Goal: Task Accomplishment & Management: Complete application form

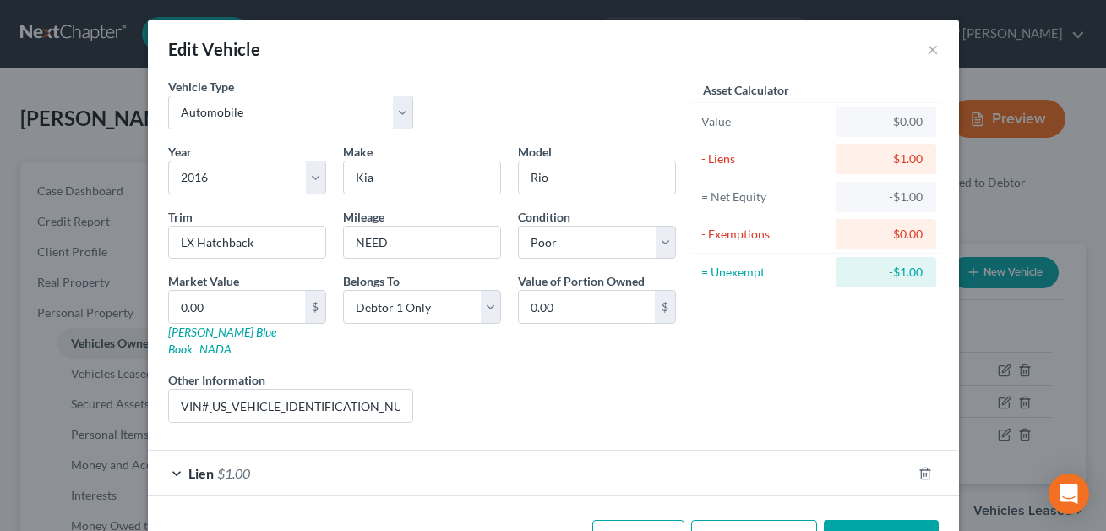
select select "0"
select select "10"
select select "4"
select select "0"
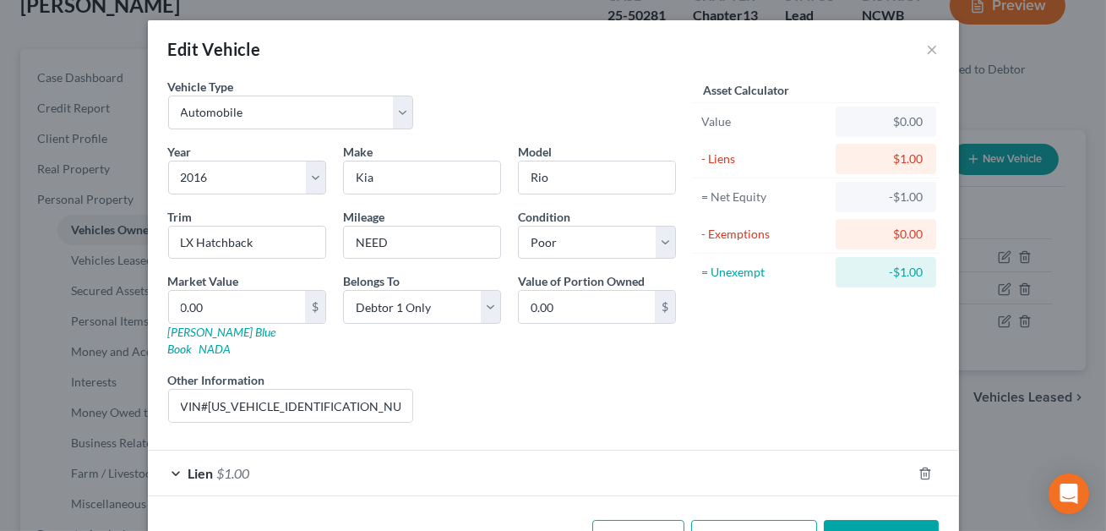
scroll to position [113, 0]
click at [877, 520] on button "Save & Close" at bounding box center [881, 537] width 115 height 35
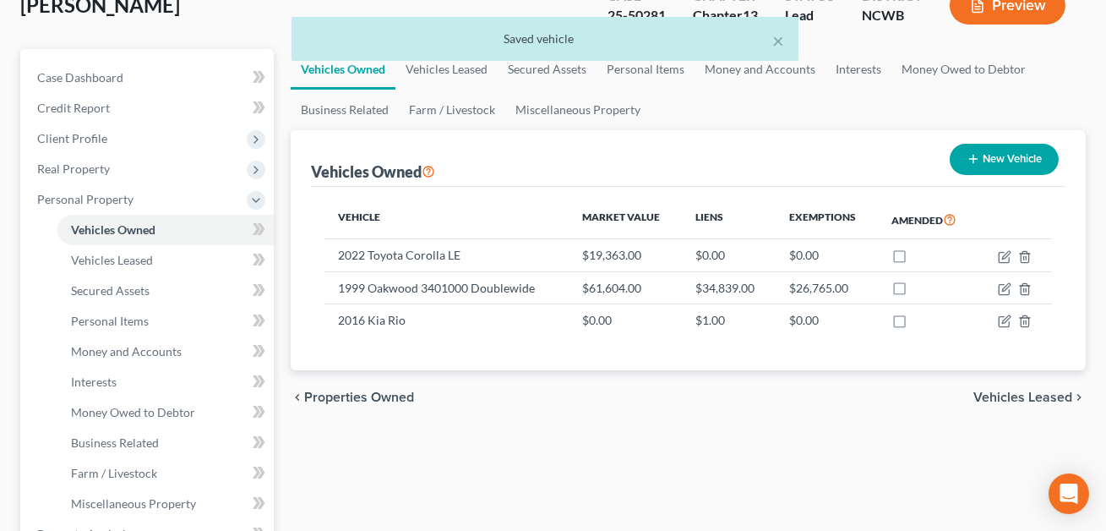
scroll to position [0, 0]
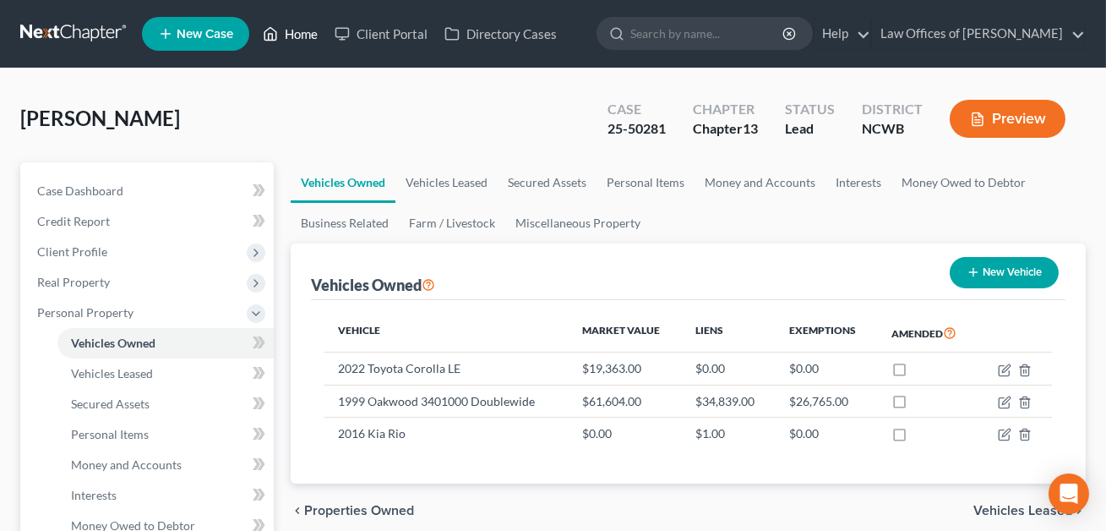
click at [302, 32] on link "Home" at bounding box center [290, 34] width 72 height 30
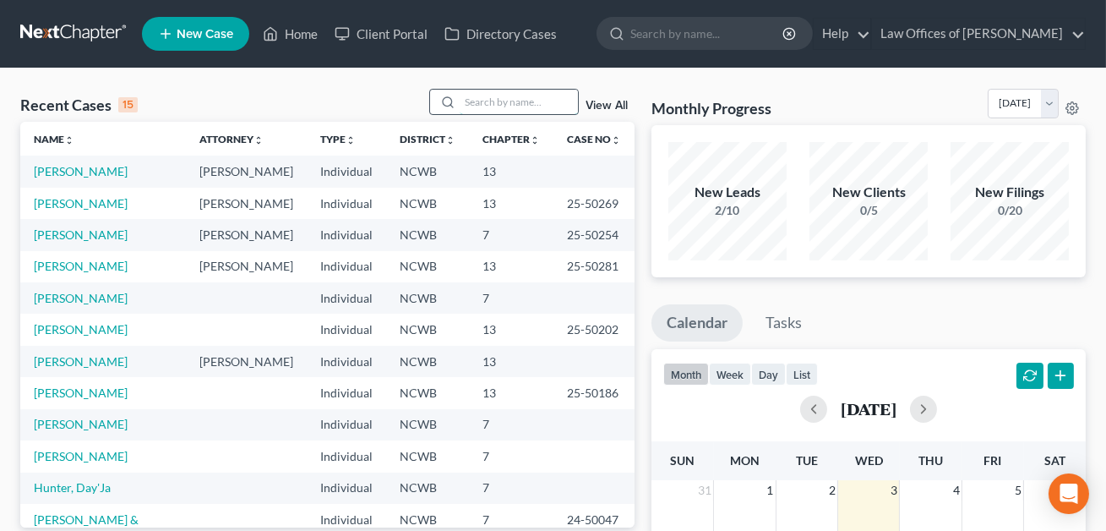
click at [473, 104] on input "search" at bounding box center [519, 102] width 118 height 24
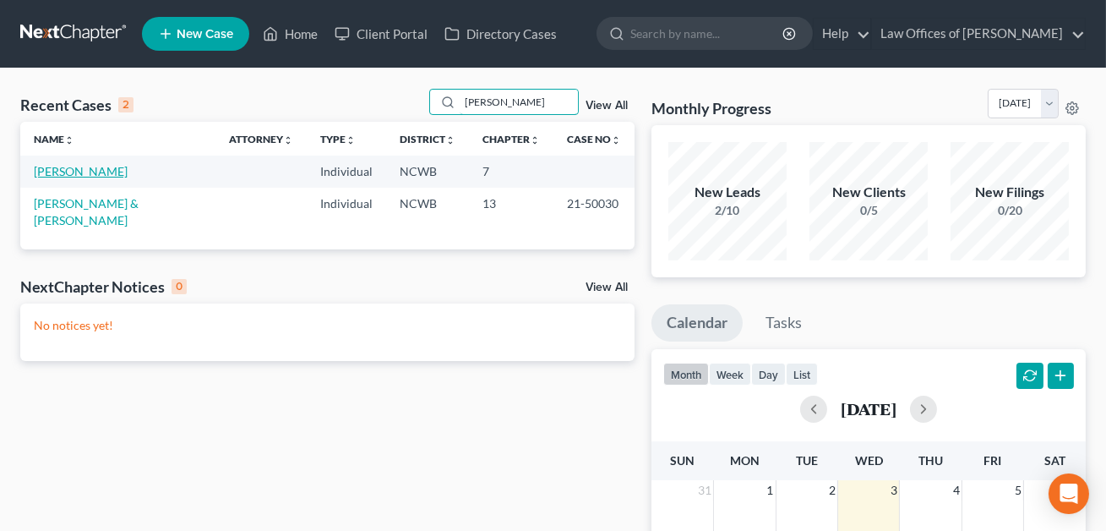
type input "[PERSON_NAME]"
click at [95, 169] on link "[PERSON_NAME]" at bounding box center [81, 171] width 94 height 14
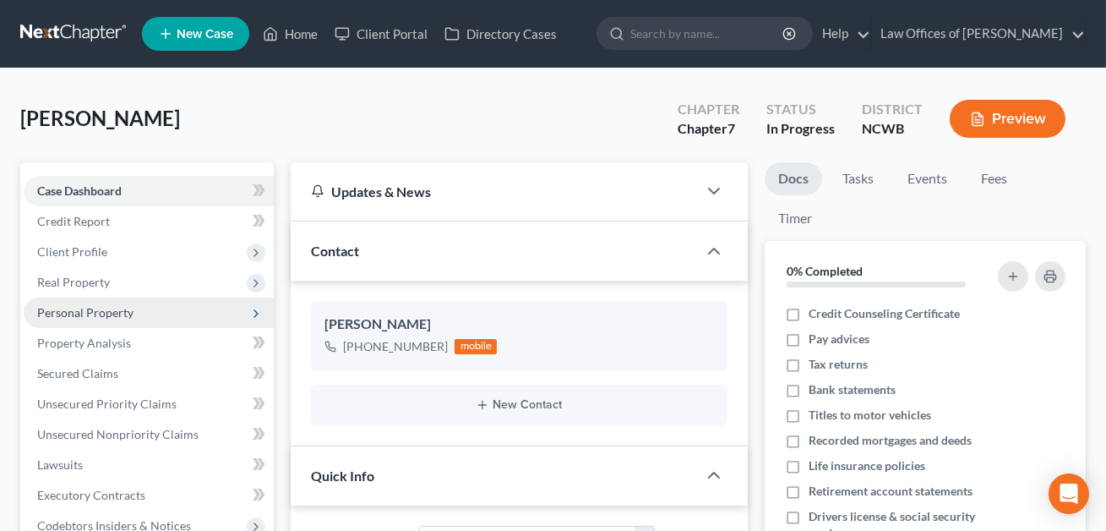
click at [73, 312] on span "Personal Property" at bounding box center [85, 312] width 96 height 14
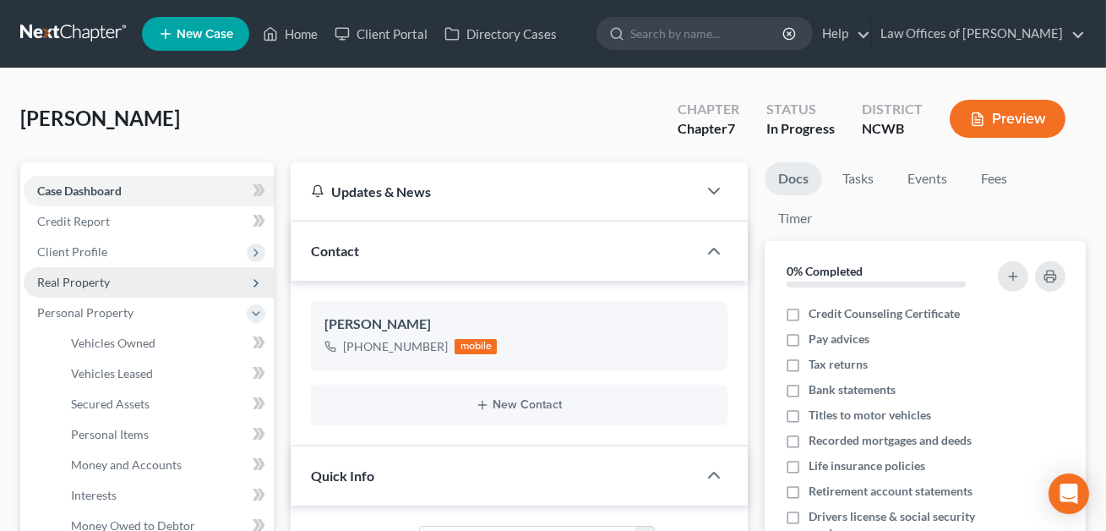
click at [74, 281] on span "Real Property" at bounding box center [73, 282] width 73 height 14
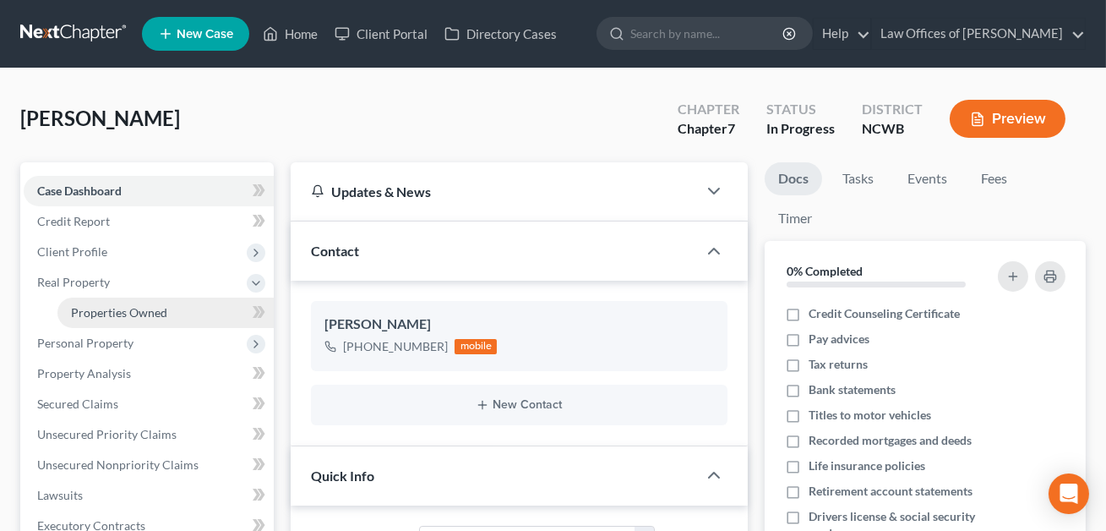
click at [104, 318] on link "Properties Owned" at bounding box center [165, 312] width 216 height 30
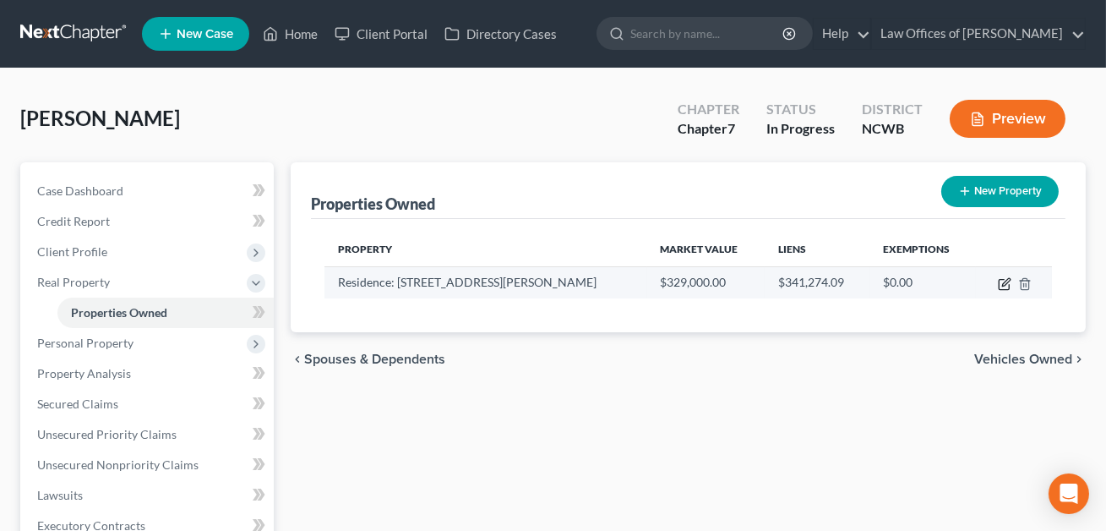
click at [1004, 284] on icon "button" at bounding box center [1006, 282] width 8 height 8
select select "28"
select select "48"
select select "3"
select select "1"
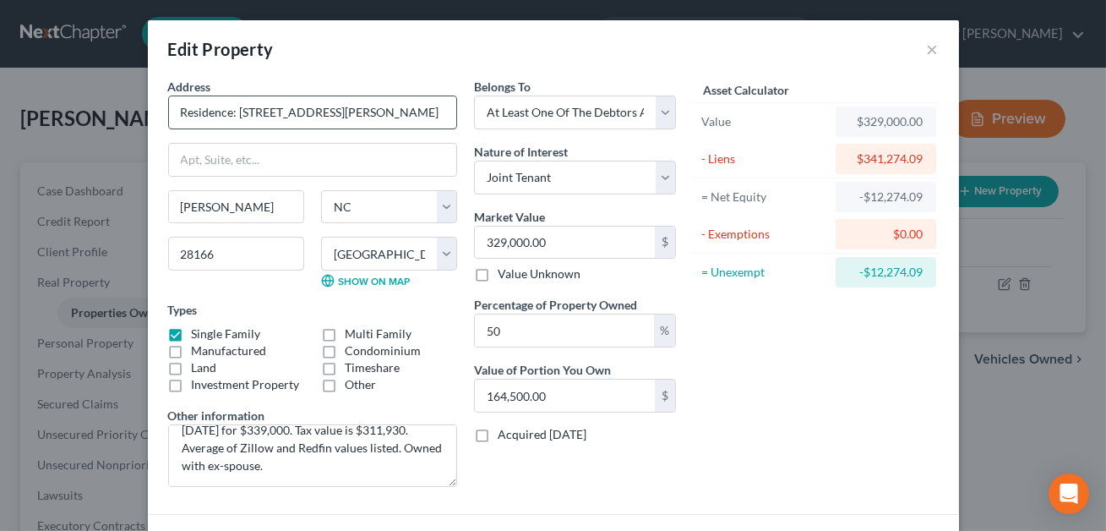
drag, startPoint x: 329, startPoint y: 111, endPoint x: 242, endPoint y: 111, distance: 87.0
click at [242, 111] on input "Residence: [STREET_ADDRESS][PERSON_NAME]" at bounding box center [312, 112] width 287 height 32
click at [553, 242] on input "329,000.00" at bounding box center [565, 242] width 180 height 32
type input "3"
type input "1.50"
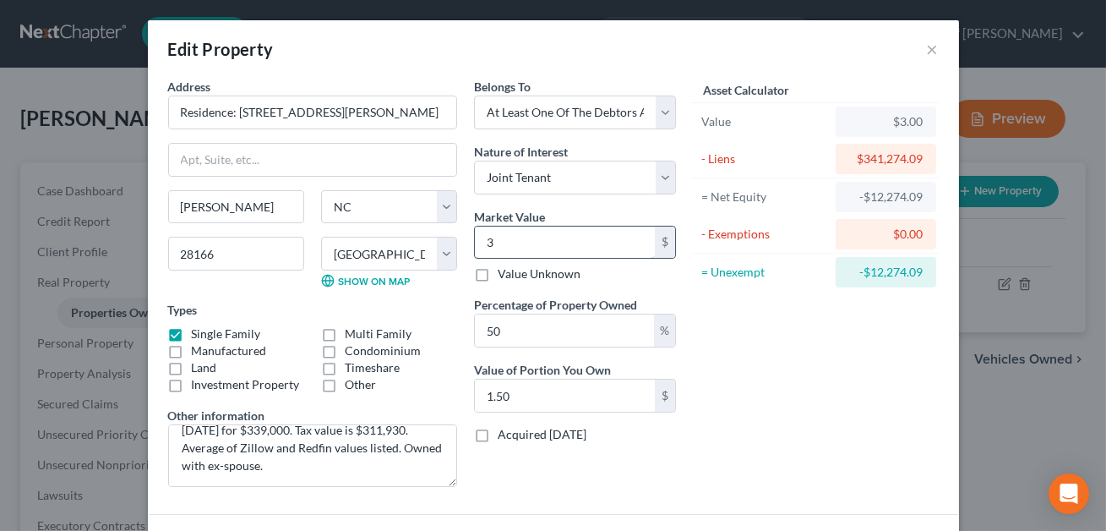
type input "32"
type input "16.00"
type input "322"
type input "161.00"
type input "3229"
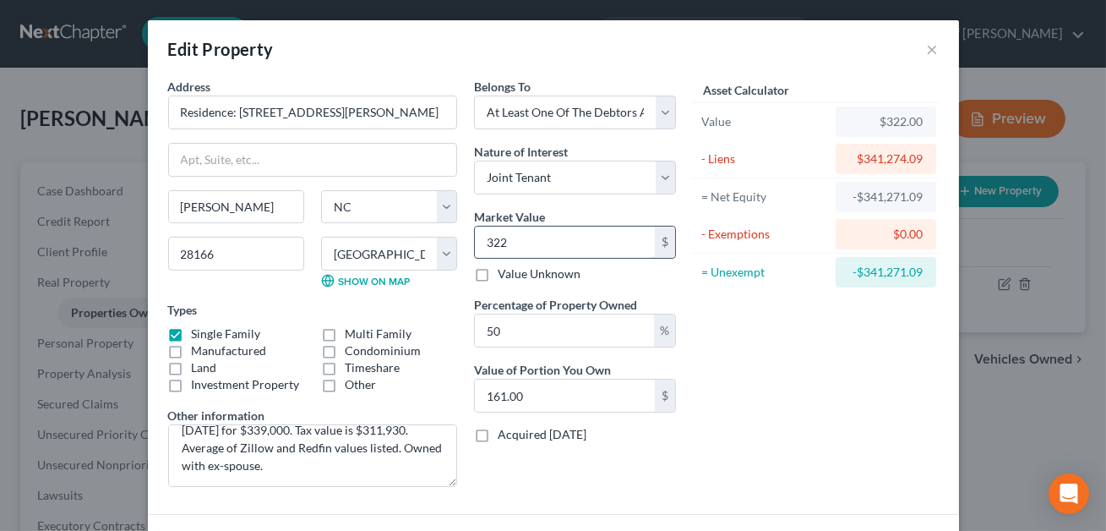
type input "1,614.50"
type input "3,2296"
type input "16,148.00"
type input "32,2963"
type input "161,481.50"
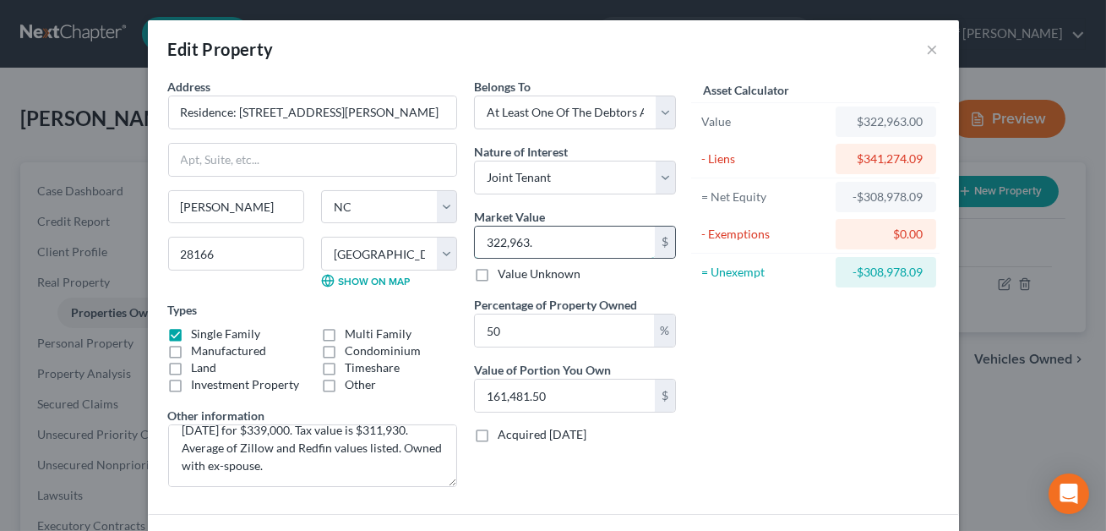
type input "322,963.5"
type input "161,481.75"
type input "322,963.50"
click at [608, 340] on input "50" at bounding box center [564, 330] width 179 height 32
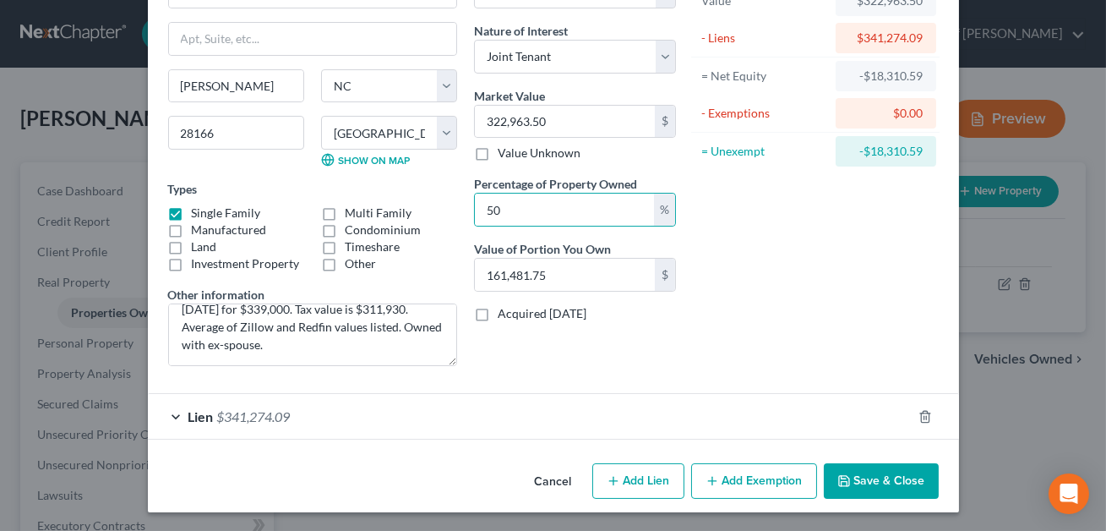
click at [875, 486] on button "Save & Close" at bounding box center [881, 480] width 115 height 35
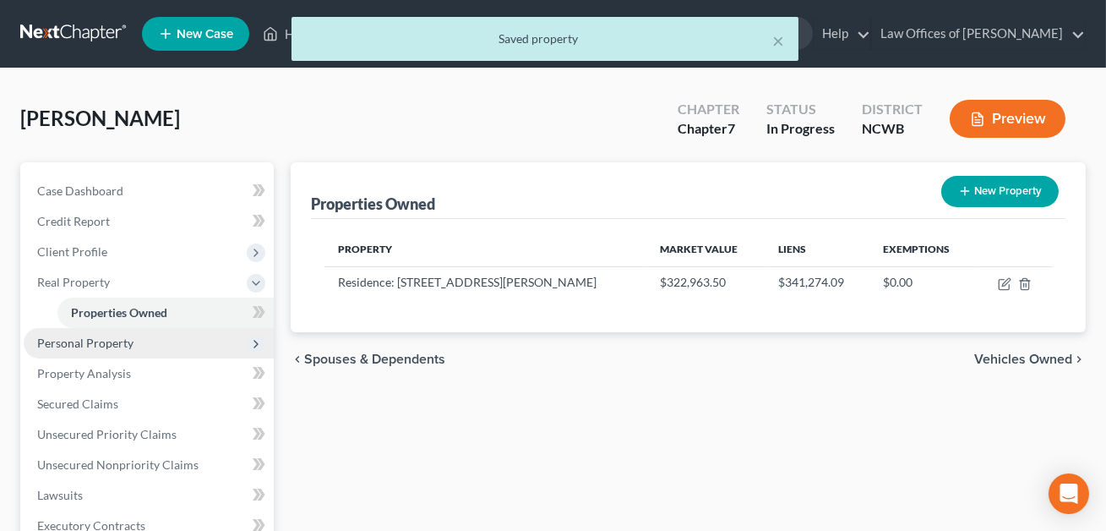
click at [122, 345] on span "Personal Property" at bounding box center [85, 342] width 96 height 14
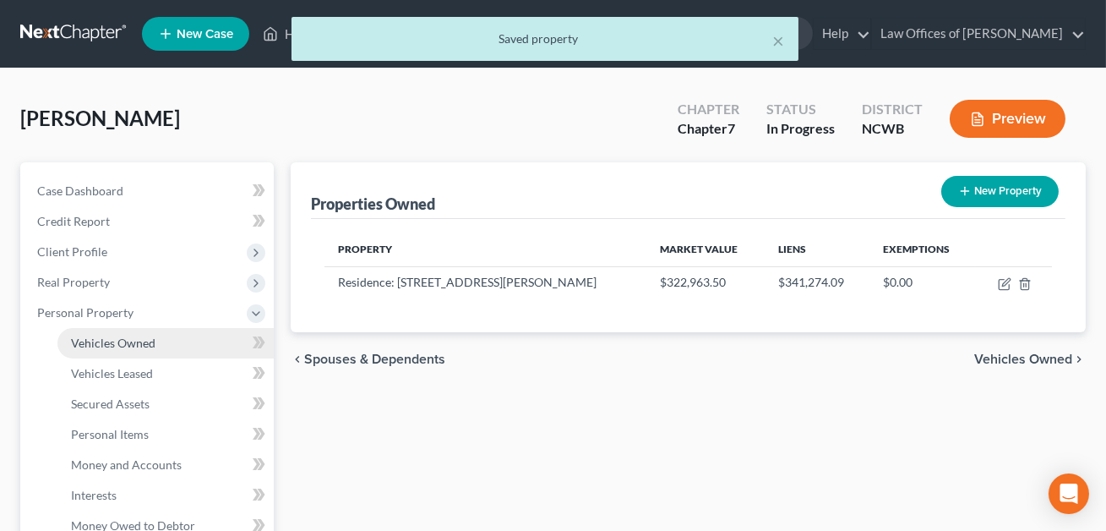
click at [128, 340] on span "Vehicles Owned" at bounding box center [113, 342] width 84 height 14
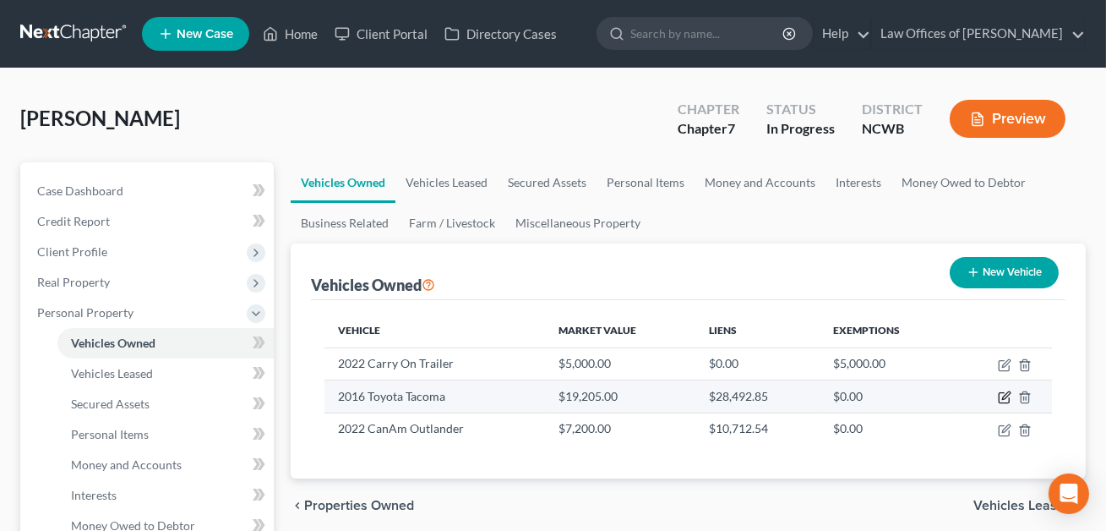
click at [1004, 396] on icon "button" at bounding box center [1005, 397] width 14 height 14
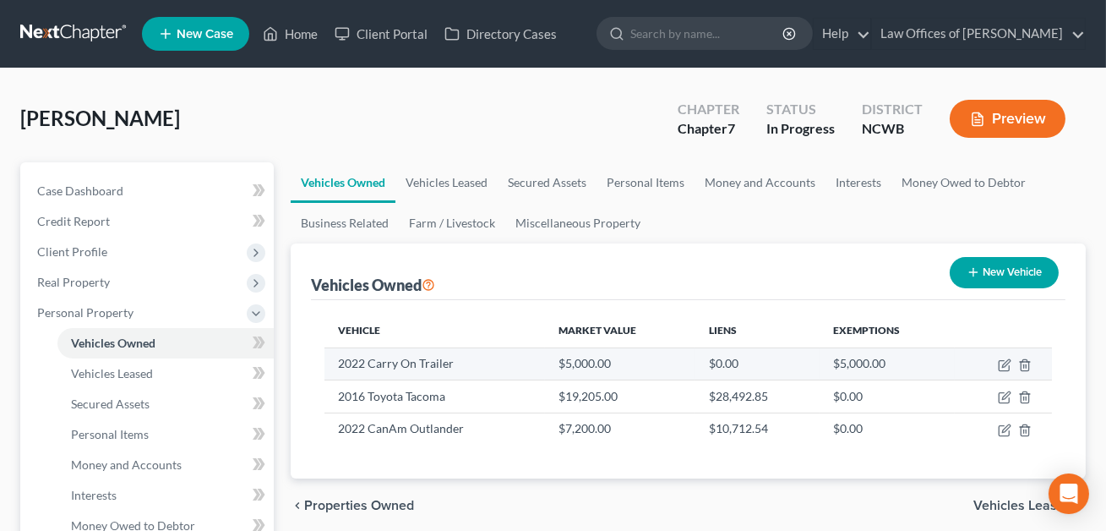
select select "0"
select select "10"
select select "2"
select select "0"
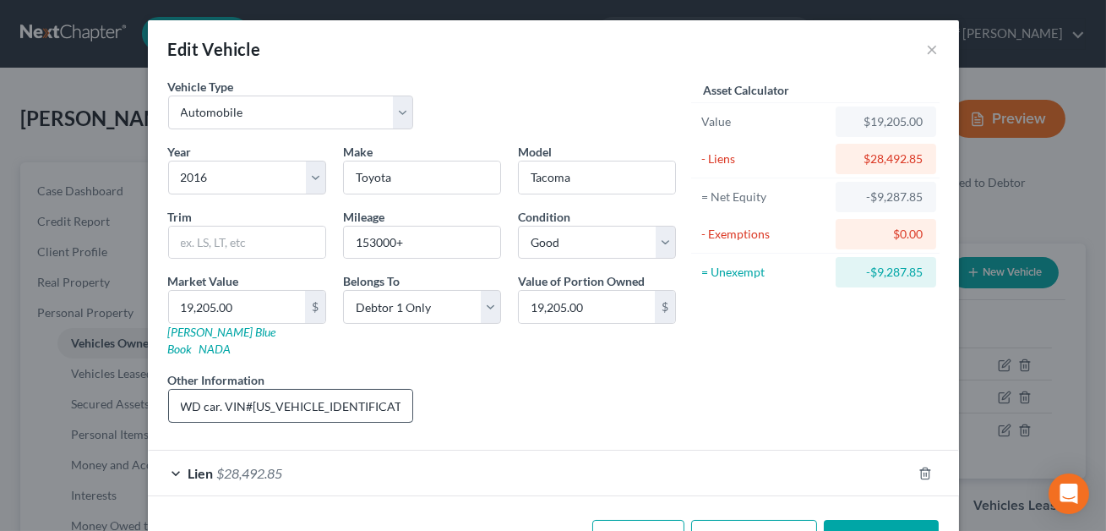
scroll to position [0, 68]
drag, startPoint x: 363, startPoint y: 388, endPoint x: 241, endPoint y: 391, distance: 122.5
click at [241, 391] on input "6 cyl, 4dr, 4WD car. VIN#[US_VEHICLE_IDENTIFICATION_NUMBER]. KBB value listed." at bounding box center [291, 405] width 244 height 32
click at [204, 330] on link "[PERSON_NAME] Blue Book" at bounding box center [222, 339] width 108 height 31
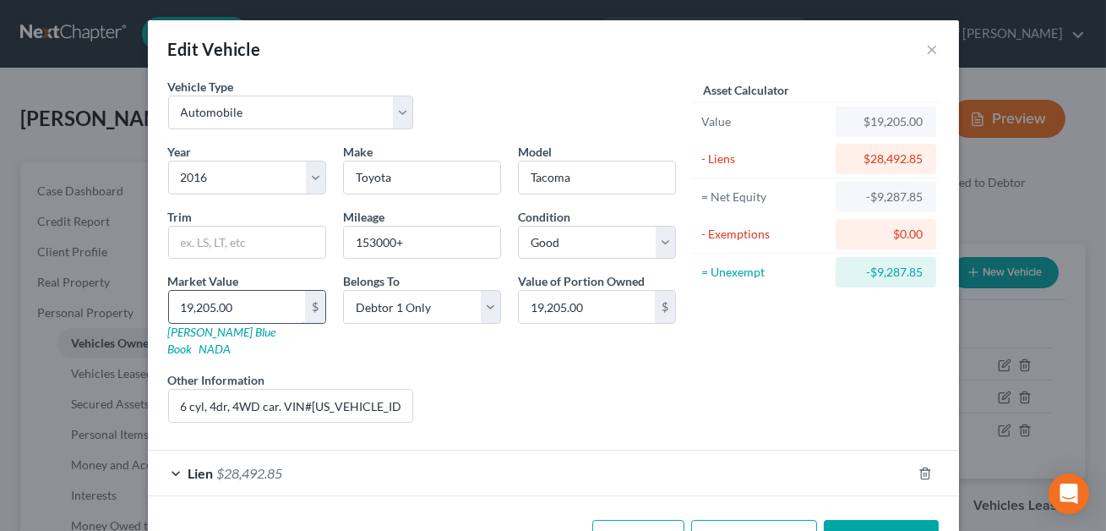
click at [265, 305] on input "19,205.00" at bounding box center [237, 307] width 136 height 32
type input "1"
type input "1.00"
type input "18"
type input "18.00"
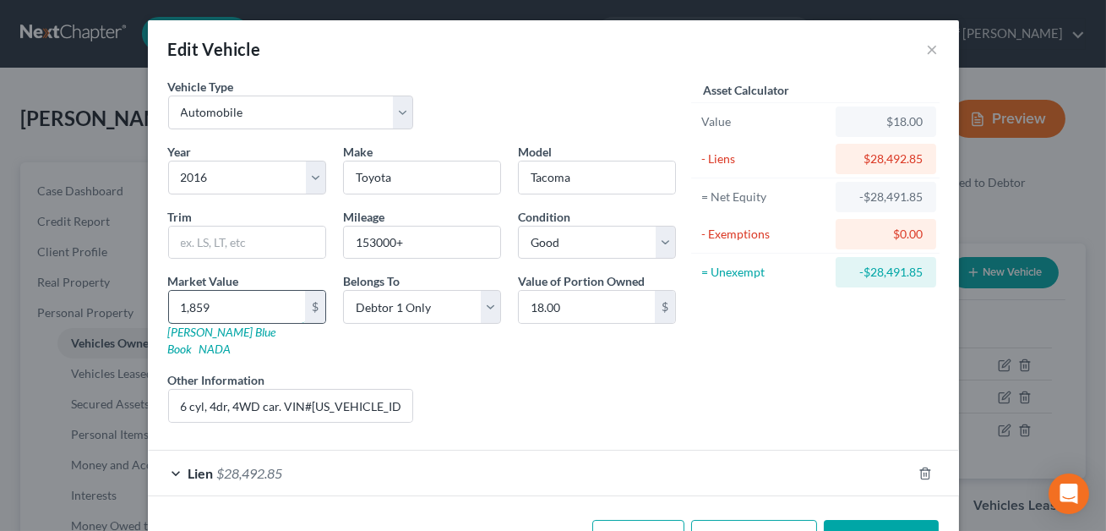
type input "1,8591"
type input "18,591.00"
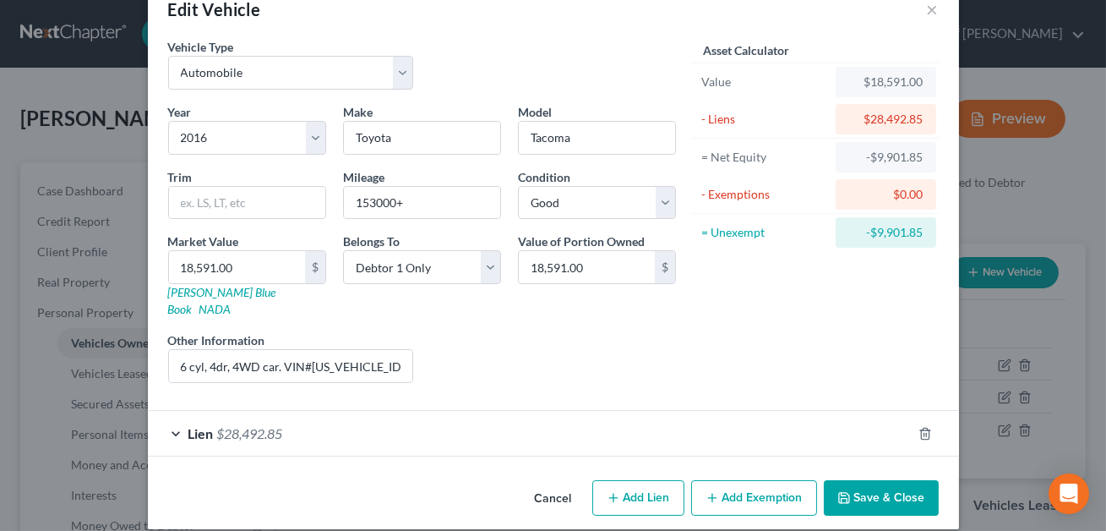
click at [850, 491] on icon "button" at bounding box center [844, 498] width 14 height 14
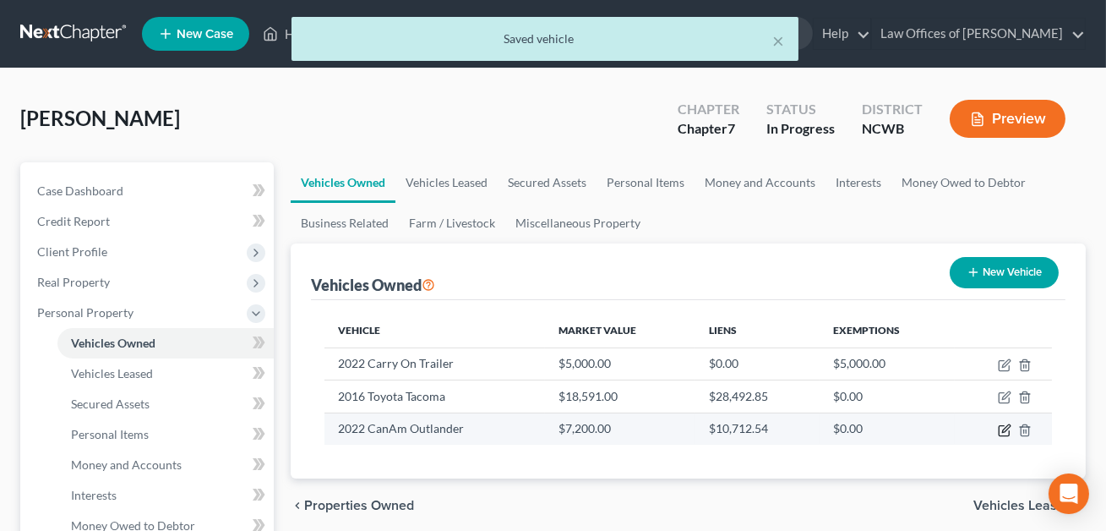
click at [1006, 427] on icon "button" at bounding box center [1006, 428] width 8 height 8
select select "6"
select select "4"
select select "2"
select select "0"
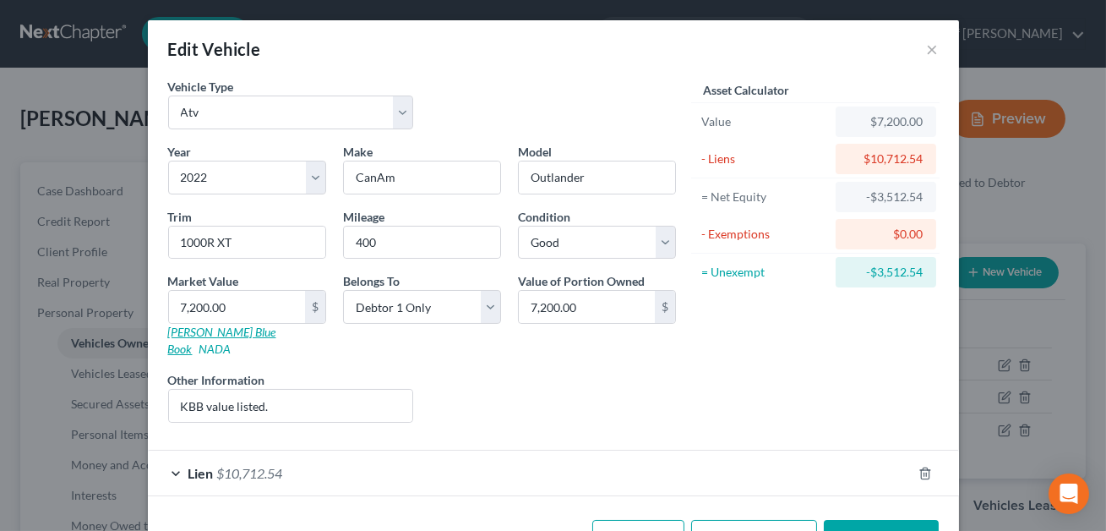
click at [216, 334] on link "[PERSON_NAME] Blue Book" at bounding box center [222, 339] width 108 height 31
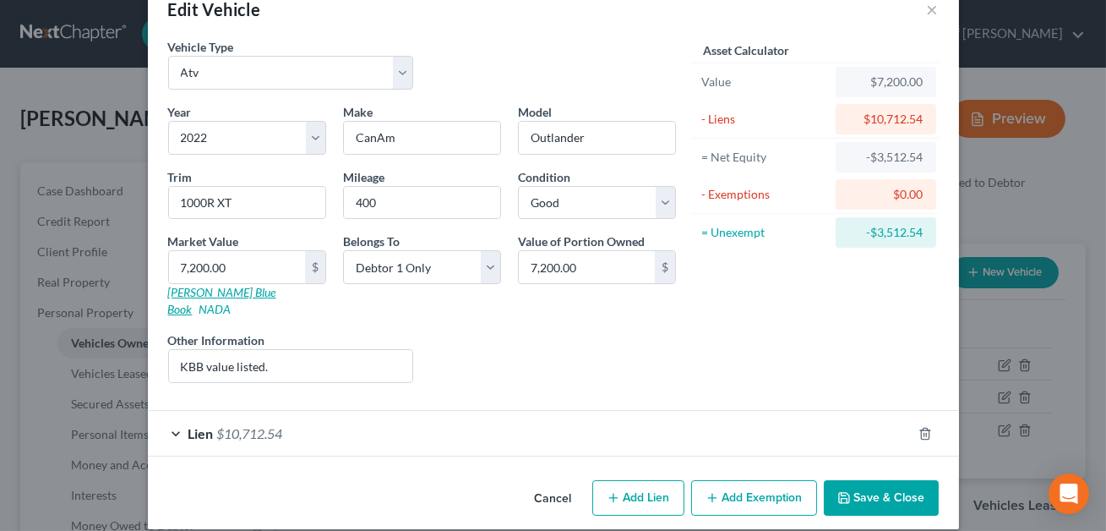
scroll to position [38, 0]
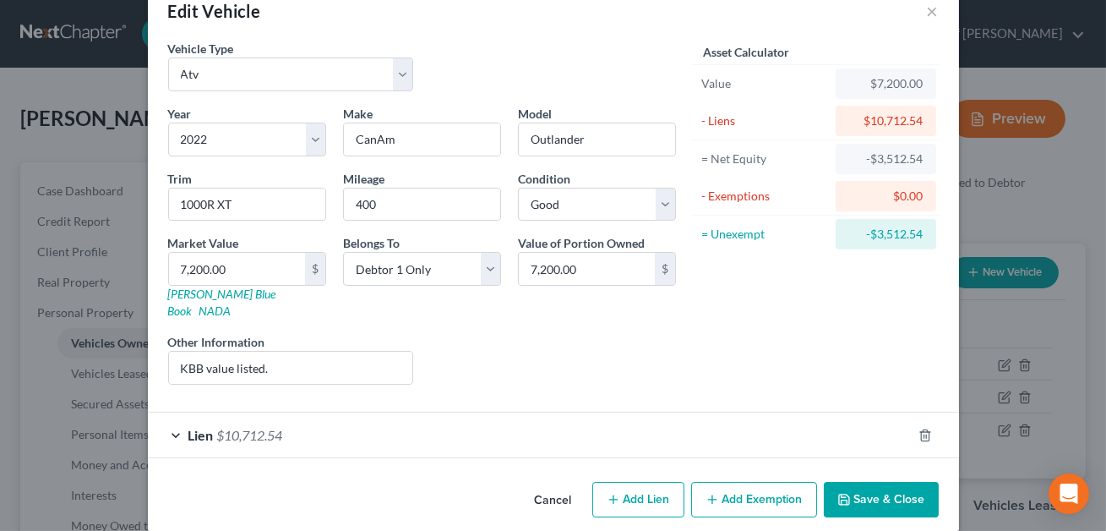
click at [864, 482] on button "Save & Close" at bounding box center [881, 499] width 115 height 35
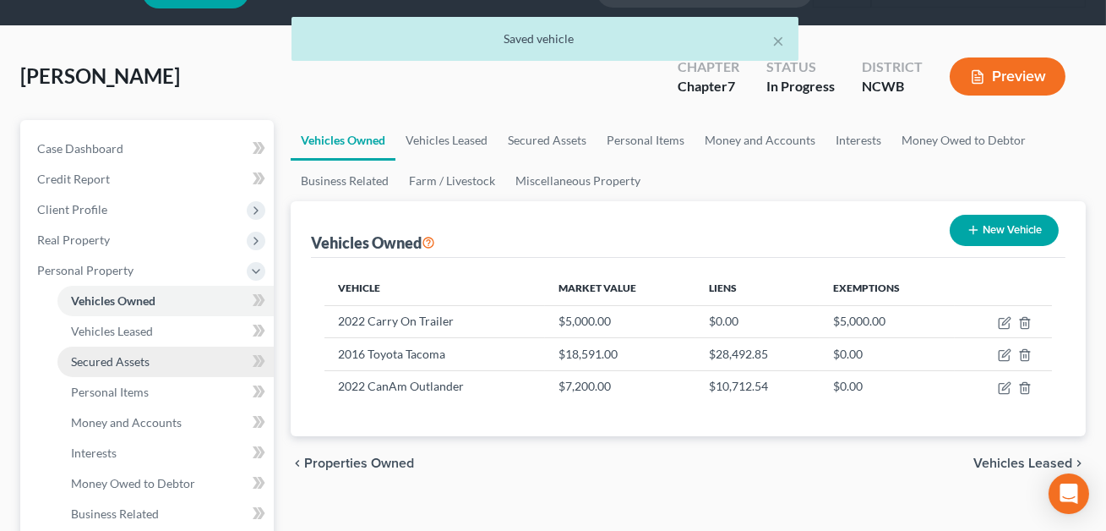
scroll to position [49, 0]
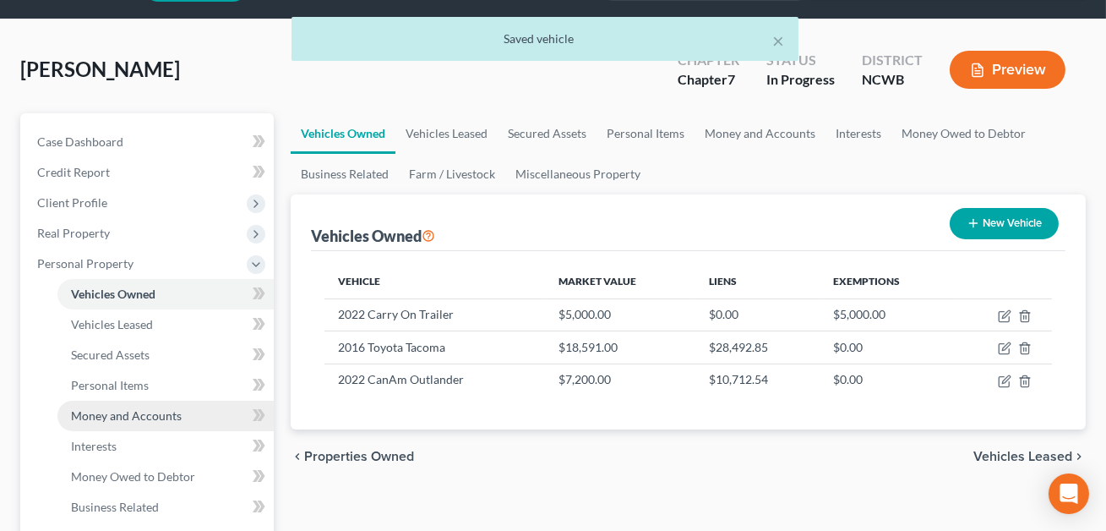
click at [141, 410] on span "Money and Accounts" at bounding box center [126, 415] width 111 height 14
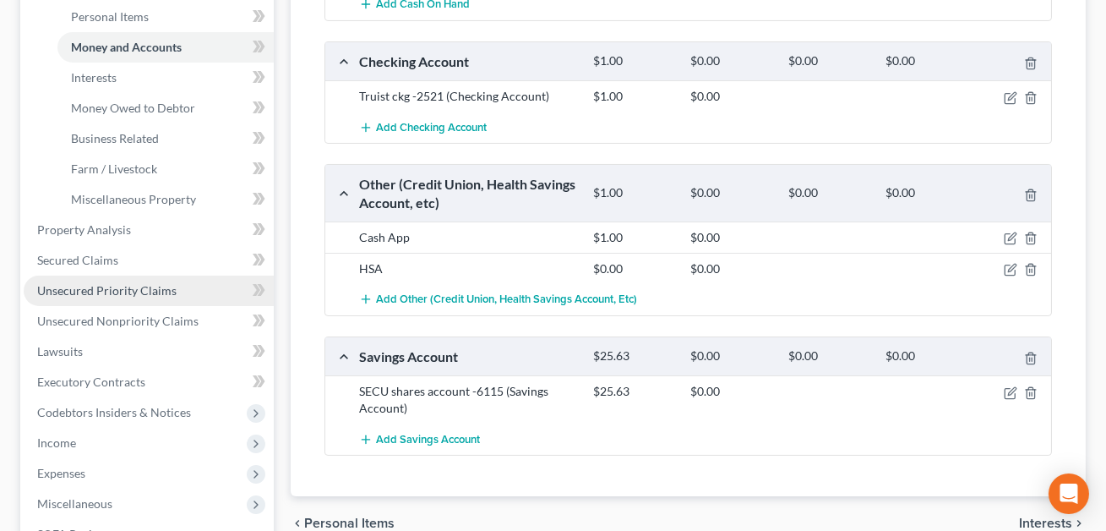
scroll to position [397, 0]
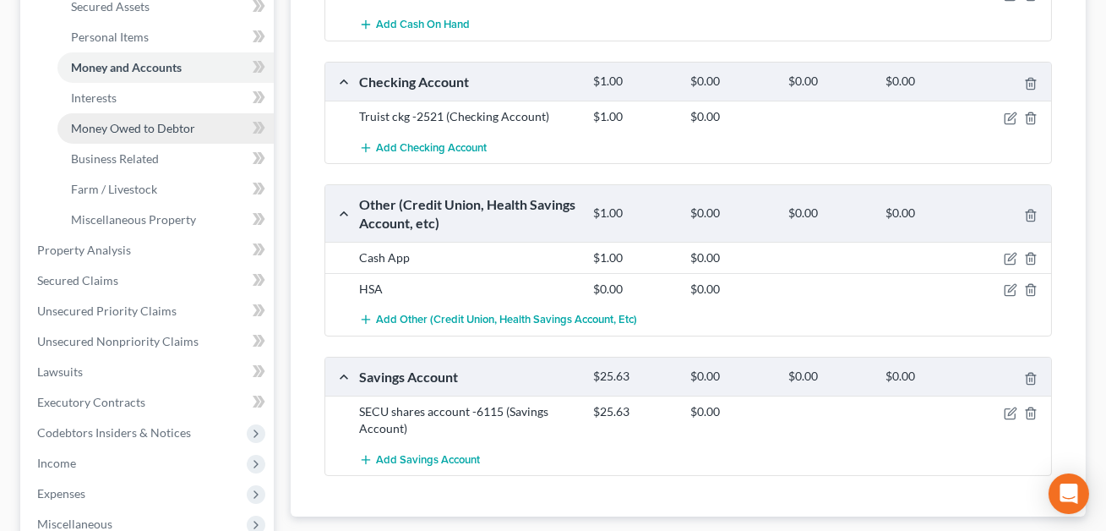
click at [137, 132] on span "Money Owed to Debtor" at bounding box center [133, 128] width 124 height 14
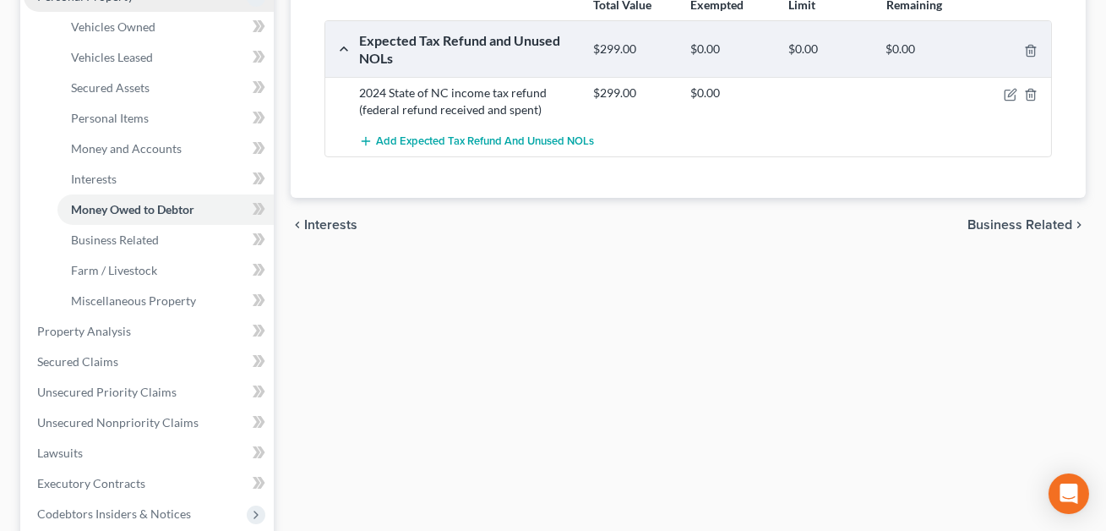
scroll to position [334, 0]
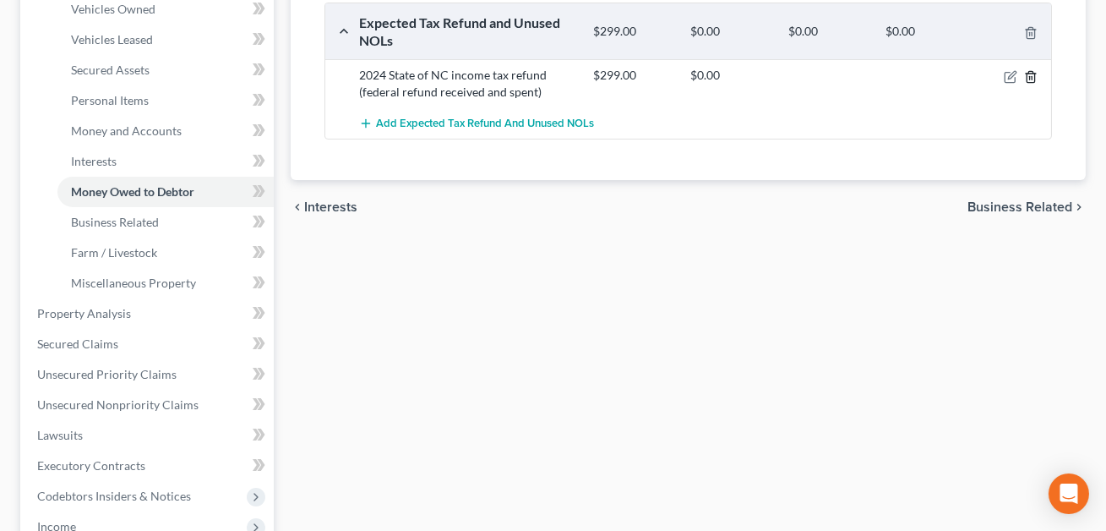
click at [1030, 79] on icon "button" at bounding box center [1031, 77] width 14 height 14
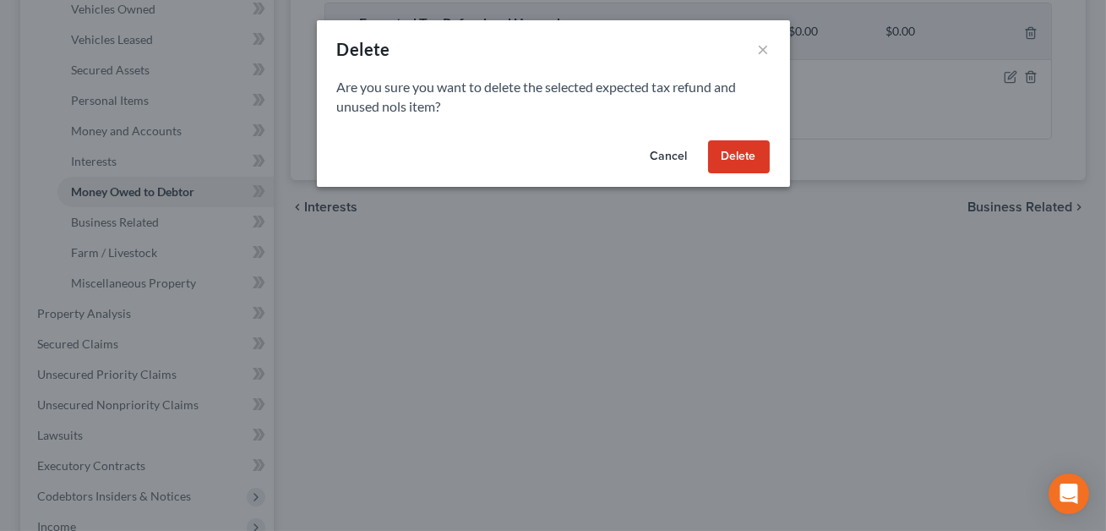
click at [743, 151] on button "Delete" at bounding box center [739, 157] width 62 height 34
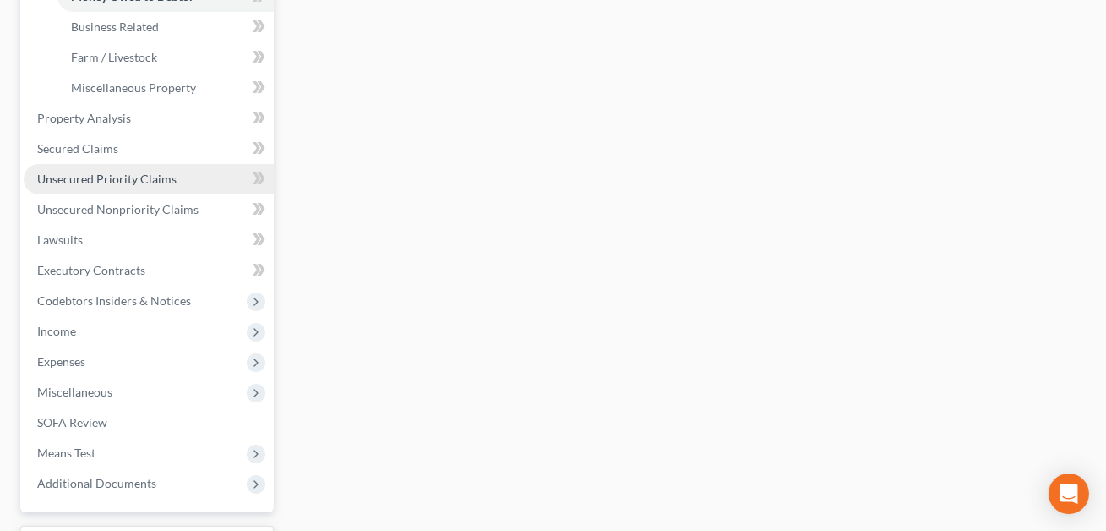
scroll to position [579, 0]
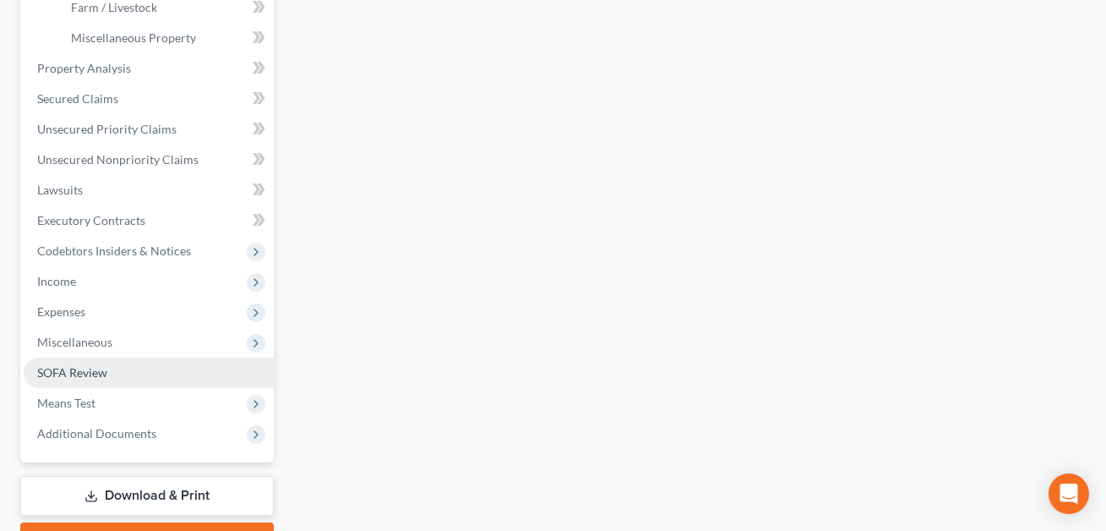
click at [133, 367] on link "SOFA Review" at bounding box center [149, 372] width 250 height 30
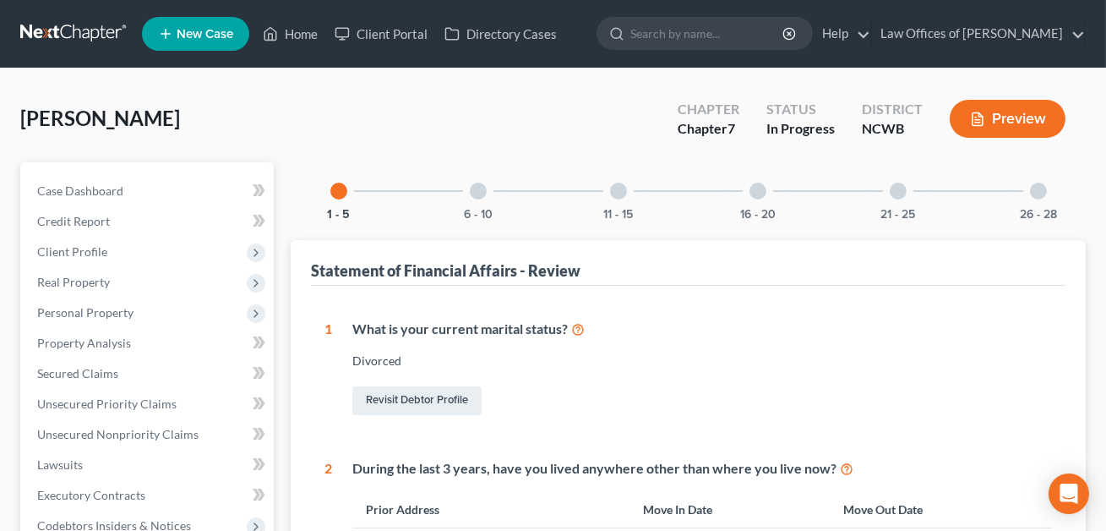
click at [476, 192] on div at bounding box center [478, 190] width 17 height 17
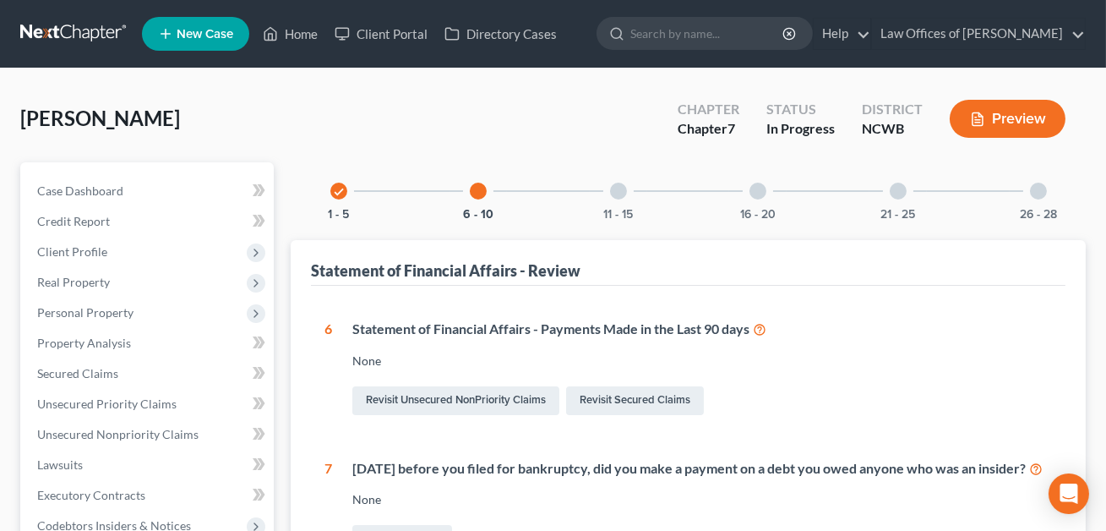
scroll to position [275, 0]
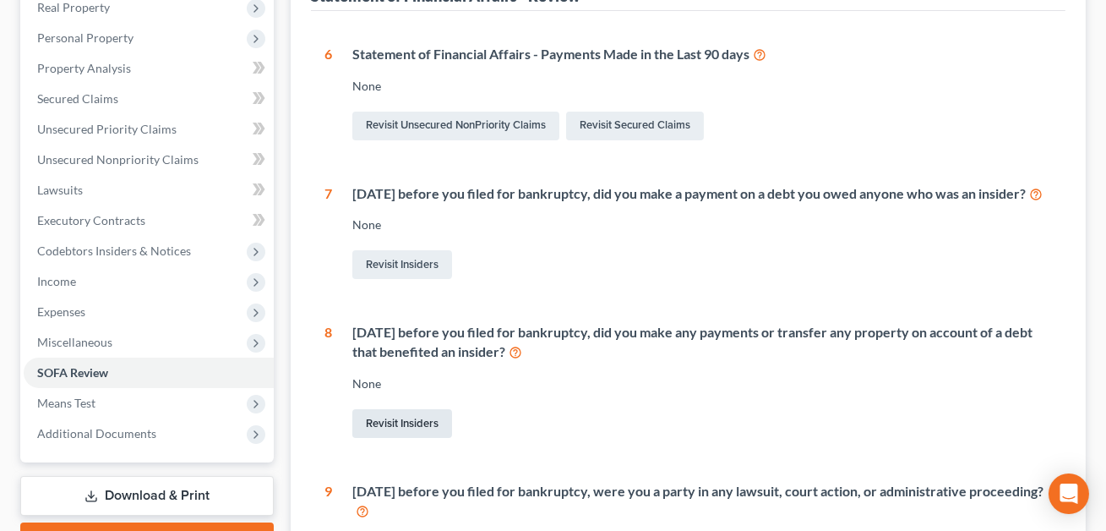
click at [419, 438] on link "Revisit Insiders" at bounding box center [402, 423] width 100 height 29
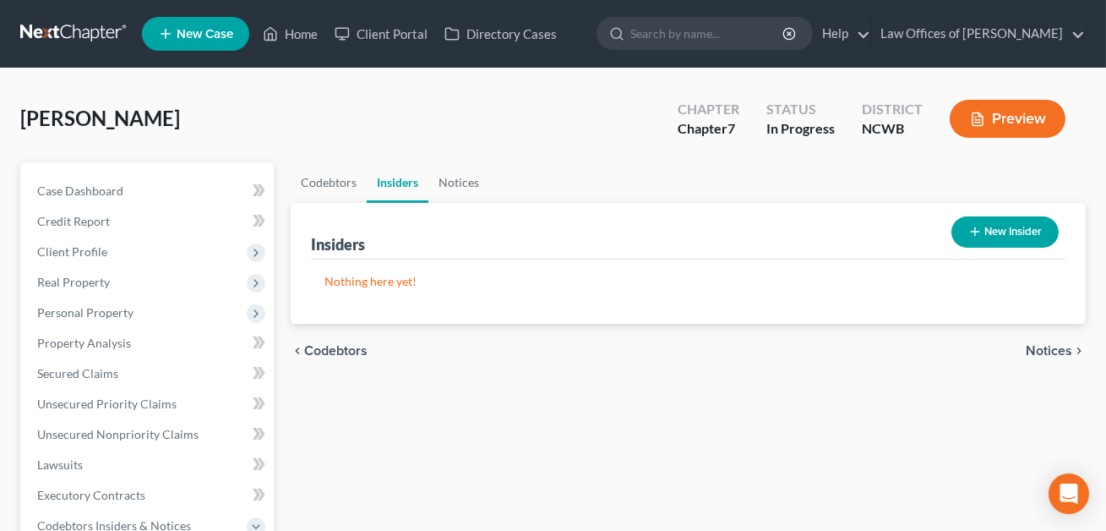
click at [998, 230] on button "New Insider" at bounding box center [1004, 231] width 107 height 31
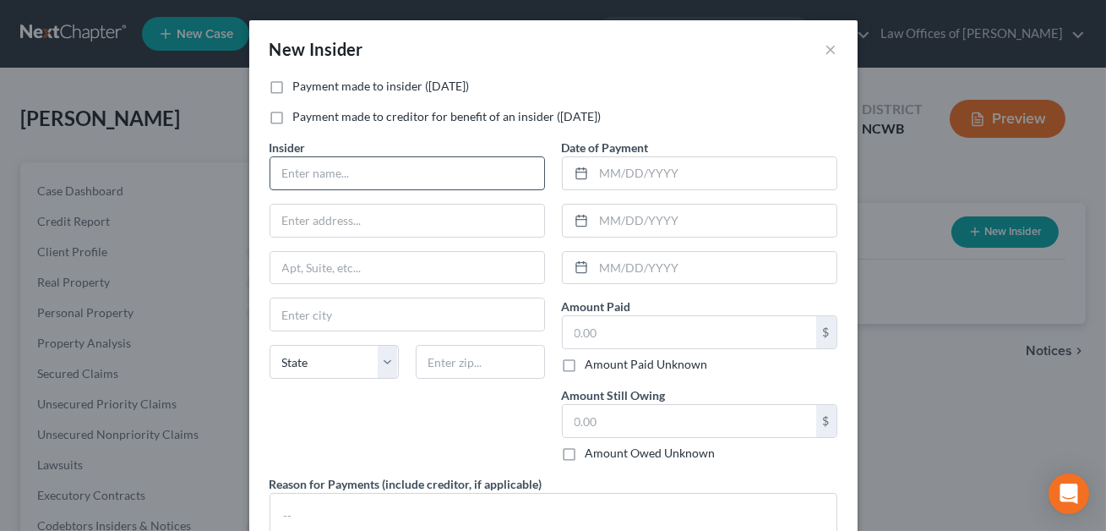
click at [296, 174] on input "text" at bounding box center [407, 173] width 274 height 32
click at [333, 174] on input "[PERSON_NAME]" at bounding box center [407, 173] width 274 height 32
click at [341, 176] on input "[PERSON_NAME]" at bounding box center [407, 173] width 274 height 32
type input "[PERSON_NAME]"
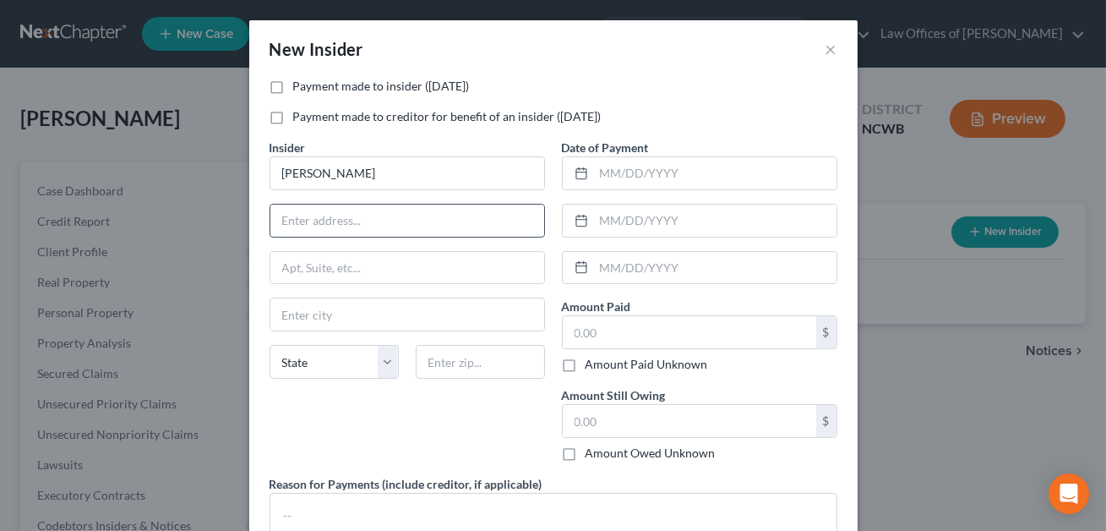
click at [329, 215] on input "text" at bounding box center [407, 220] width 274 height 32
type input "NEED"
click at [654, 177] on input "text" at bounding box center [715, 173] width 242 height 32
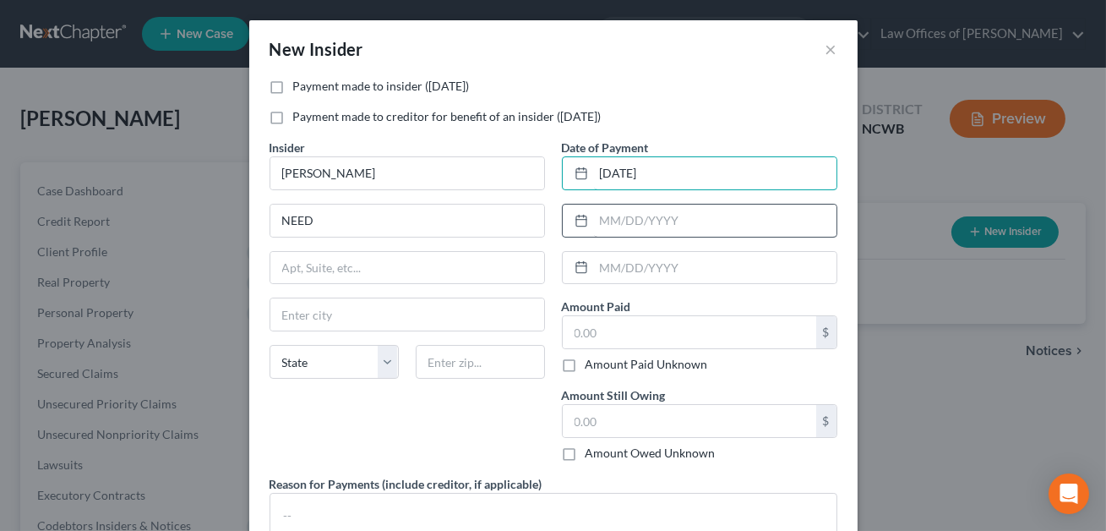
type input "[DATE]"
click at [643, 215] on input "text" at bounding box center [715, 220] width 242 height 32
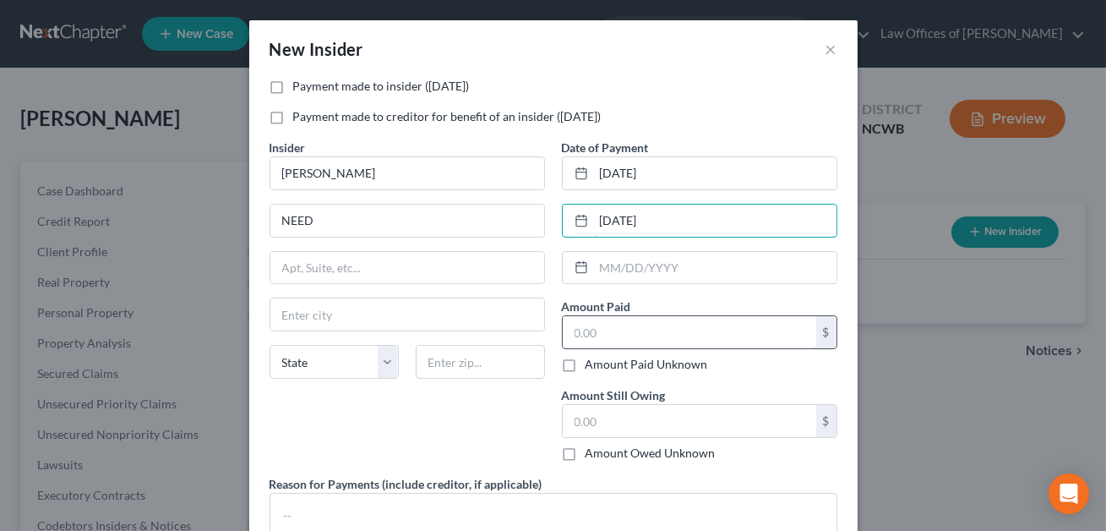
type input "[DATE]"
click at [616, 332] on input "text" at bounding box center [689, 332] width 253 height 32
type input "576.00"
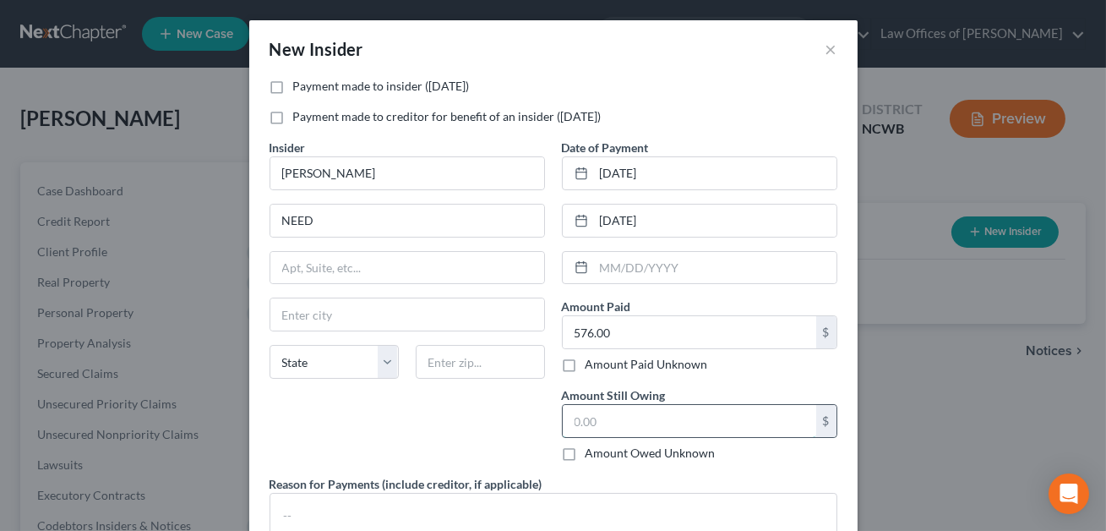
click at [610, 432] on input "text" at bounding box center [689, 421] width 253 height 32
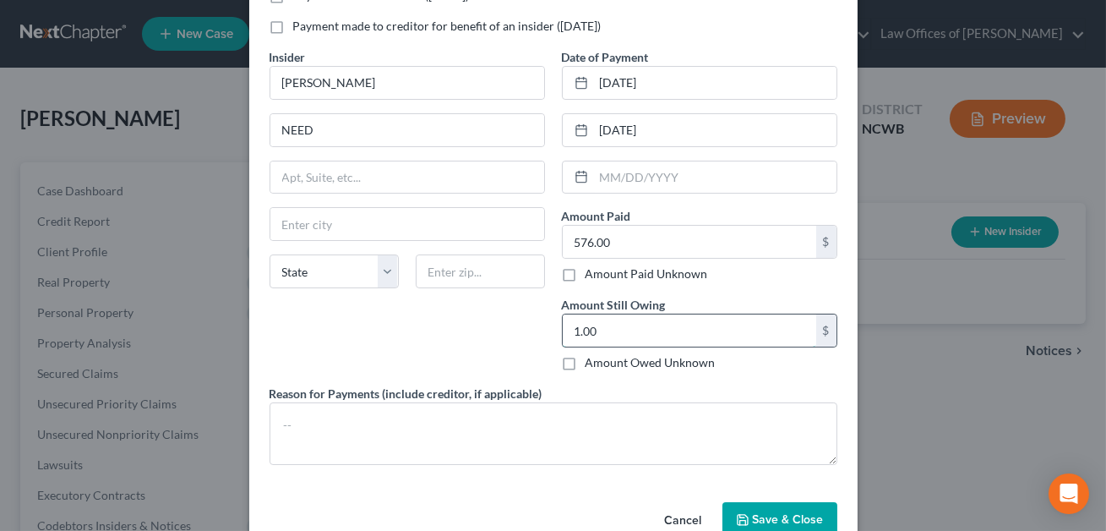
scroll to position [90, 0]
type input "1.00"
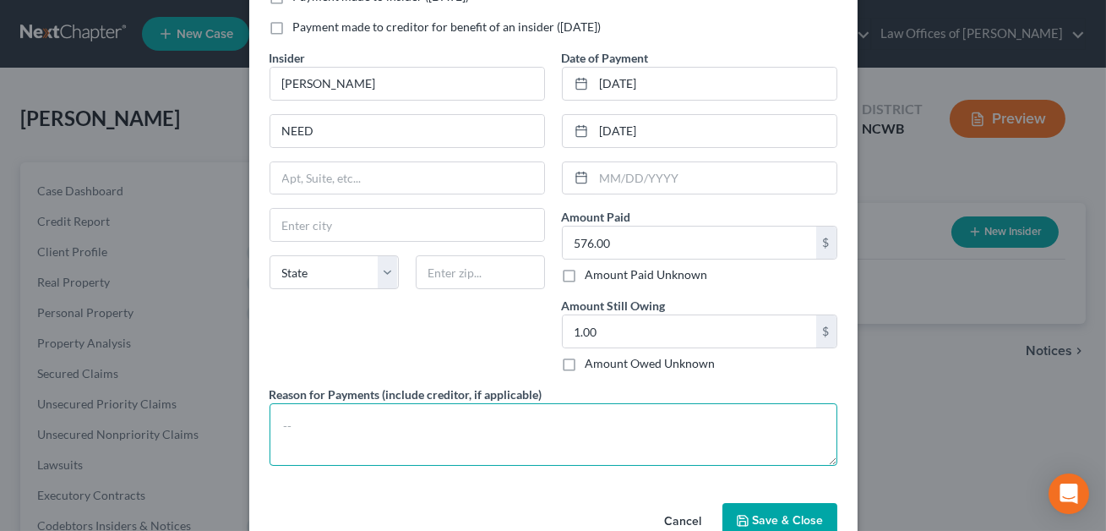
click at [395, 428] on textarea at bounding box center [553, 434] width 568 height 63
type textarea "CONFIRM"
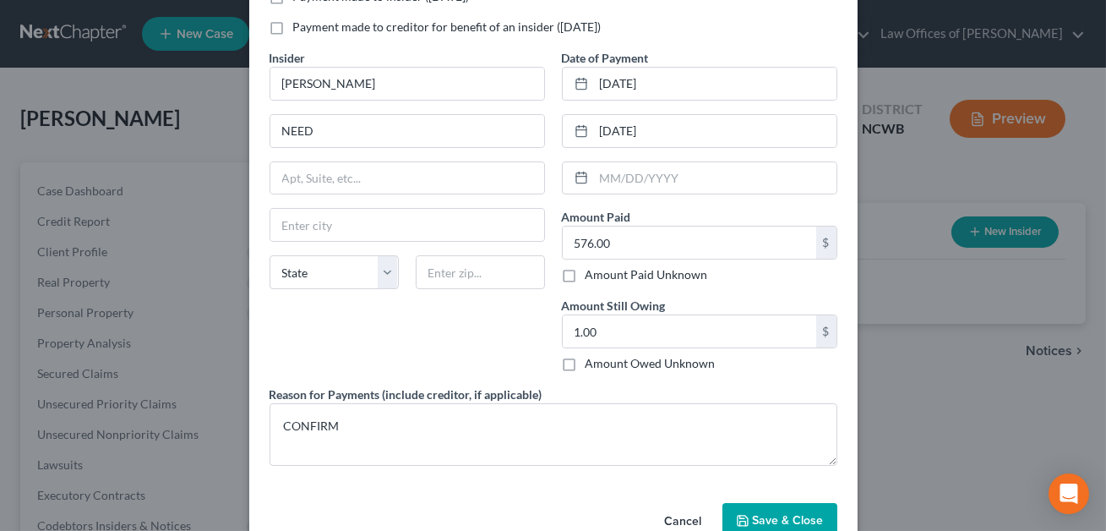
click at [768, 517] on span "Save & Close" at bounding box center [788, 520] width 71 height 14
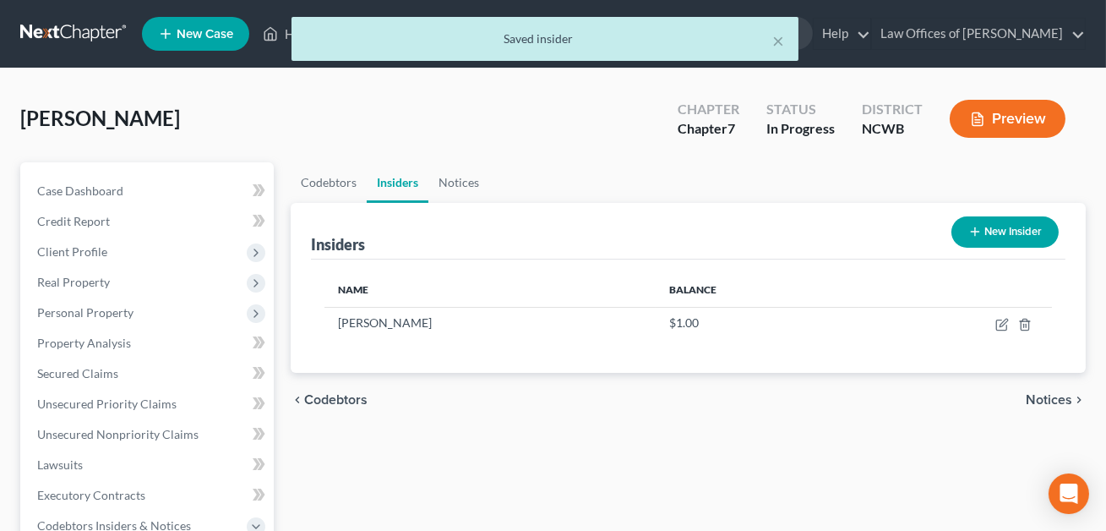
click at [1003, 239] on button "New Insider" at bounding box center [1004, 231] width 107 height 31
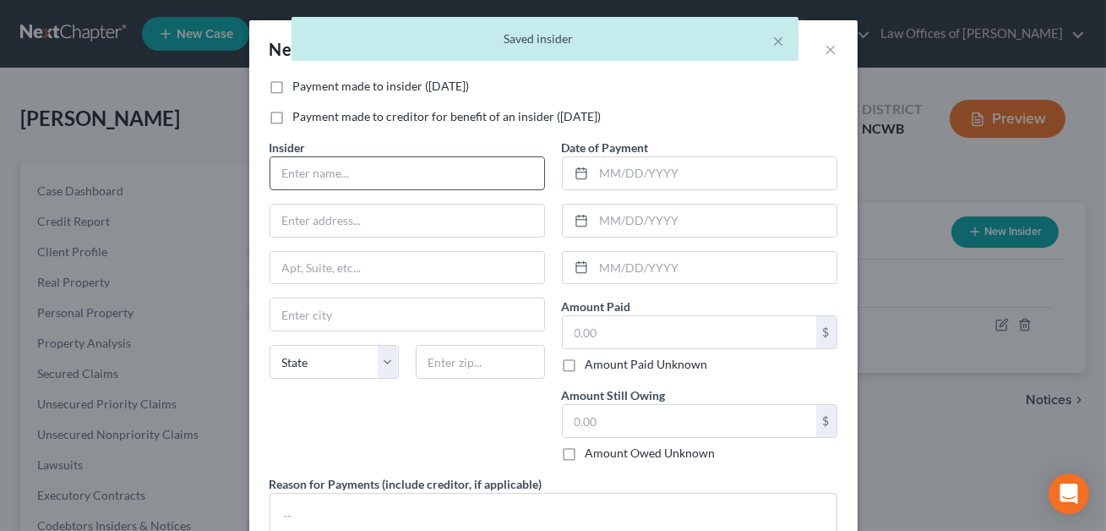
click at [315, 171] on input "text" at bounding box center [407, 173] width 274 height 32
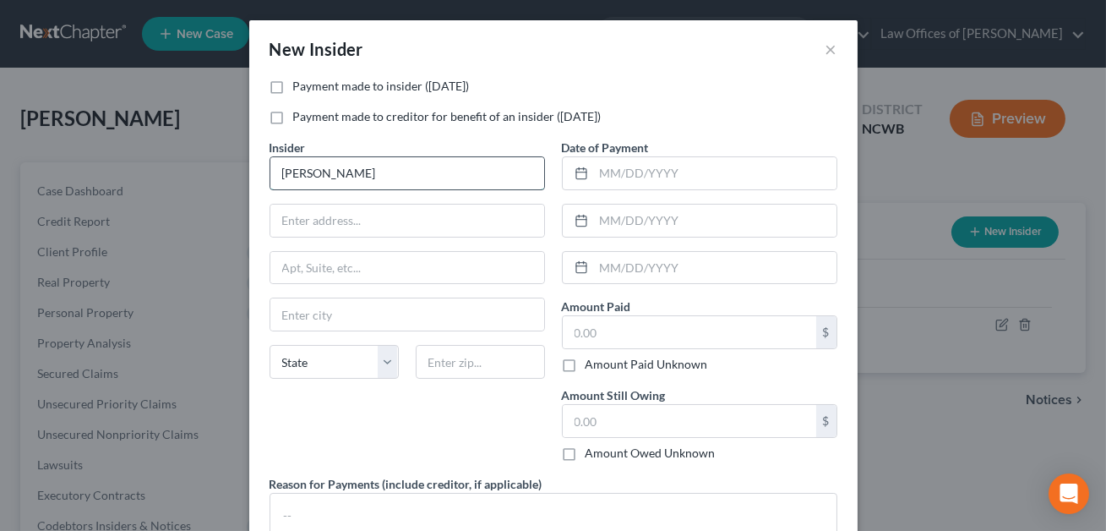
click at [329, 171] on input "[PERSON_NAME]" at bounding box center [407, 173] width 274 height 32
type input "[PERSON_NAME]"
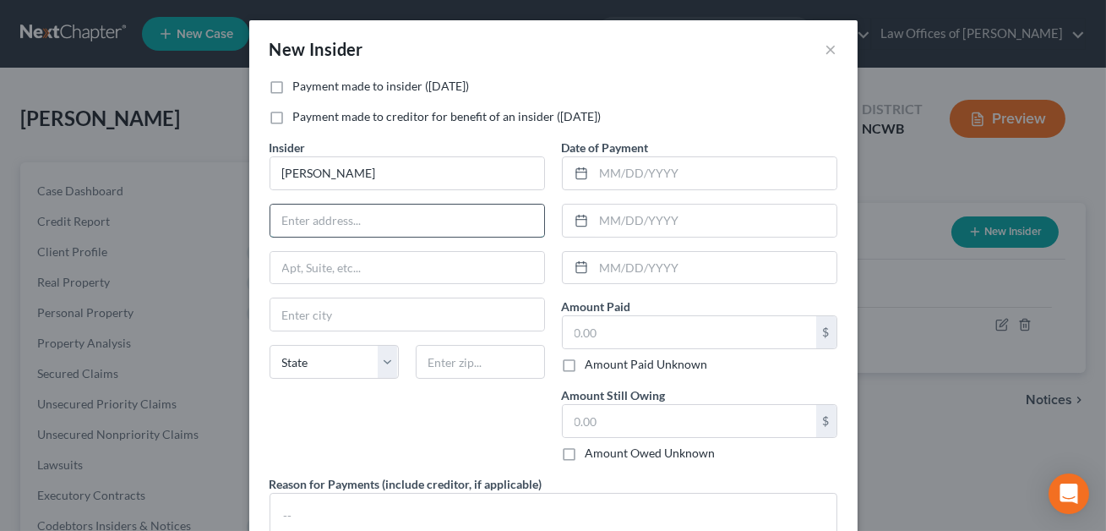
click at [314, 211] on input "text" at bounding box center [407, 220] width 274 height 32
type input "CONFIRM ADDRESS"
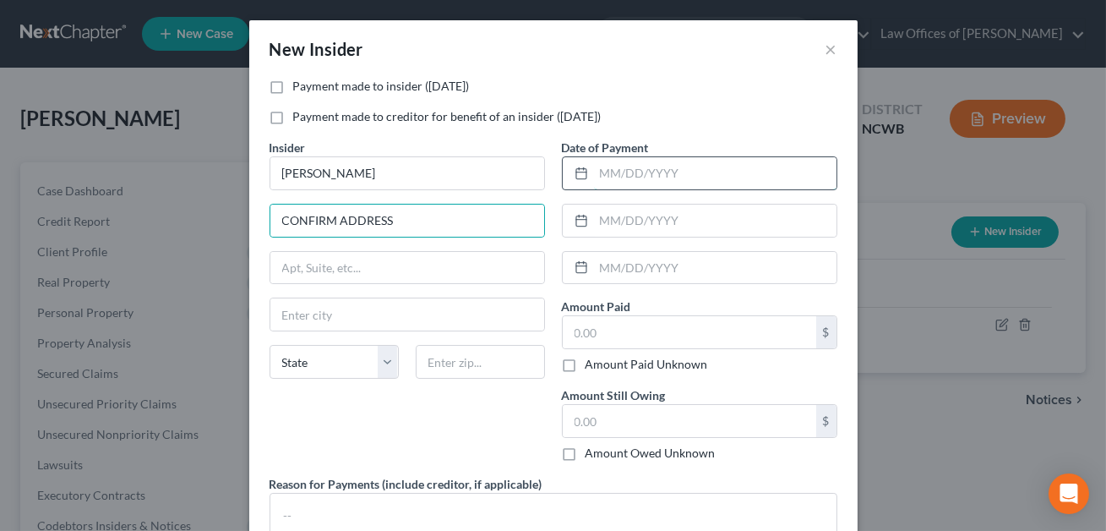
click at [603, 169] on input "text" at bounding box center [715, 173] width 242 height 32
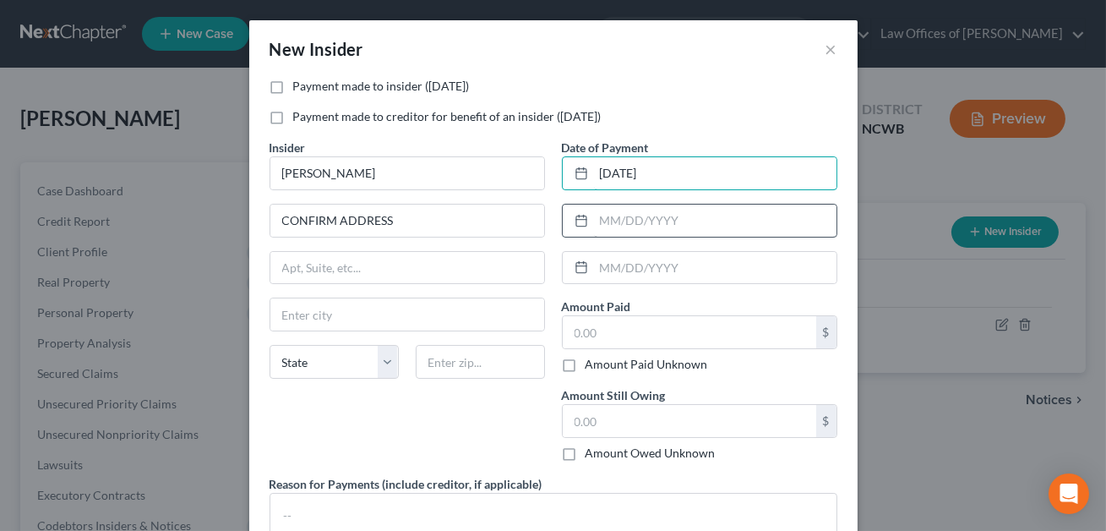
type input "[DATE]"
click at [612, 220] on input "text" at bounding box center [715, 220] width 242 height 32
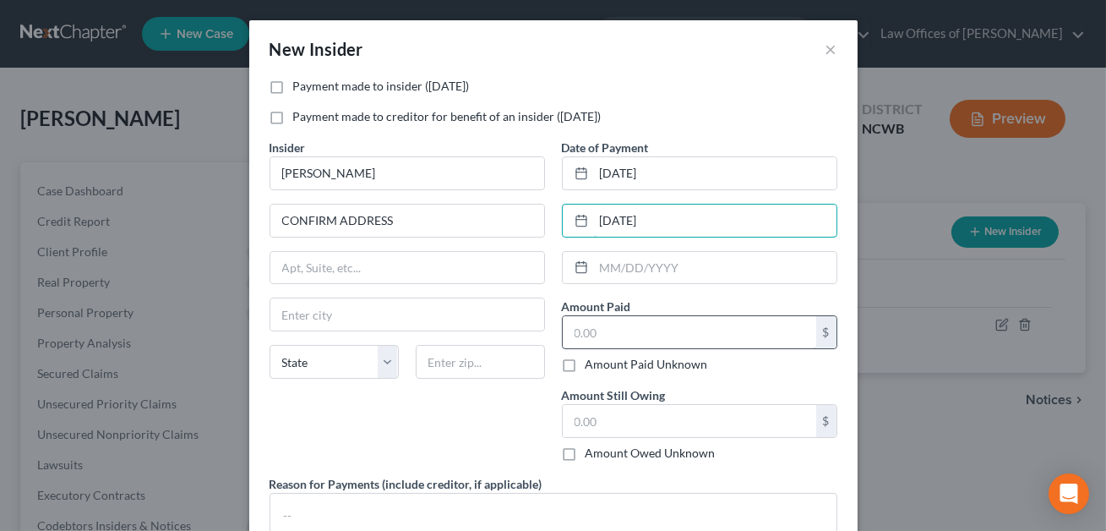
type input "[DATE]"
click at [586, 335] on input "text" at bounding box center [689, 332] width 253 height 32
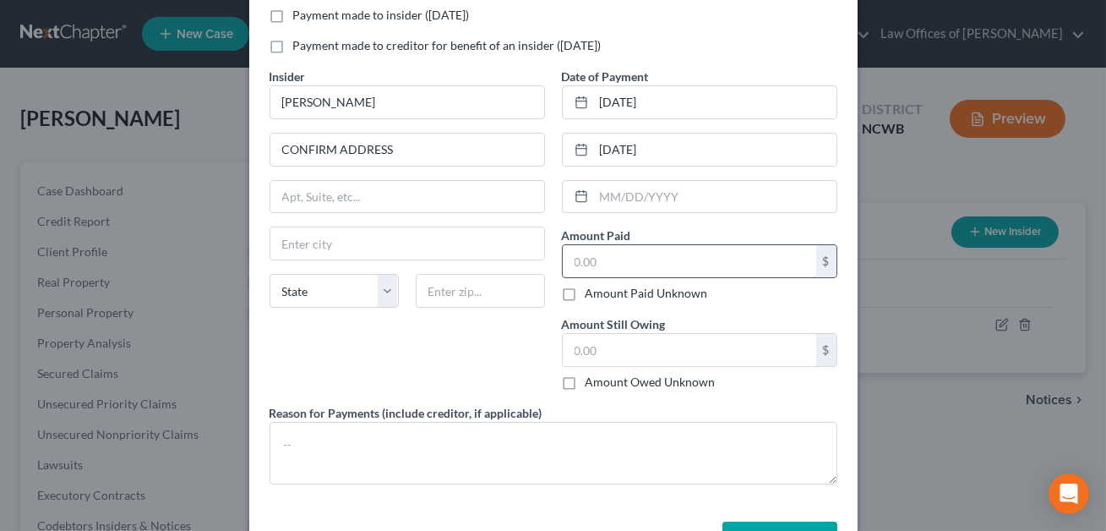
scroll to position [128, 0]
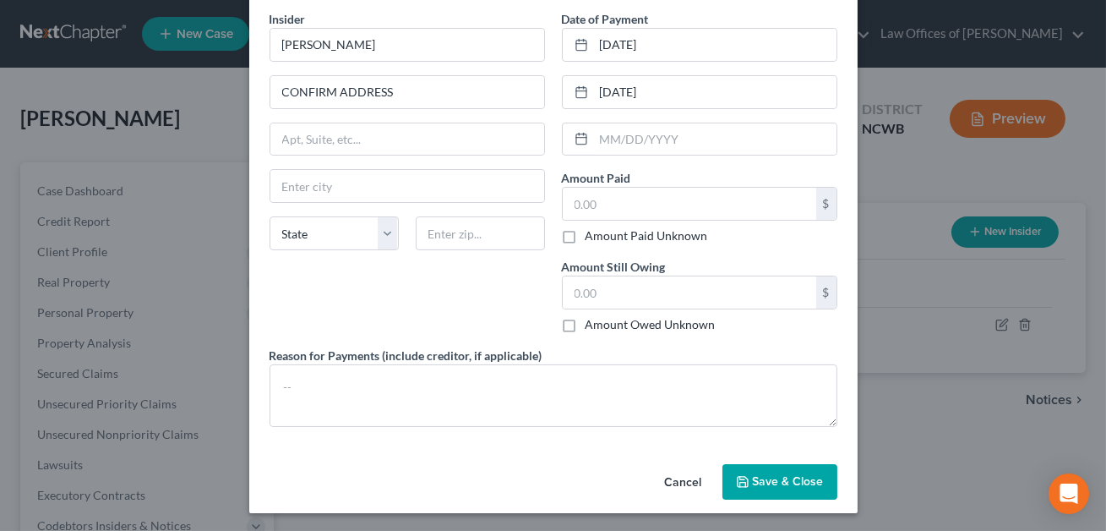
click at [787, 487] on button "Save & Close" at bounding box center [779, 481] width 115 height 35
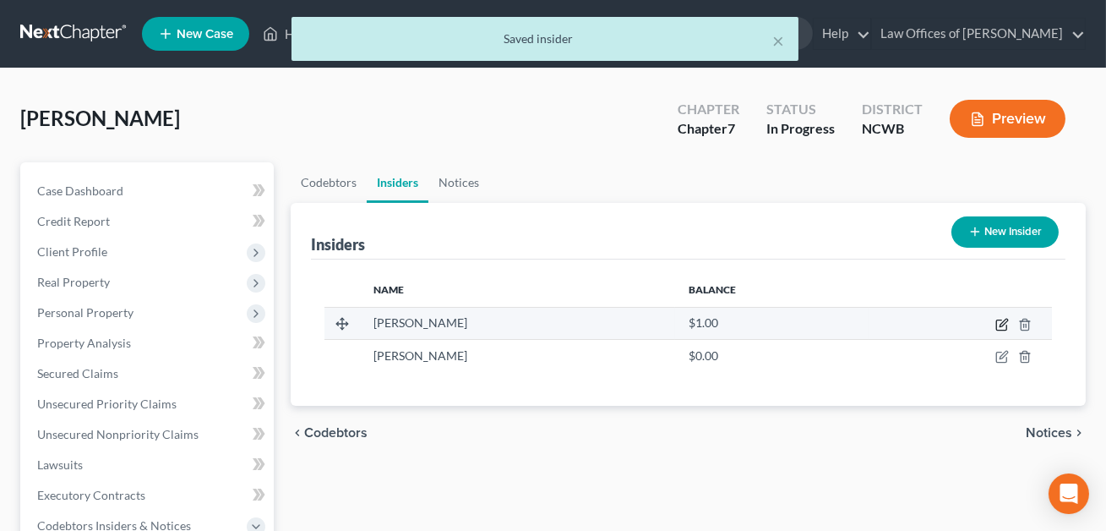
click at [1005, 324] on icon "button" at bounding box center [1002, 325] width 14 height 14
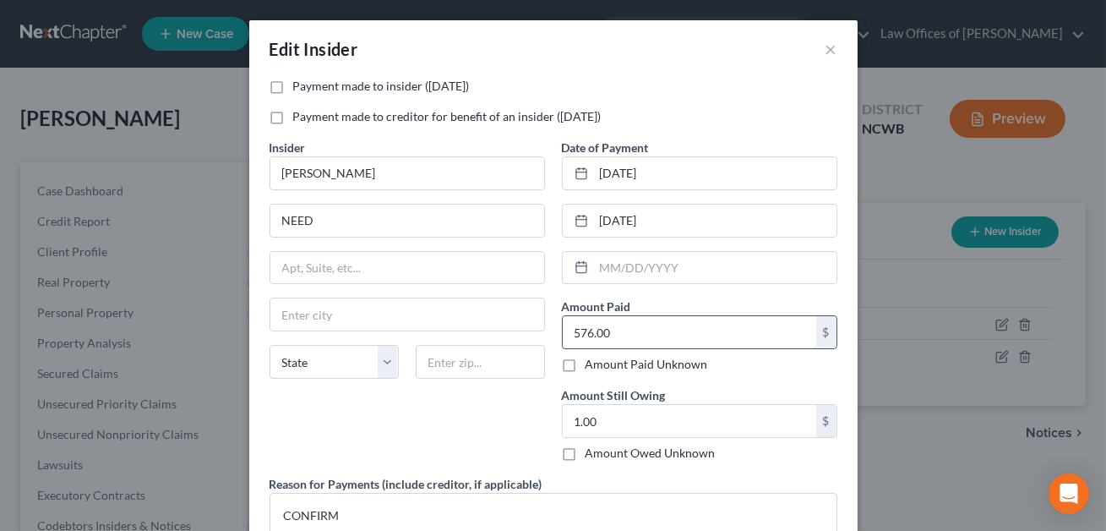
click at [640, 333] on input "576.00" at bounding box center [689, 332] width 253 height 32
type input "911.00"
click at [612, 274] on input "text" at bounding box center [715, 268] width 242 height 32
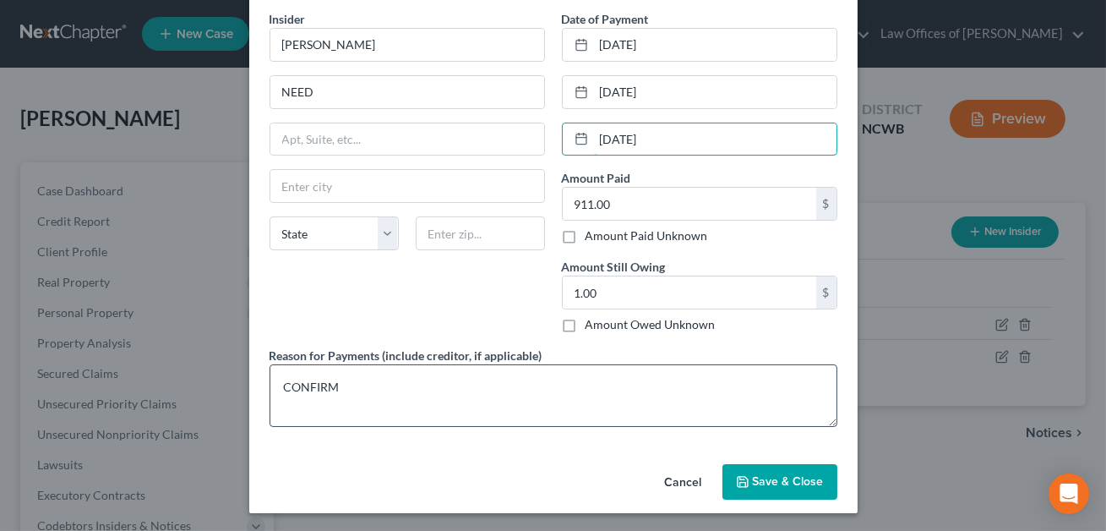
type input "[DATE]"
drag, startPoint x: 354, startPoint y: 386, endPoint x: 275, endPoint y: 384, distance: 79.5
click at [275, 384] on textarea "CONFIRM" at bounding box center [553, 395] width 568 height 63
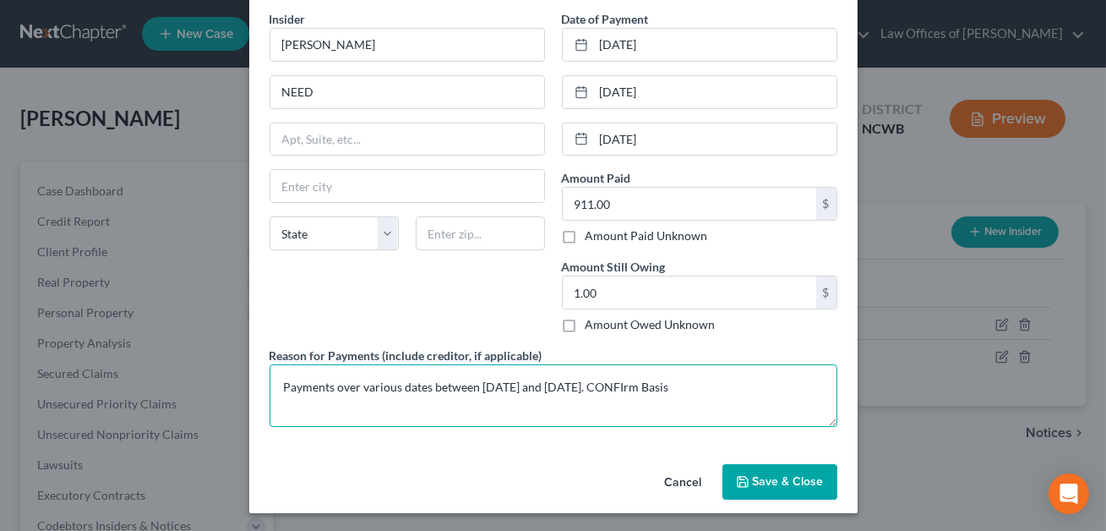
click at [674, 386] on textarea "Payments over various dates between [DATE] and [DATE]. CONFIrm Basis" at bounding box center [553, 395] width 568 height 63
click at [708, 389] on textarea "Payments over various dates between [DATE] and [DATE]. CONFIRM Basis" at bounding box center [553, 395] width 568 height 63
type textarea "Payments over various dates between [DATE] and [DATE]. CONFIRM Basis. Include a…"
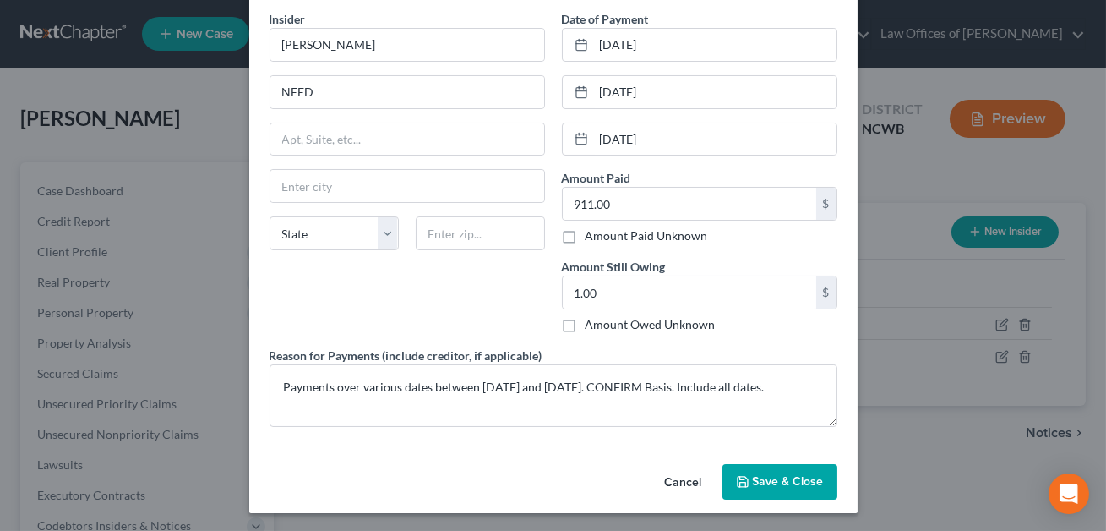
click at [795, 479] on span "Save & Close" at bounding box center [788, 481] width 71 height 14
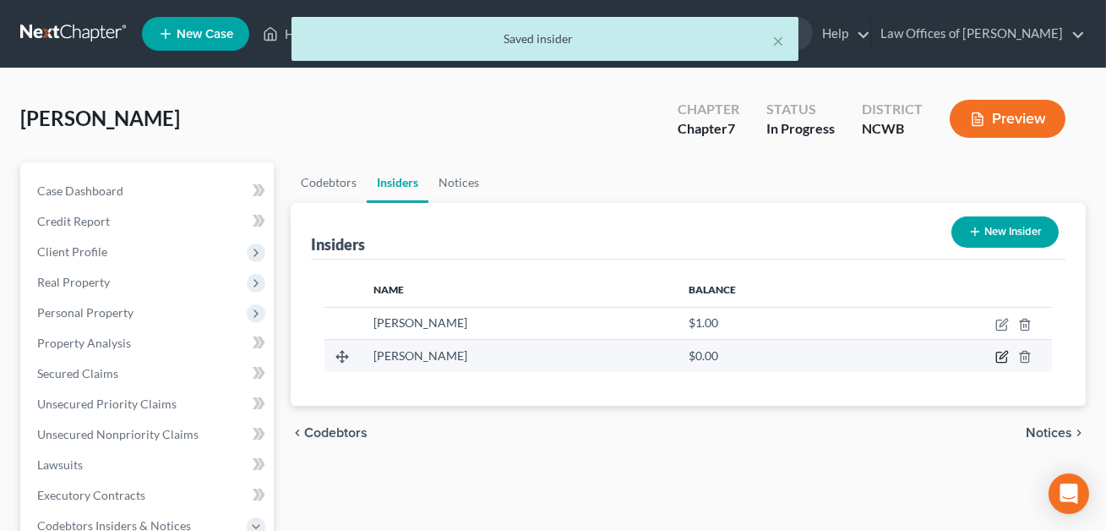
click at [1004, 353] on icon "button" at bounding box center [1002, 357] width 14 height 14
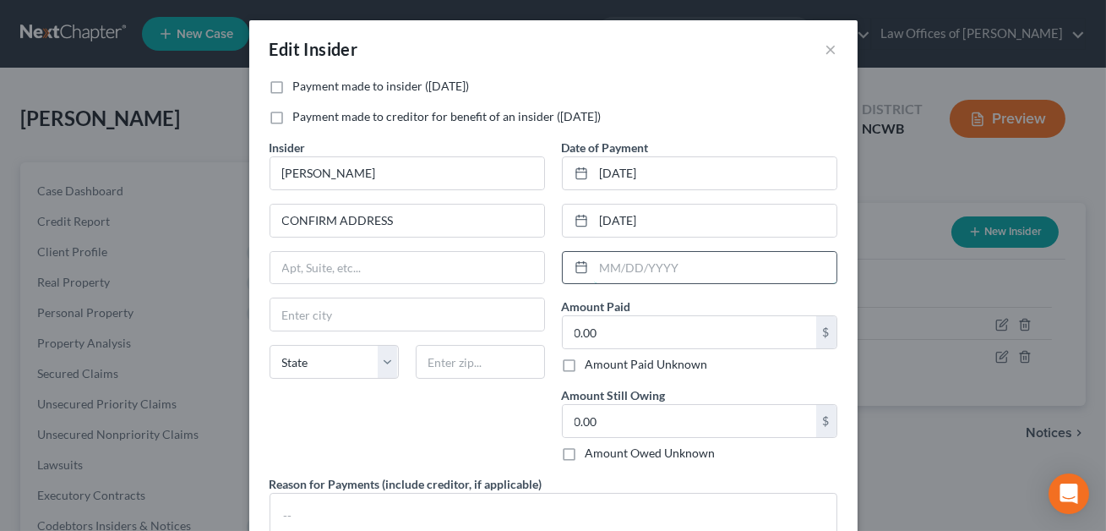
click at [634, 264] on input "text" at bounding box center [715, 268] width 242 height 32
type input "01/2025"
click at [362, 497] on textarea at bounding box center [553, 524] width 568 height 63
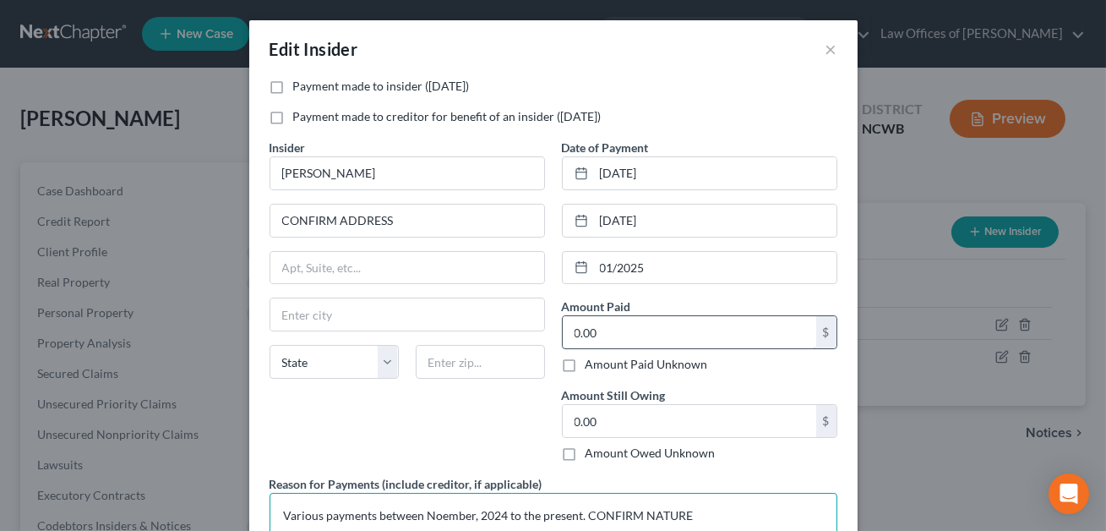
type textarea "Various payments between Noember, 2024 to the present. CONFIRM NATURE"
click at [618, 330] on input "0.00" at bounding box center [689, 332] width 253 height 32
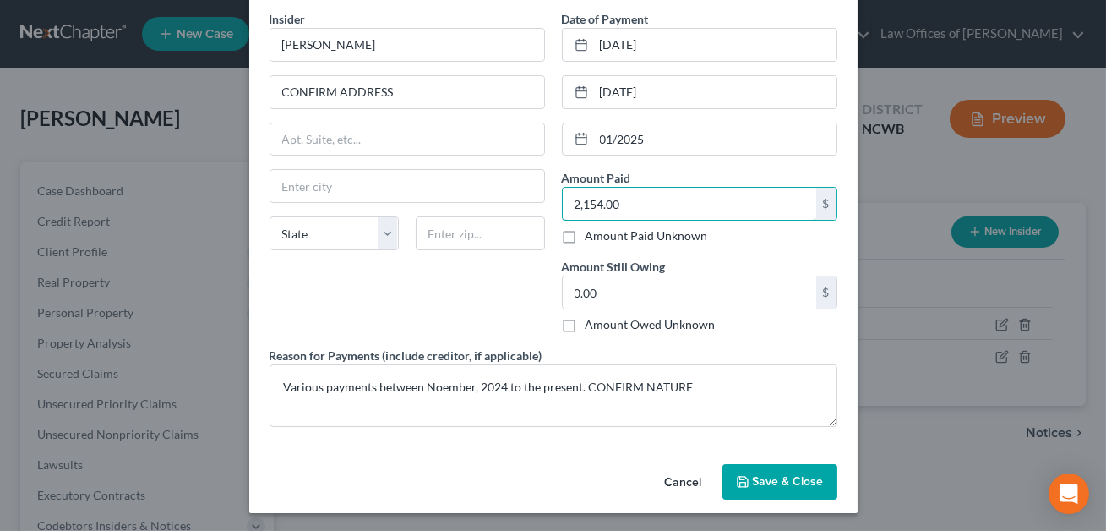
type input "2,154.00"
click at [766, 483] on span "Save & Close" at bounding box center [788, 481] width 71 height 14
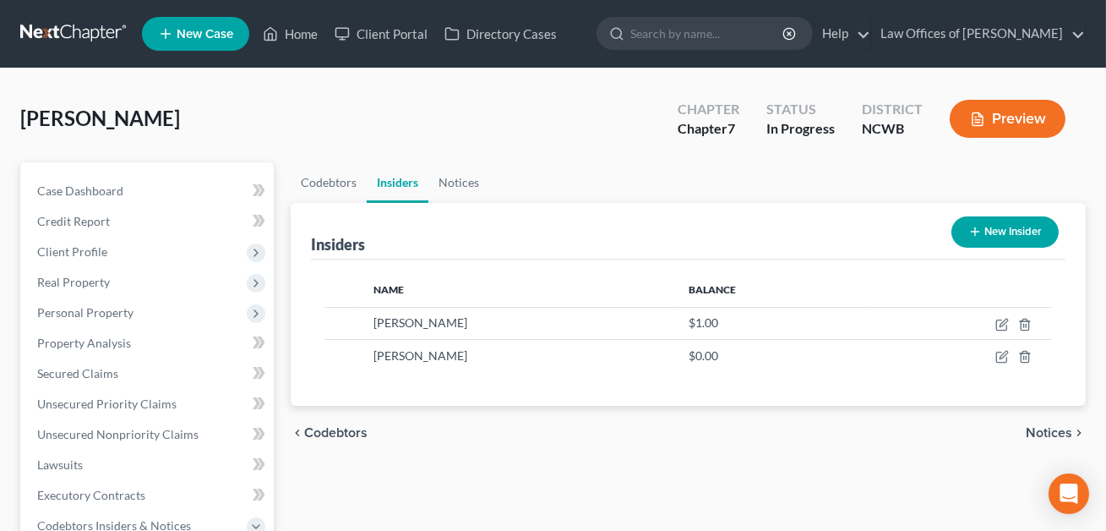
click at [968, 235] on icon "button" at bounding box center [975, 232] width 14 height 14
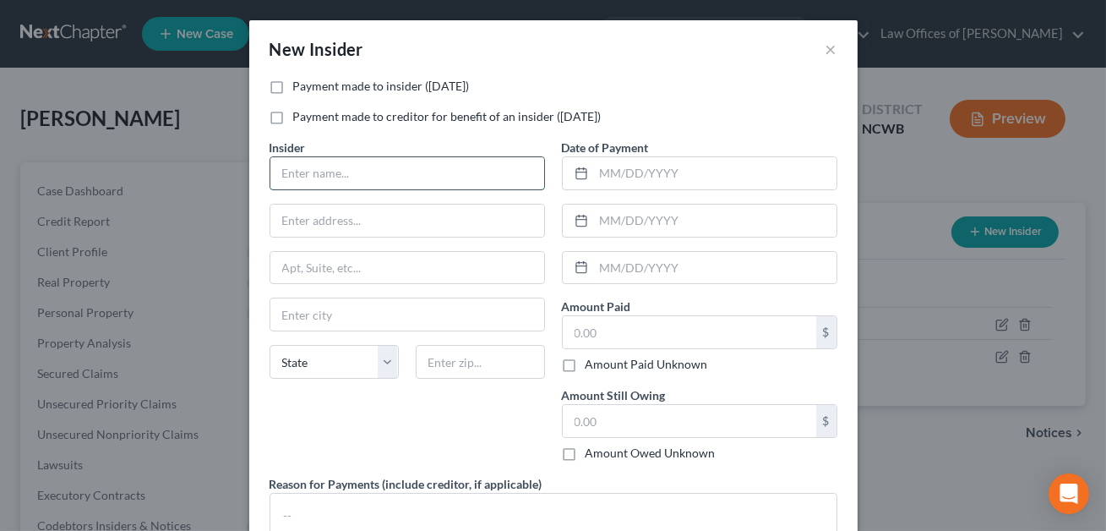
click at [308, 175] on input "text" at bounding box center [407, 173] width 274 height 32
type input "[PERSON_NAME]"
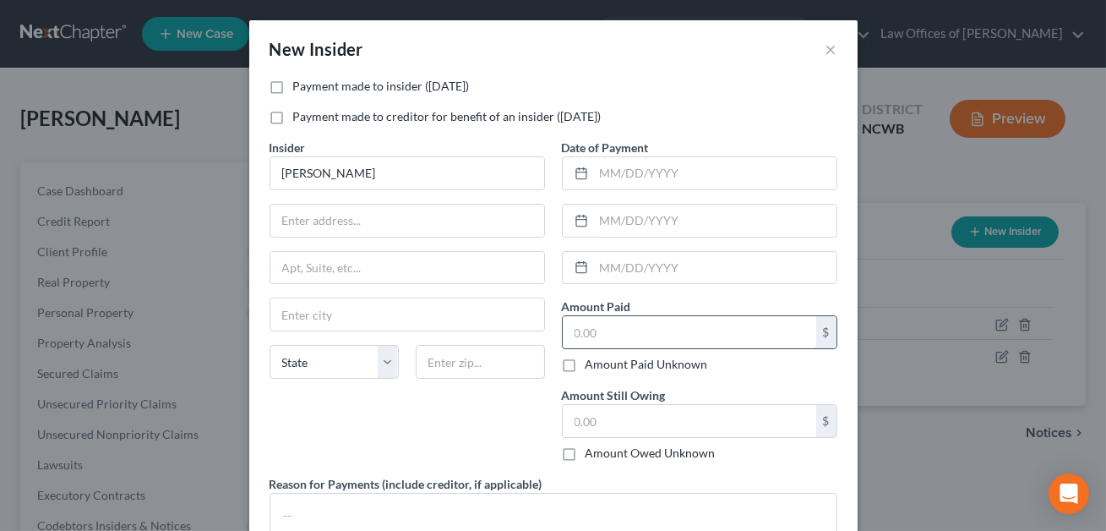
click at [607, 329] on input "text" at bounding box center [689, 332] width 253 height 32
type input "20.00"
click at [608, 173] on input "text" at bounding box center [715, 173] width 242 height 32
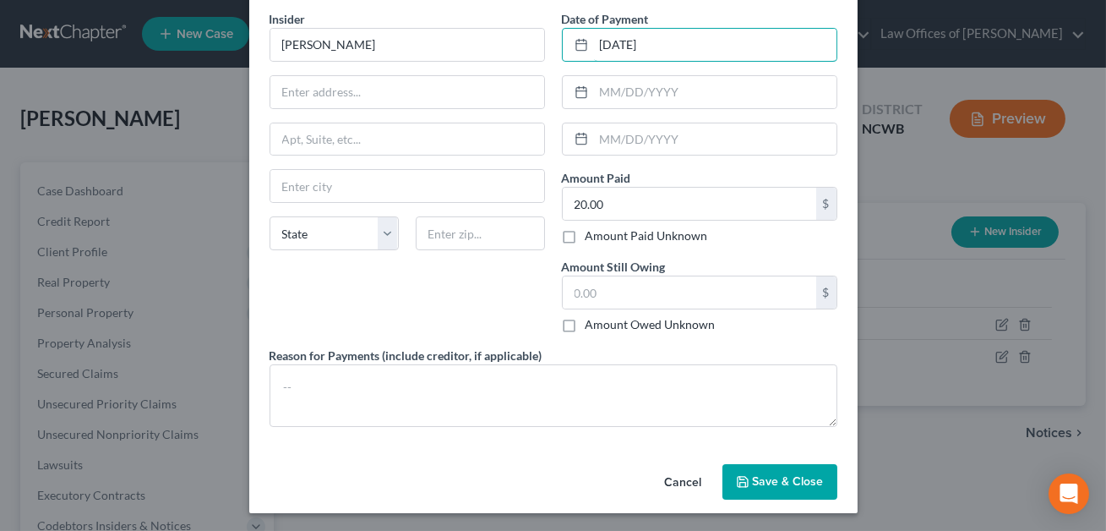
type input "[DATE]"
click at [740, 479] on icon "button" at bounding box center [743, 482] width 14 height 14
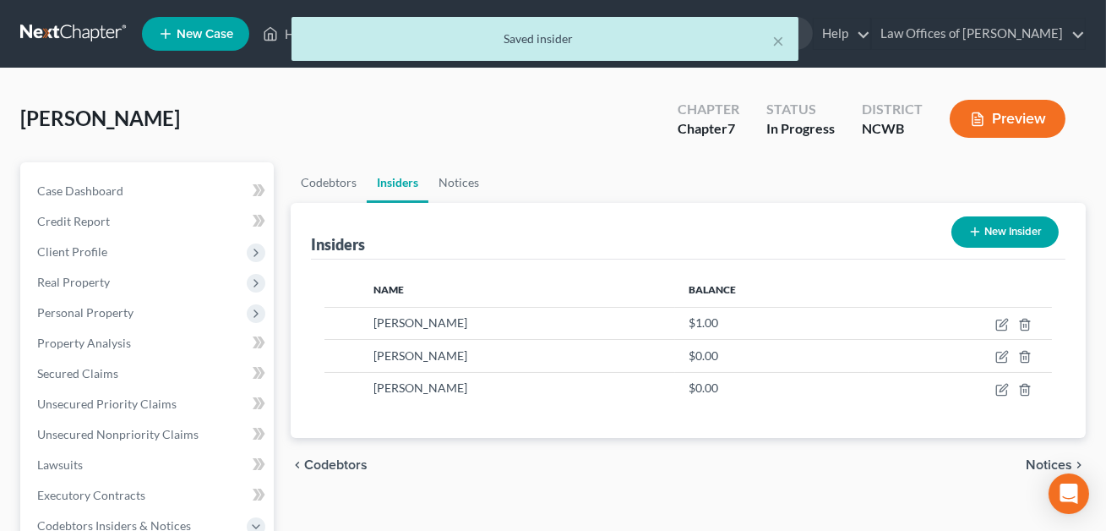
click at [989, 238] on button "New Insider" at bounding box center [1004, 231] width 107 height 31
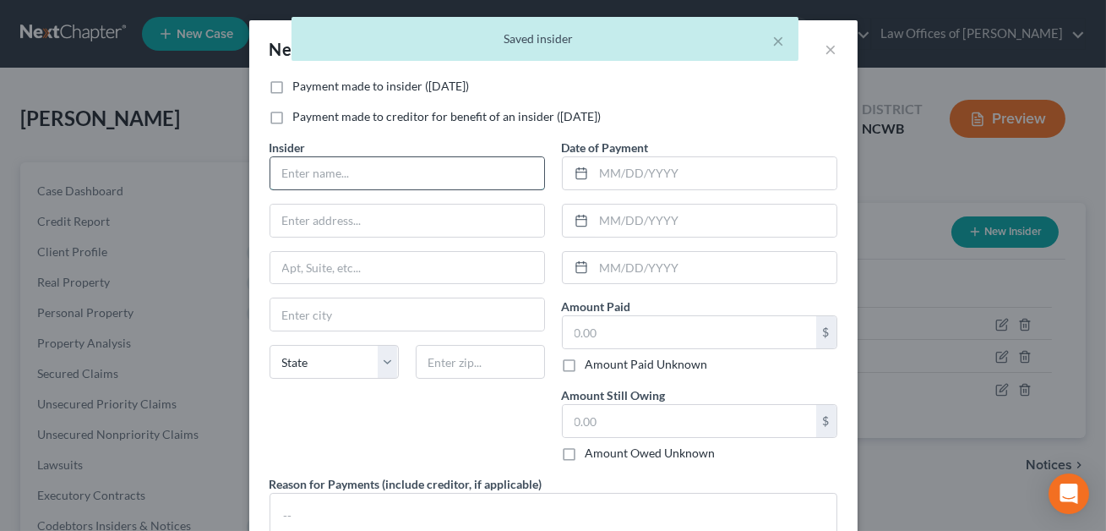
click at [330, 169] on input "text" at bounding box center [407, 173] width 274 height 32
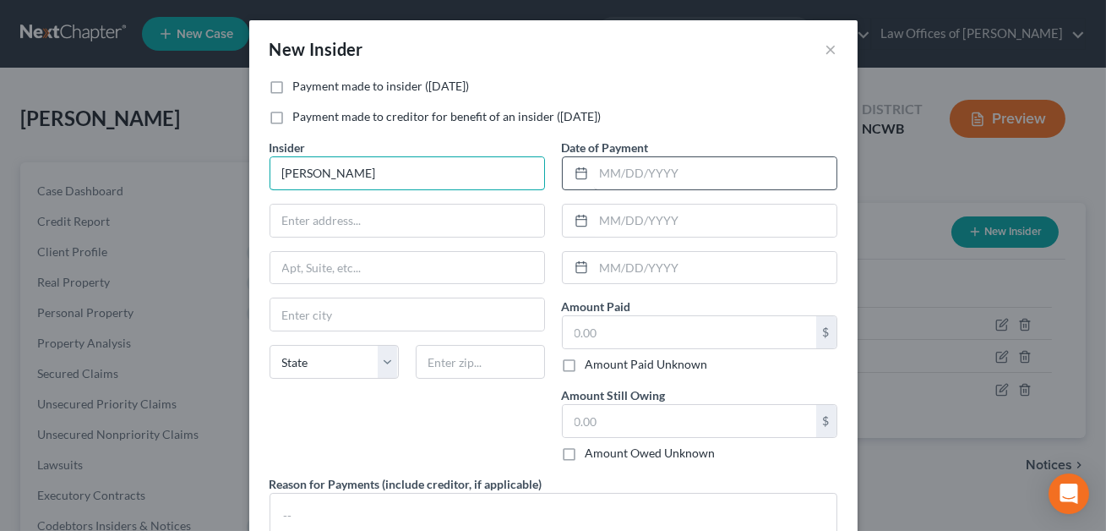
type input "[PERSON_NAME]"
click at [603, 171] on input "text" at bounding box center [715, 173] width 242 height 32
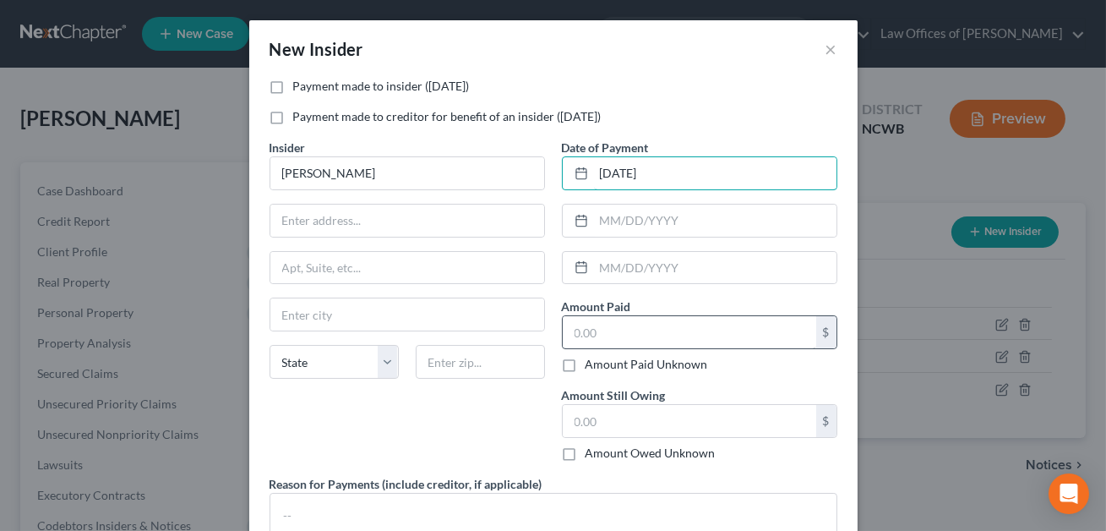
type input "[DATE]"
click at [593, 335] on input "text" at bounding box center [689, 332] width 253 height 32
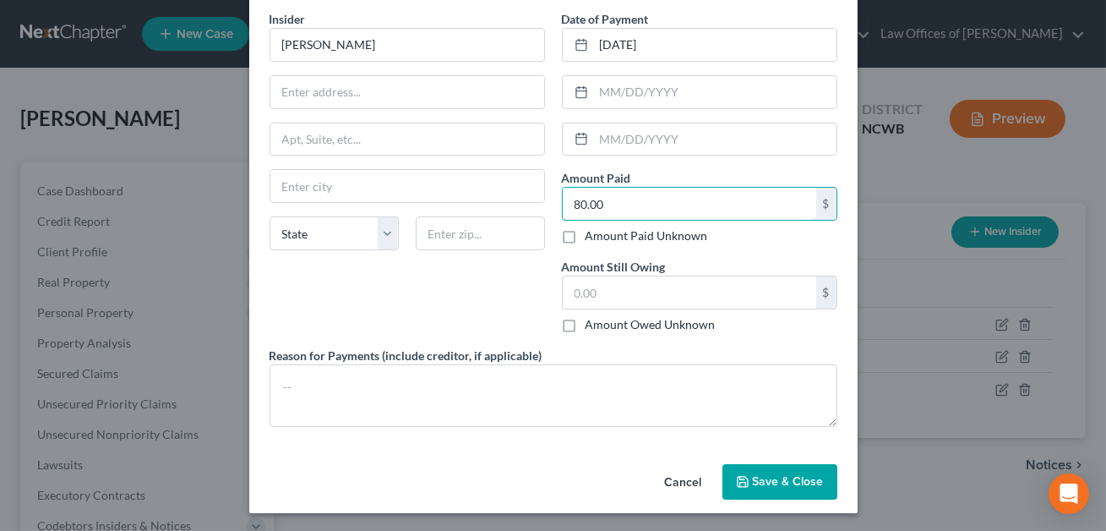
type input "80.00"
click at [776, 493] on button "Save & Close" at bounding box center [779, 481] width 115 height 35
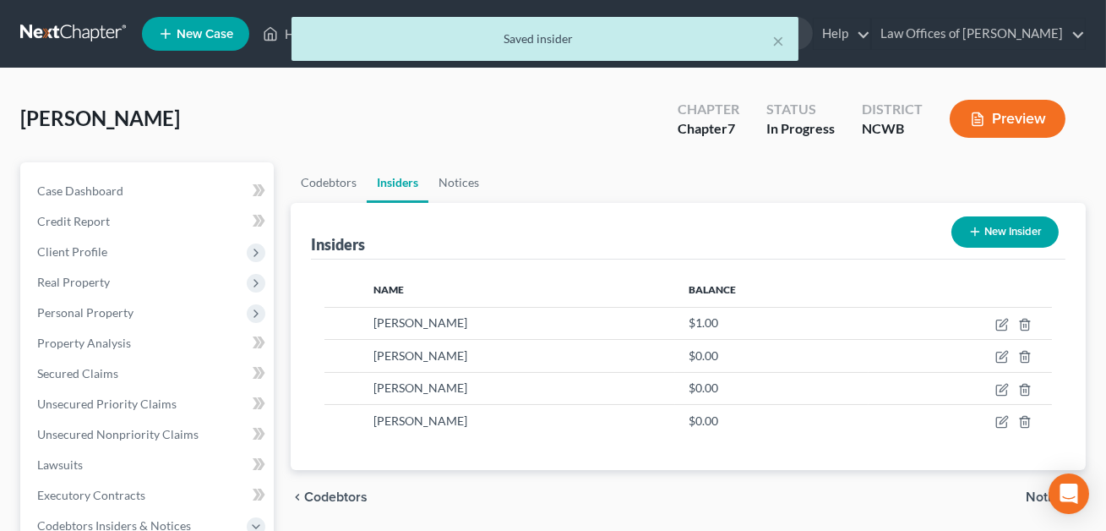
click at [1000, 229] on button "New Insider" at bounding box center [1004, 231] width 107 height 31
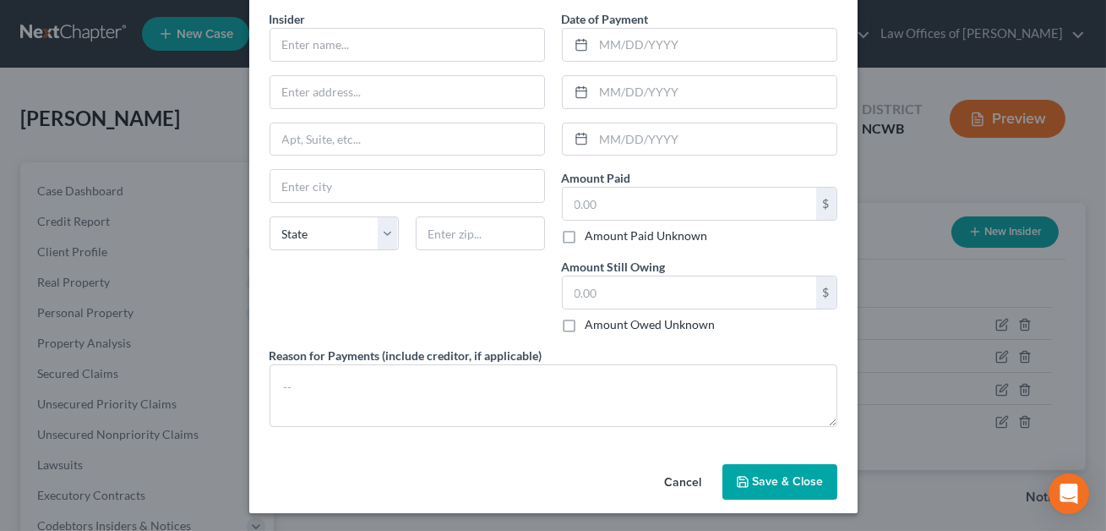
click at [792, 474] on span "Save & Close" at bounding box center [788, 481] width 71 height 14
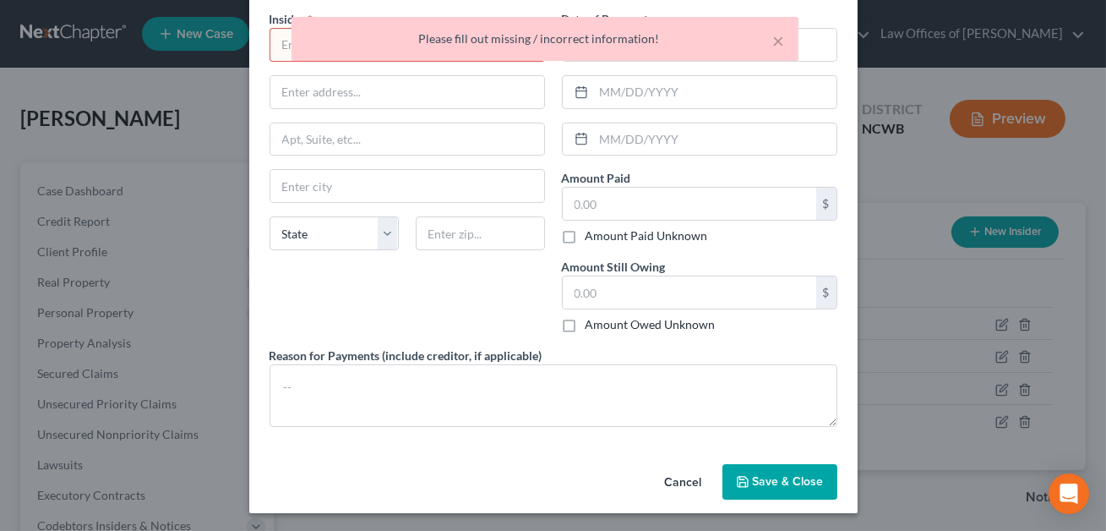
click at [686, 484] on button "Cancel" at bounding box center [683, 482] width 64 height 34
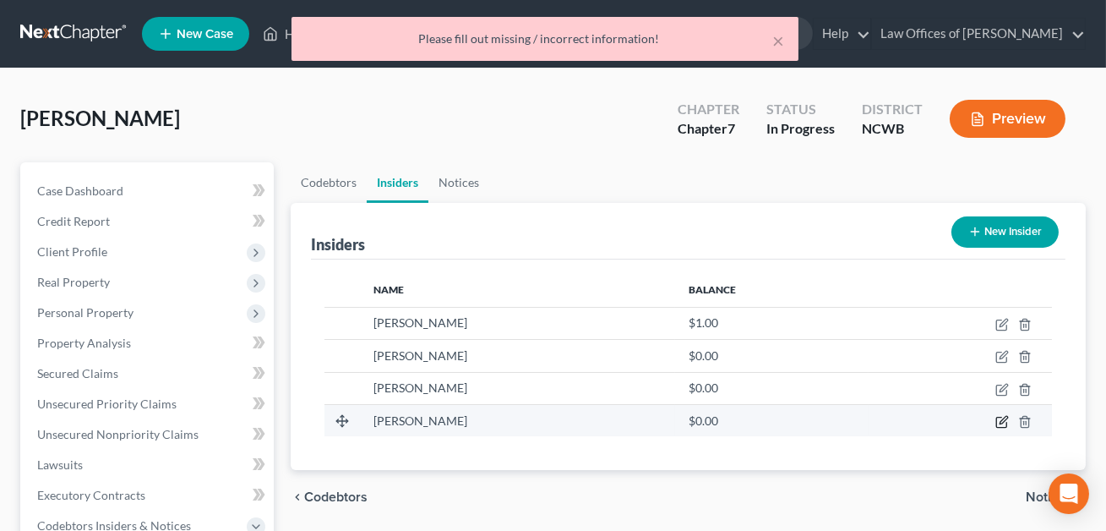
click at [997, 423] on icon "button" at bounding box center [1002, 422] width 14 height 14
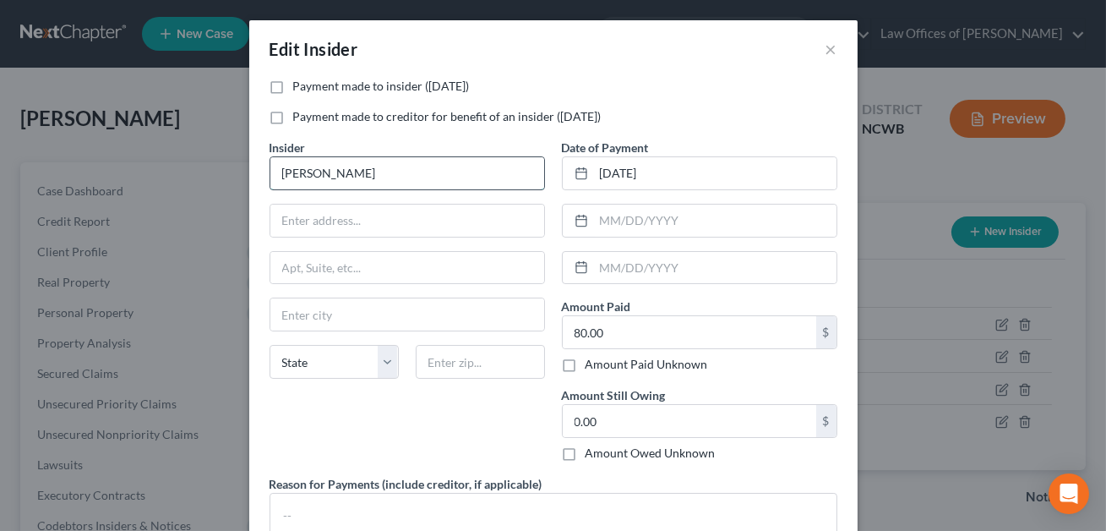
click at [294, 171] on input "[PERSON_NAME]" at bounding box center [407, 173] width 274 height 32
click at [313, 174] on input "[PERSON_NAME]" at bounding box center [407, 173] width 274 height 32
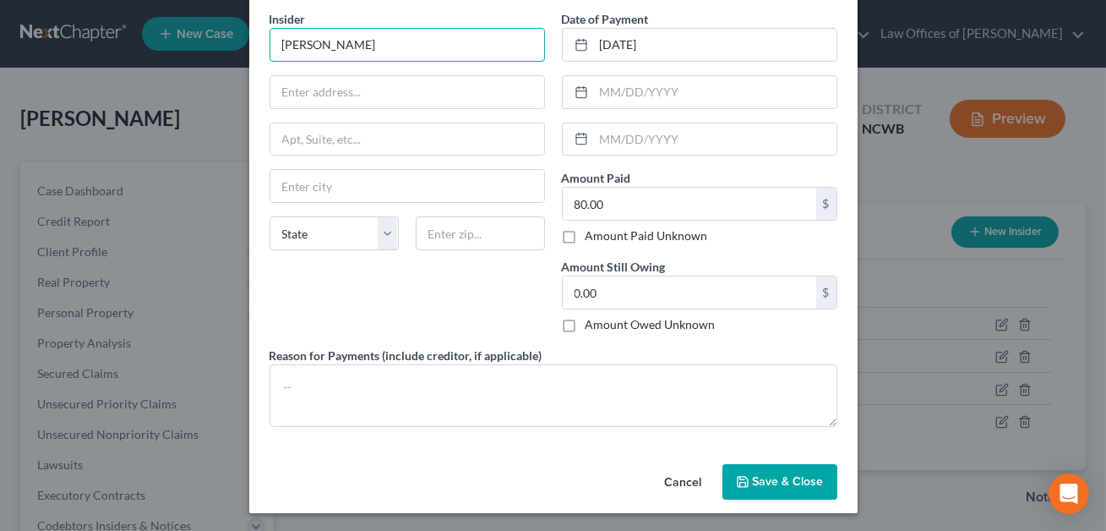
type input "[PERSON_NAME]"
click at [780, 482] on span "Save & Close" at bounding box center [788, 481] width 71 height 14
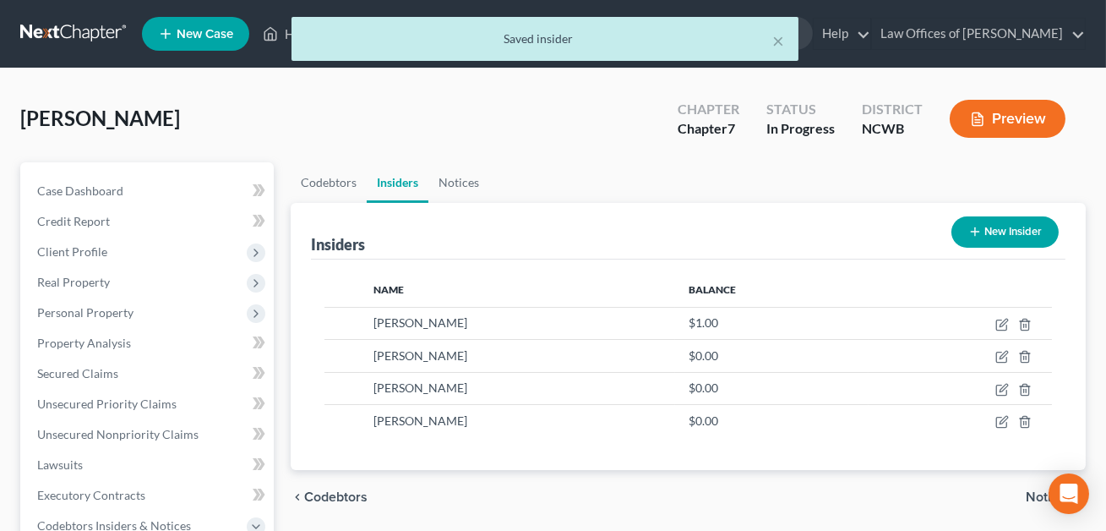
click at [1004, 229] on button "New Insider" at bounding box center [1004, 231] width 107 height 31
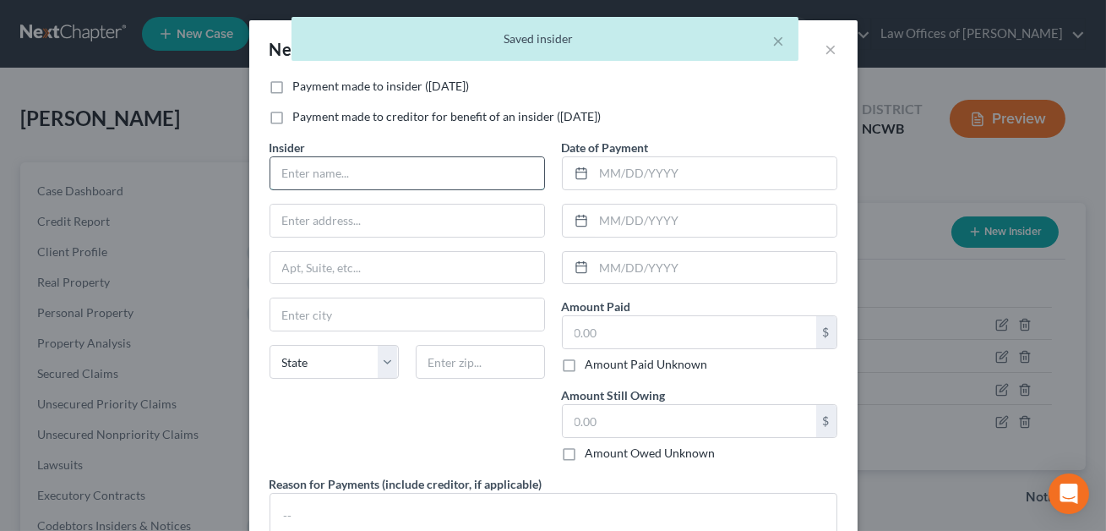
click at [355, 178] on input "text" at bounding box center [407, 173] width 274 height 32
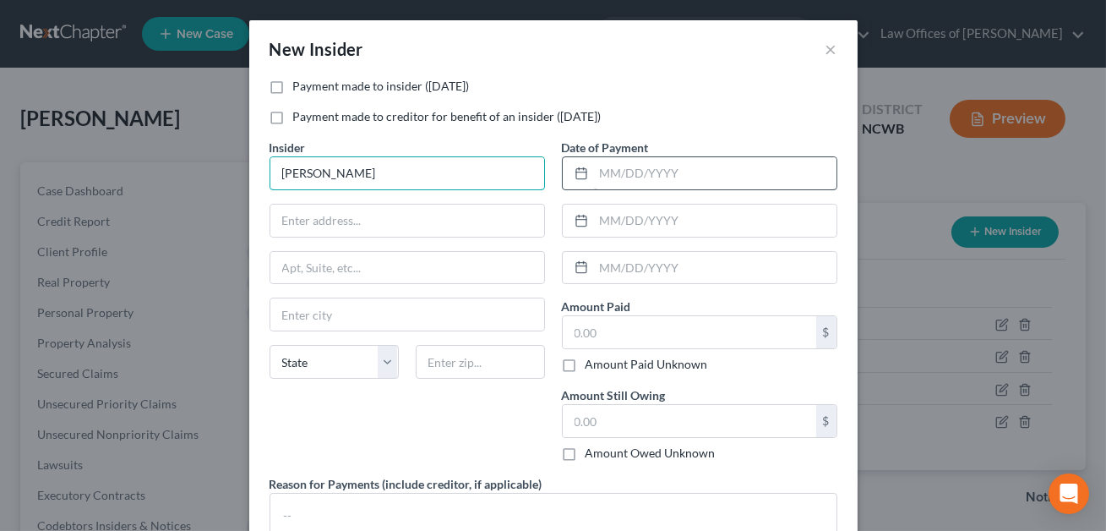
type input "[PERSON_NAME]"
click at [601, 179] on input "text" at bounding box center [715, 173] width 242 height 32
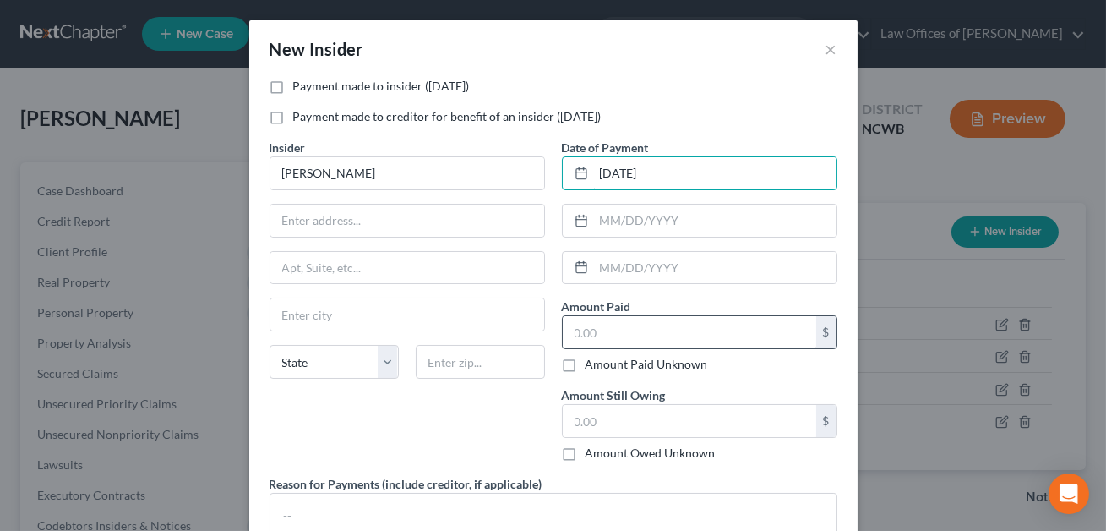
type input "[DATE]"
click at [597, 335] on input "text" at bounding box center [689, 332] width 253 height 32
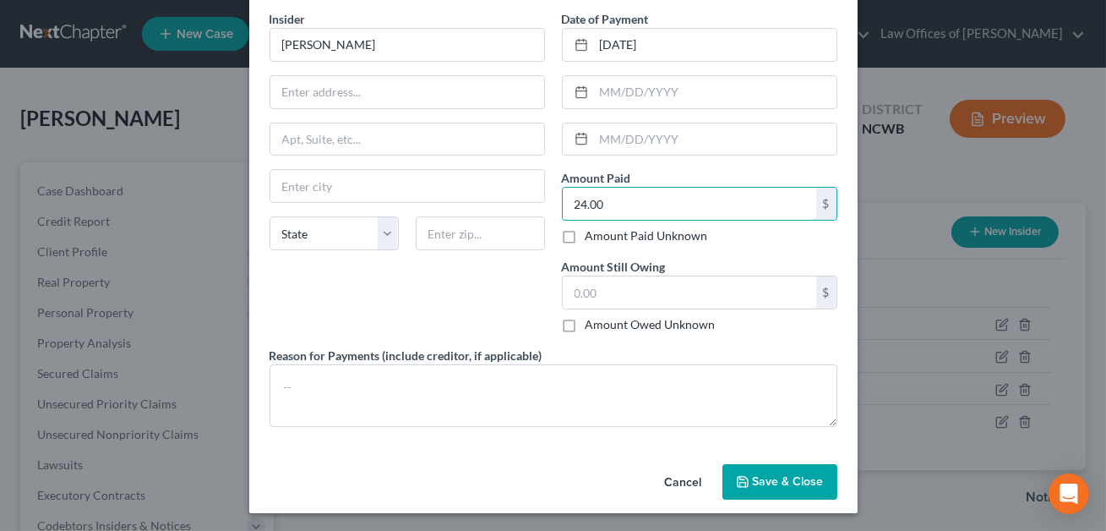
type input "24.00"
click at [766, 492] on button "Save & Close" at bounding box center [779, 481] width 115 height 35
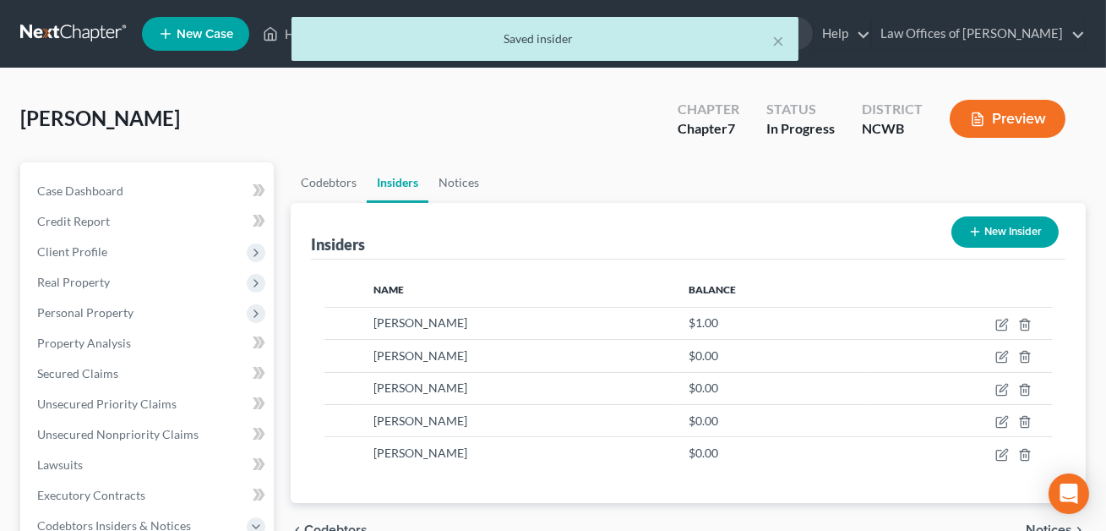
click at [1004, 230] on button "New Insider" at bounding box center [1004, 231] width 107 height 31
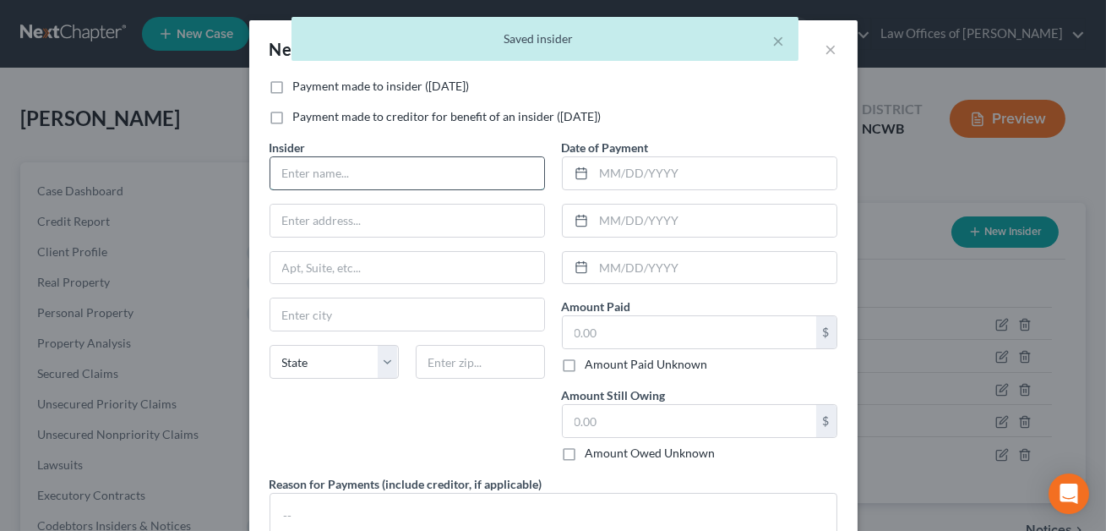
click at [363, 171] on input "text" at bounding box center [407, 173] width 274 height 32
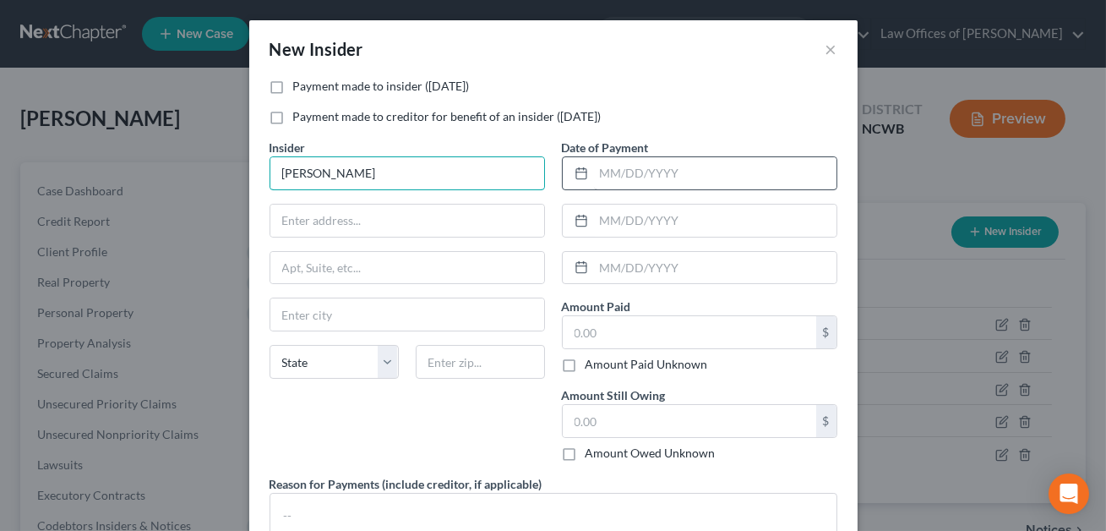
type input "[PERSON_NAME]"
click at [596, 172] on input "text" at bounding box center [715, 173] width 242 height 32
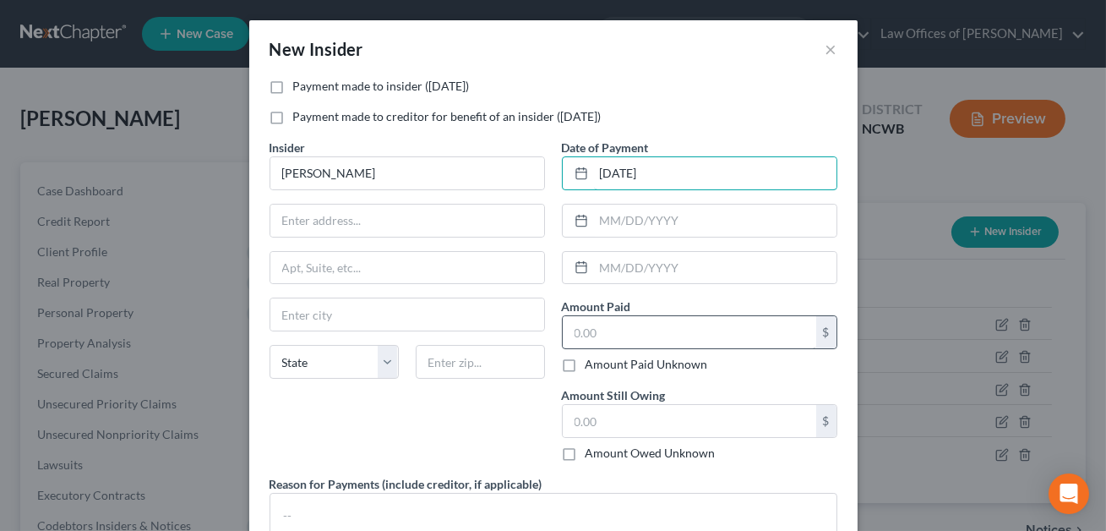
type input "[DATE]"
click at [606, 335] on input "text" at bounding box center [689, 332] width 253 height 32
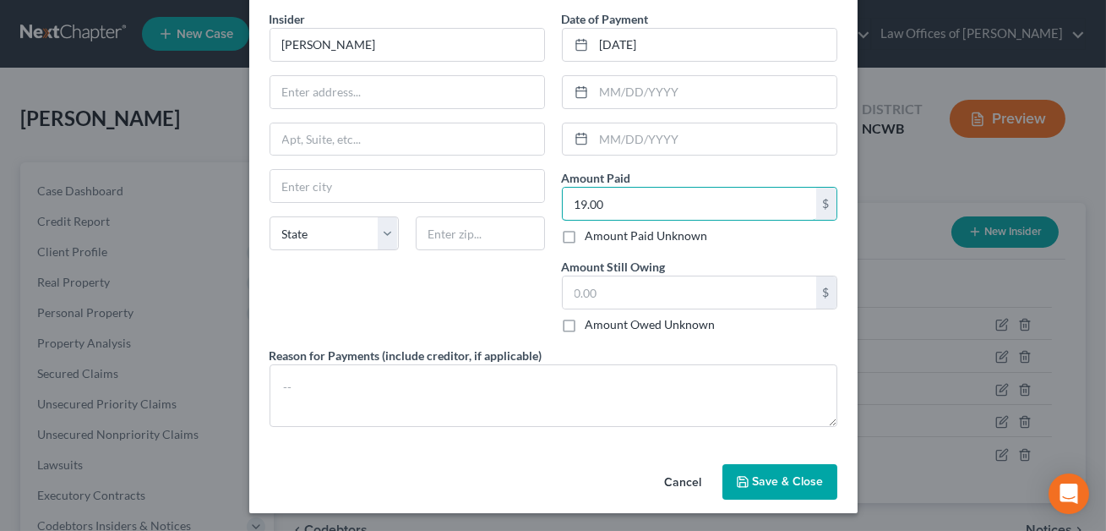
type input "19.00"
click at [758, 479] on span "Save & Close" at bounding box center [788, 481] width 71 height 14
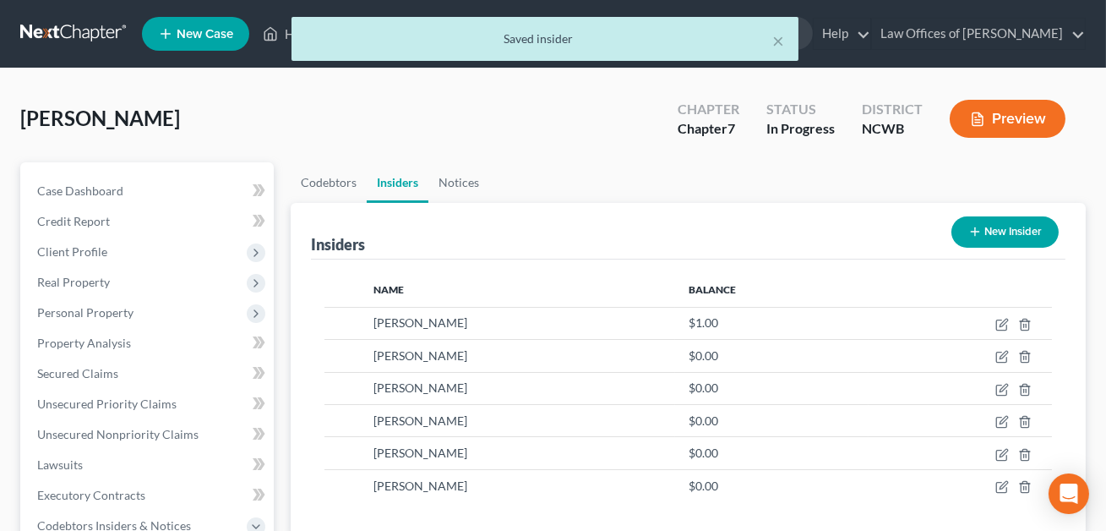
click at [984, 236] on button "New Insider" at bounding box center [1004, 231] width 107 height 31
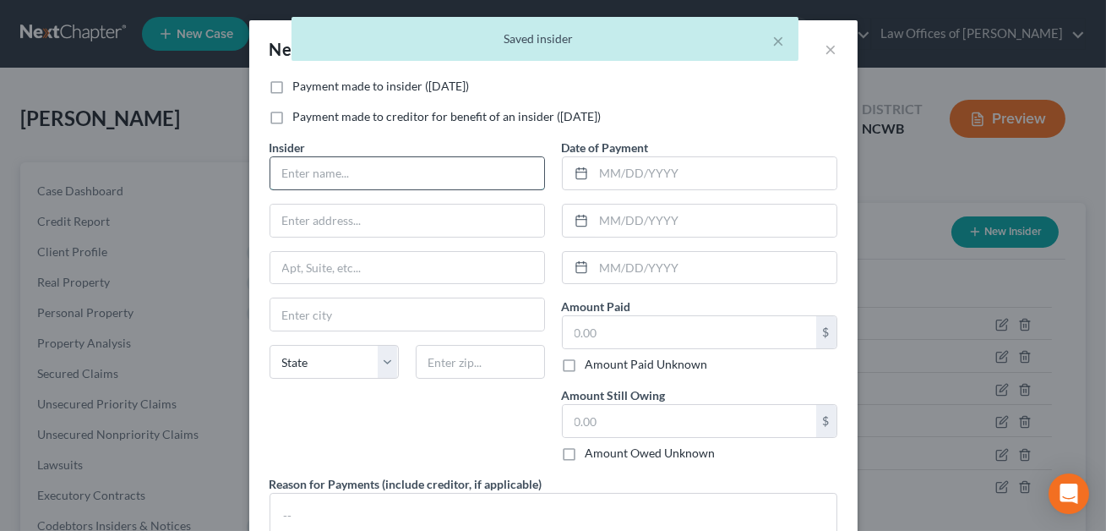
click at [374, 165] on input "text" at bounding box center [407, 173] width 274 height 32
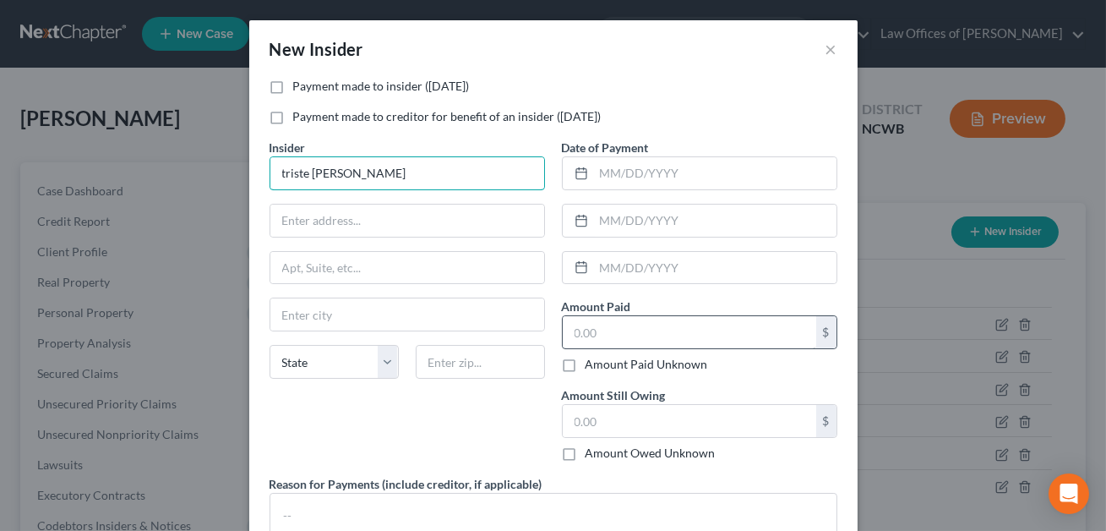
type input "triste [PERSON_NAME]"
click at [578, 338] on input "text" at bounding box center [689, 332] width 253 height 32
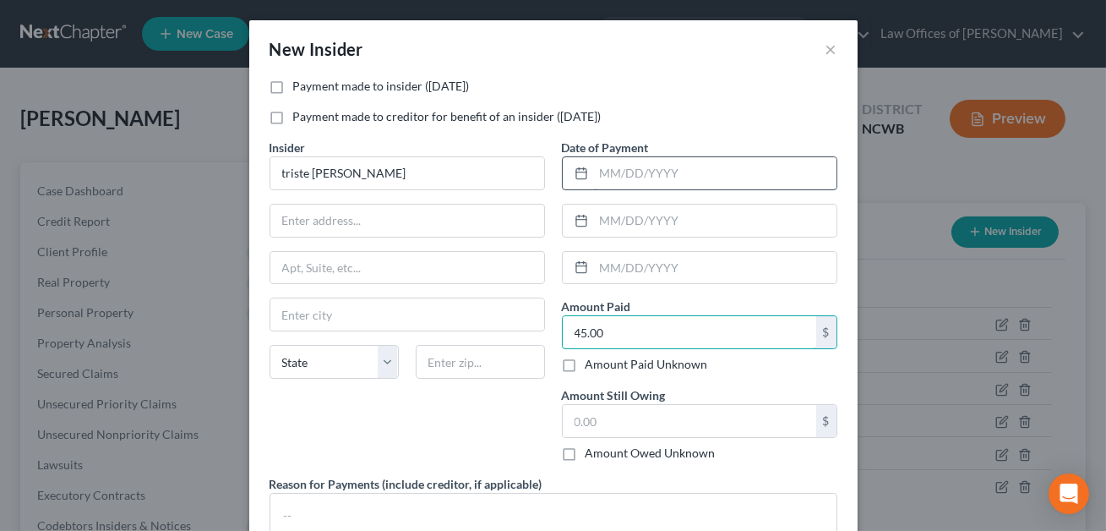
type input "45.00"
click at [604, 173] on input "text" at bounding box center [715, 173] width 242 height 32
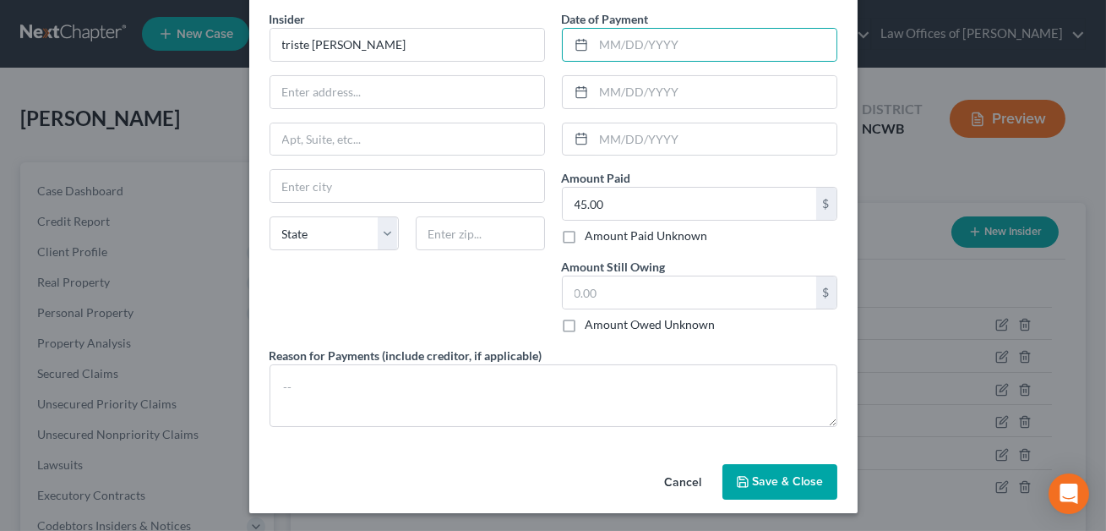
click at [687, 482] on button "Cancel" at bounding box center [683, 482] width 64 height 34
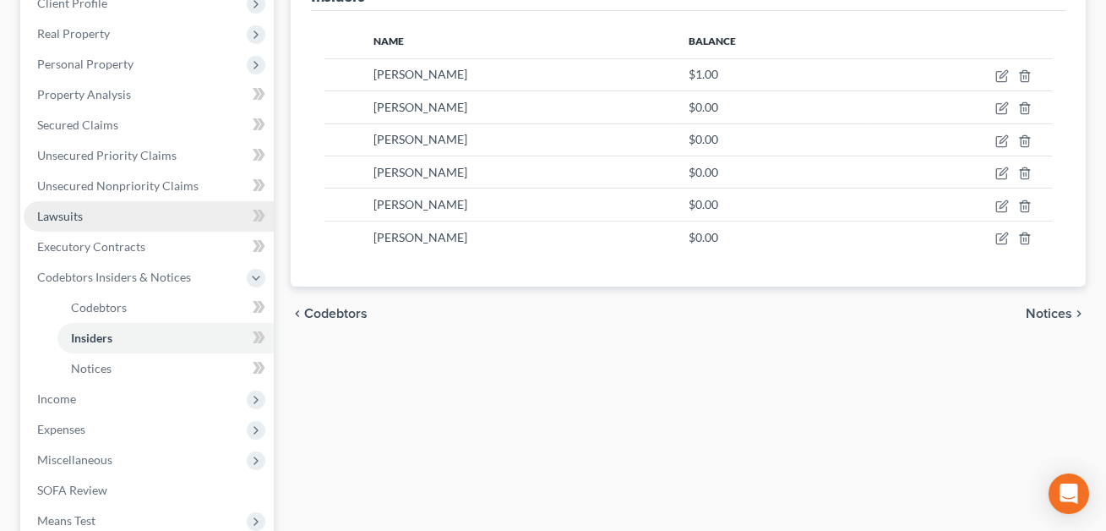
scroll to position [264, 0]
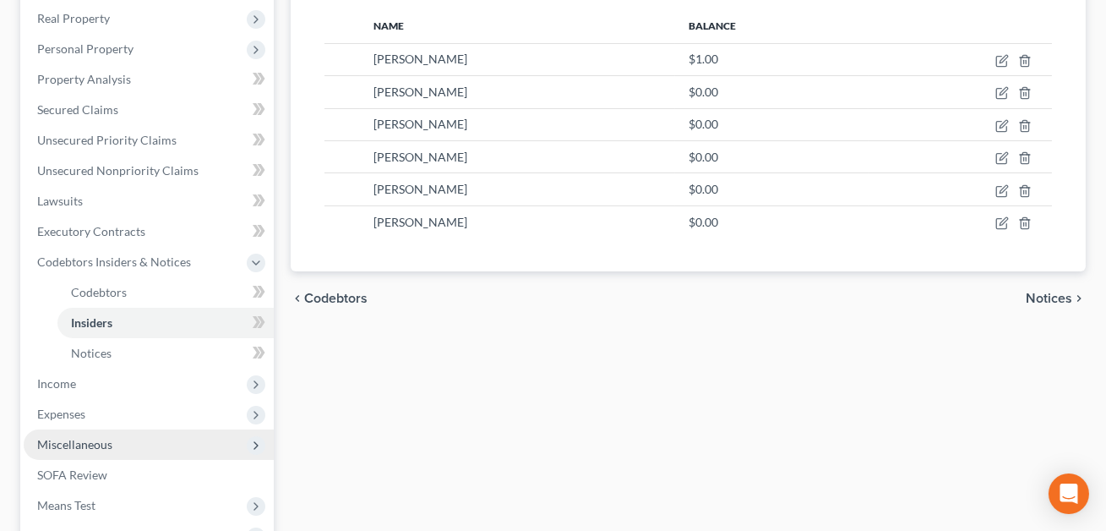
click at [74, 445] on span "Miscellaneous" at bounding box center [74, 444] width 75 height 14
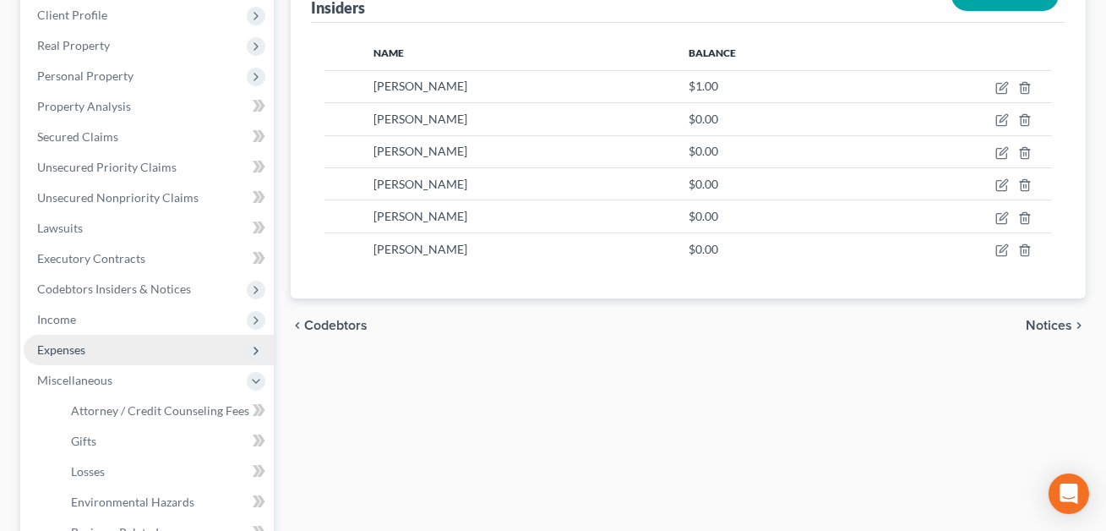
scroll to position [237, 0]
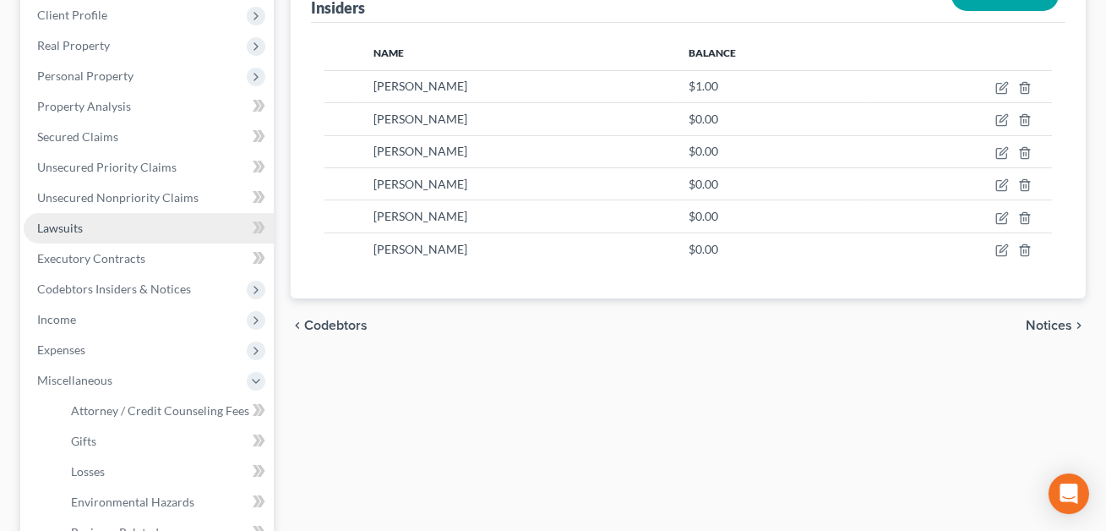
click at [90, 226] on link "Lawsuits" at bounding box center [149, 228] width 250 height 30
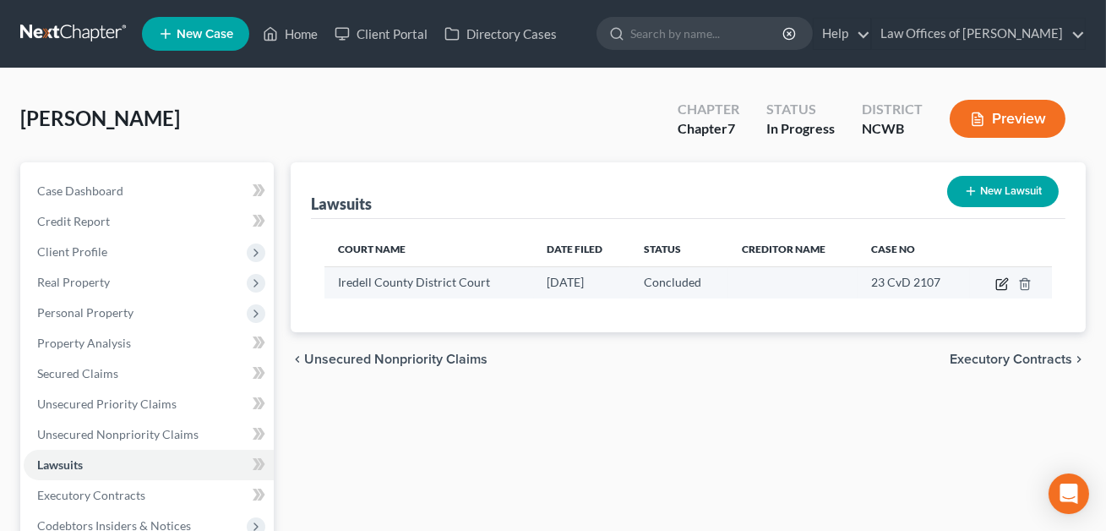
click at [1001, 281] on icon "button" at bounding box center [1003, 282] width 8 height 8
select select "28"
select select "2"
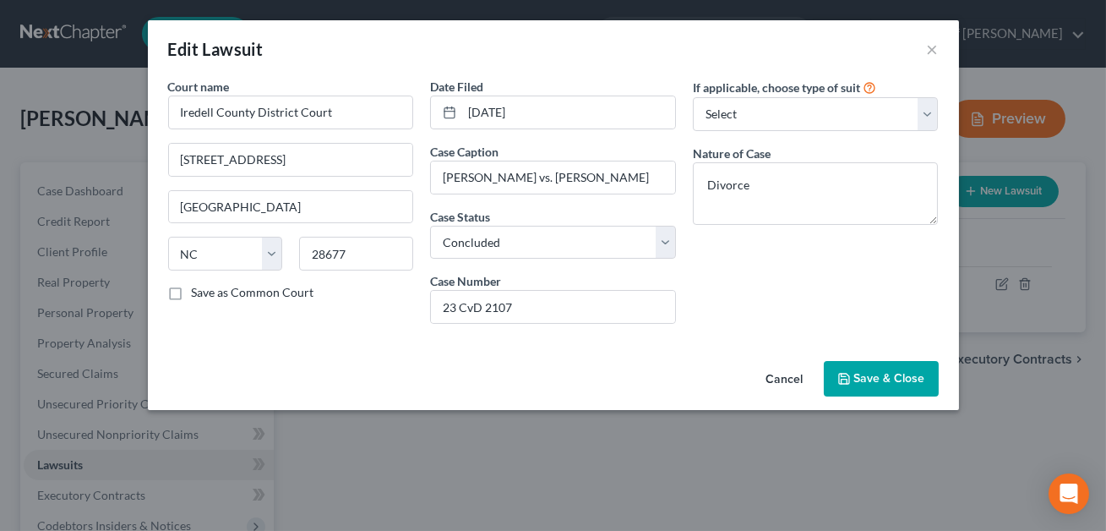
click at [896, 389] on button "Save & Close" at bounding box center [881, 378] width 115 height 35
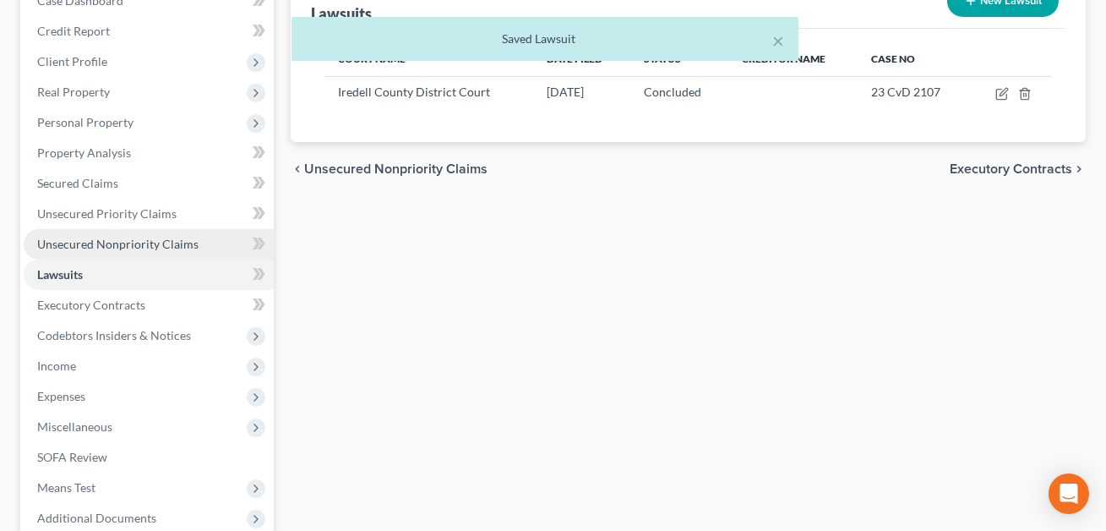
scroll to position [265, 0]
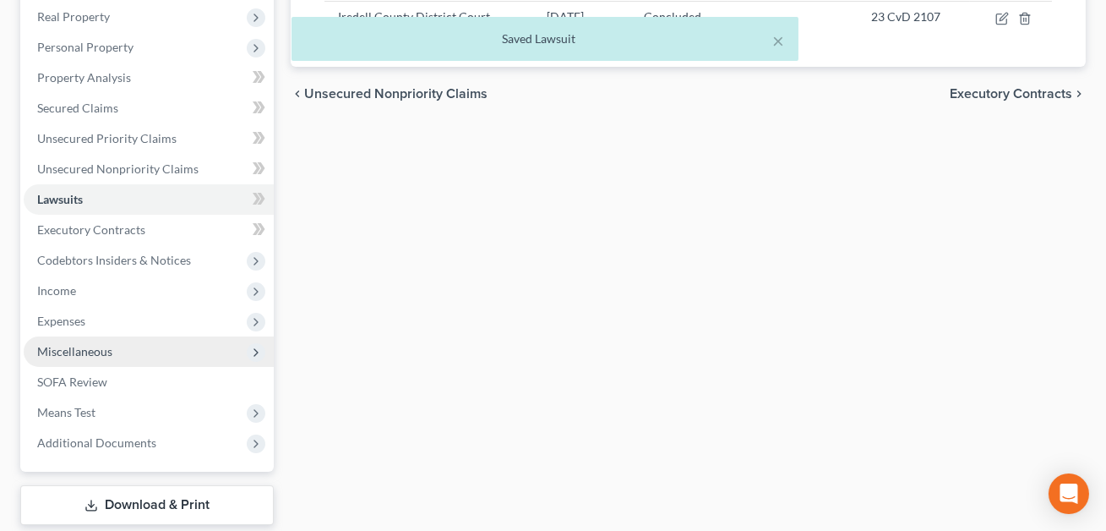
click at [79, 349] on span "Miscellaneous" at bounding box center [74, 351] width 75 height 14
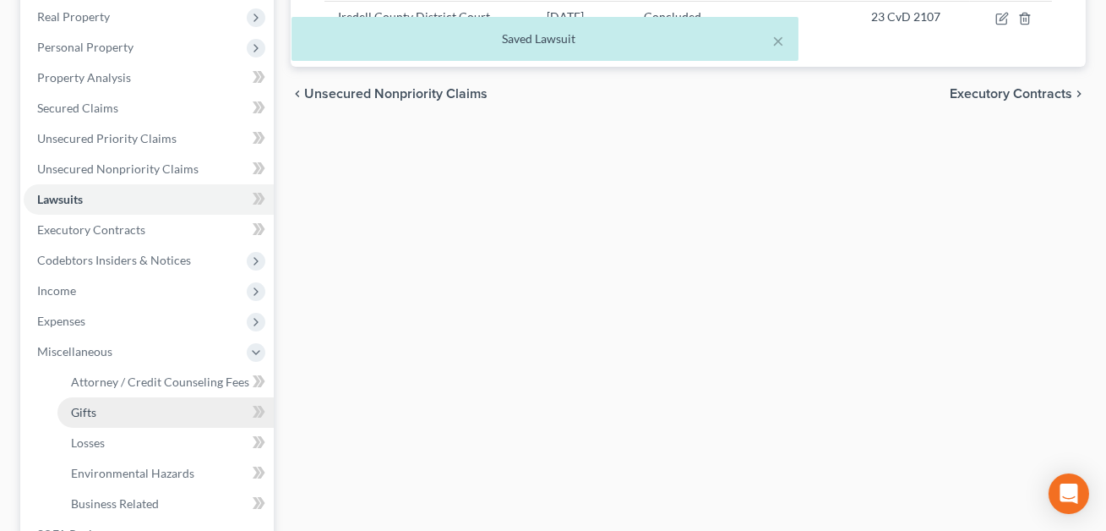
click at [84, 408] on span "Gifts" at bounding box center [83, 412] width 25 height 14
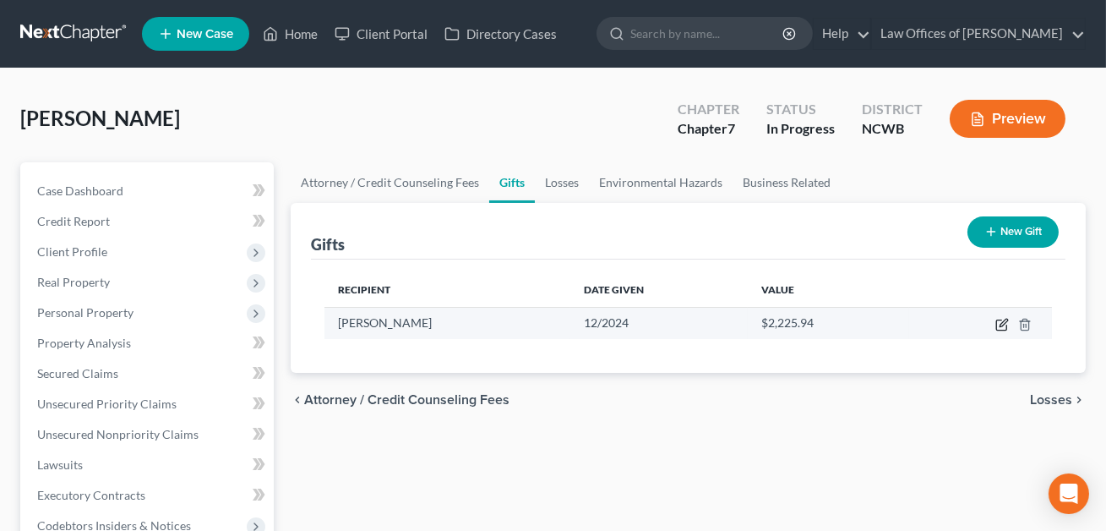
click at [1002, 322] on icon "button" at bounding box center [1002, 325] width 14 height 14
select select "28"
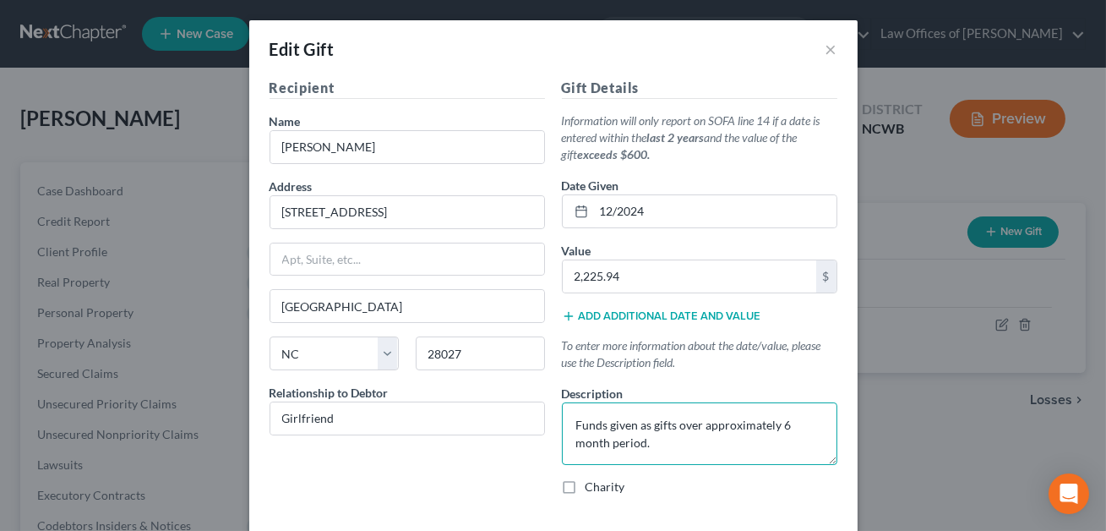
click at [645, 444] on textarea "Funds given as gifts over approximately 6 month period." at bounding box center [699, 433] width 275 height 63
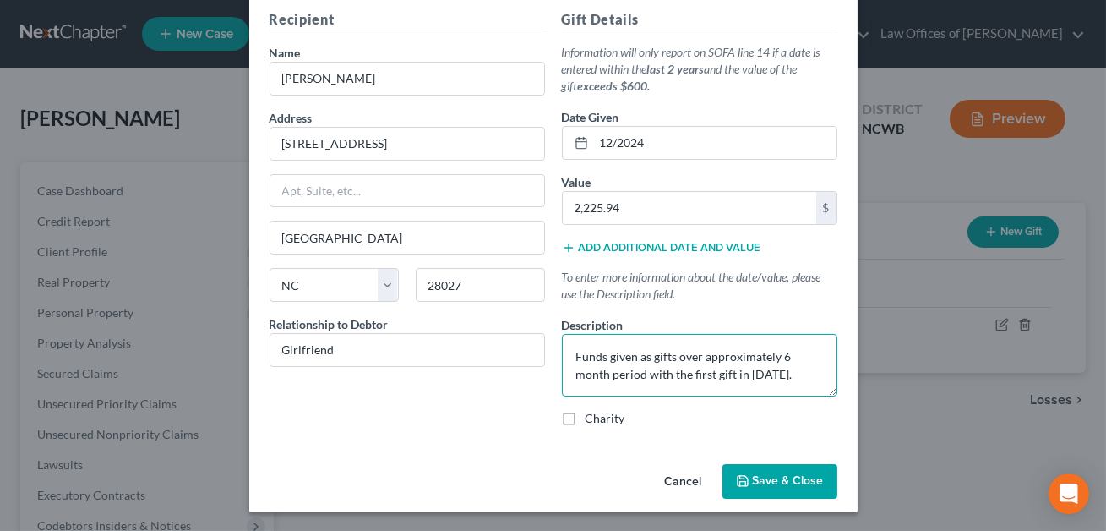
type textarea "Funds given as gifts over approximately 6 month period with the first gift in […"
click at [795, 487] on button "Save & Close" at bounding box center [779, 481] width 115 height 35
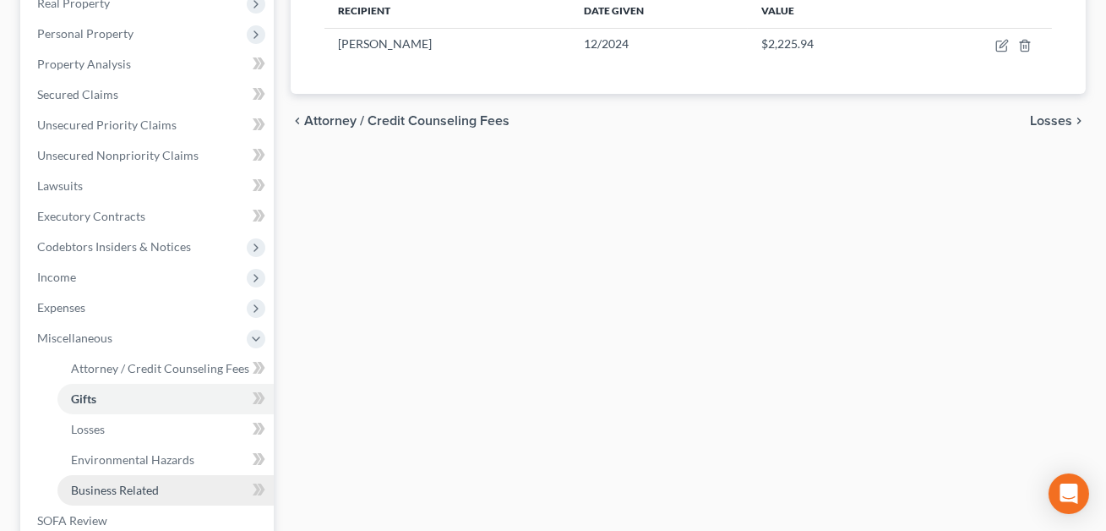
scroll to position [310, 0]
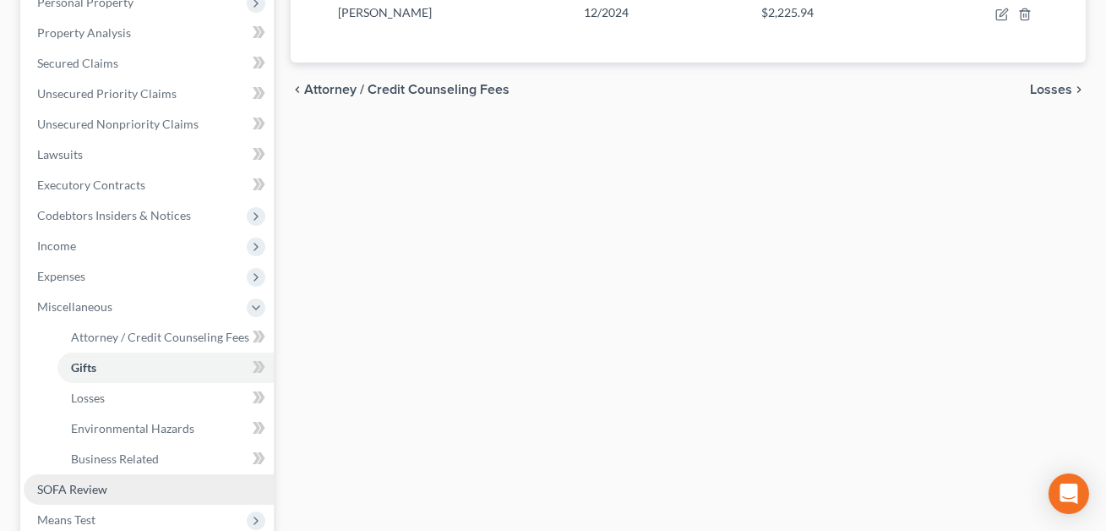
click at [87, 482] on span "SOFA Review" at bounding box center [72, 489] width 70 height 14
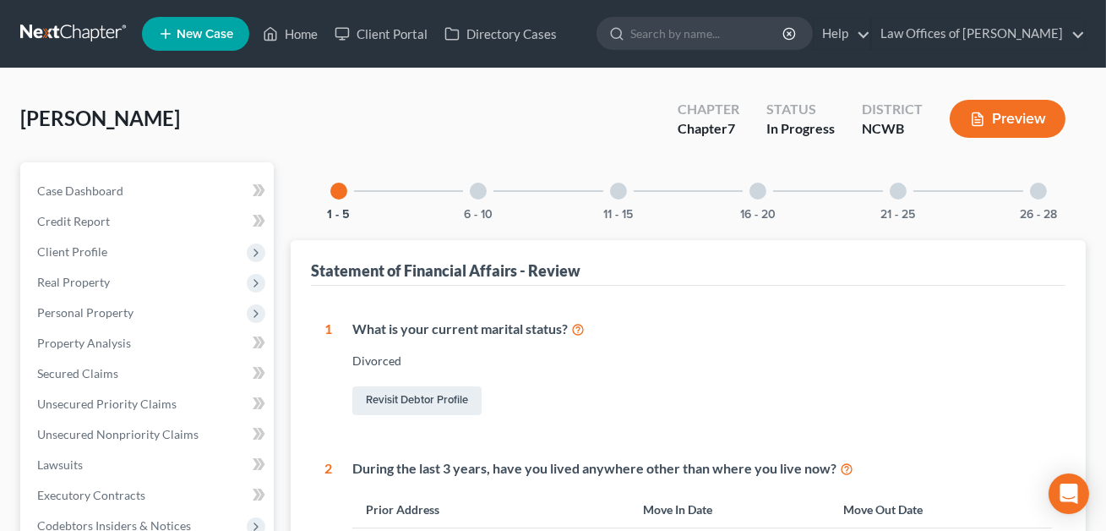
click at [754, 195] on div at bounding box center [757, 190] width 17 height 17
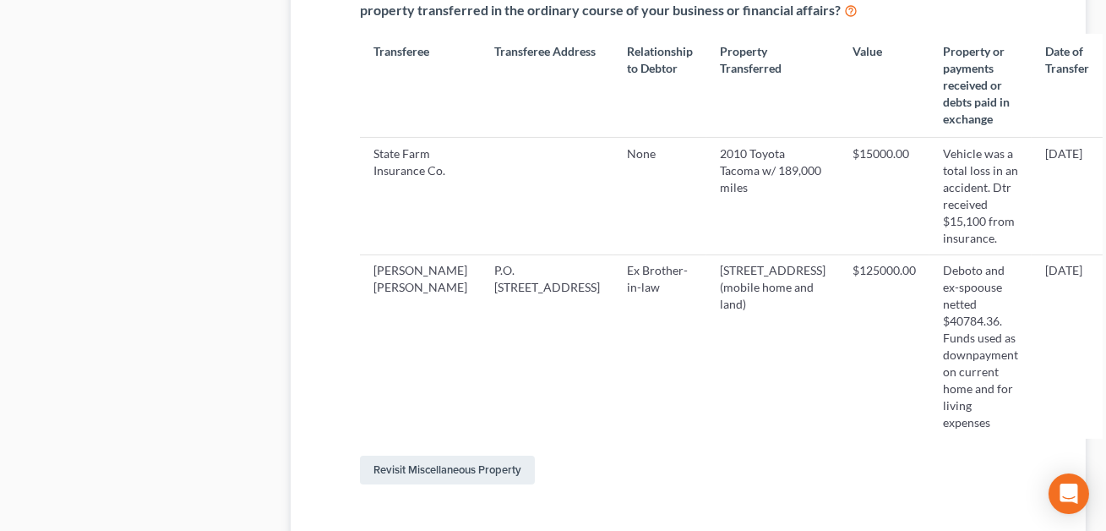
scroll to position [919, 0]
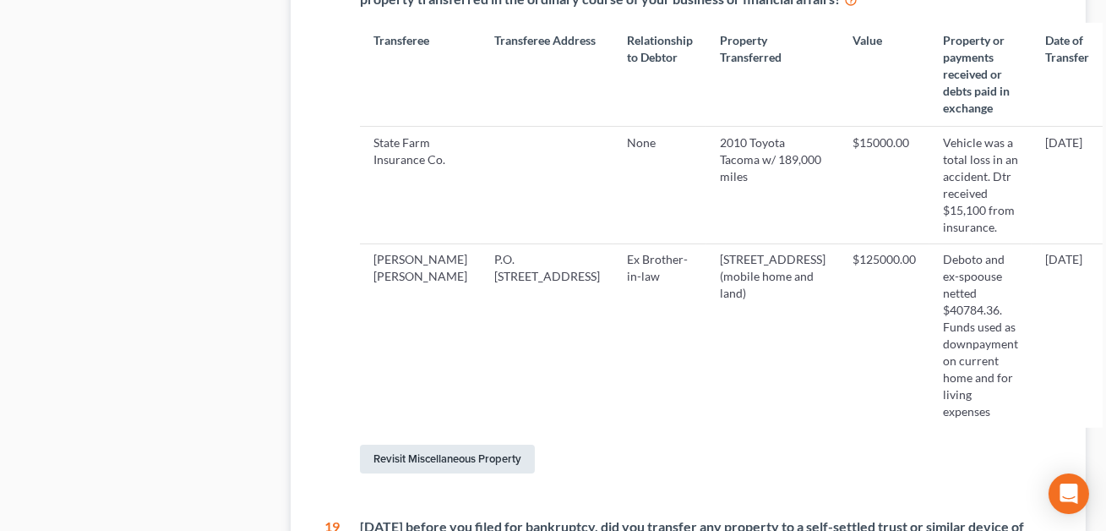
click at [460, 444] on link "Revisit Miscellaneous Property" at bounding box center [447, 458] width 175 height 29
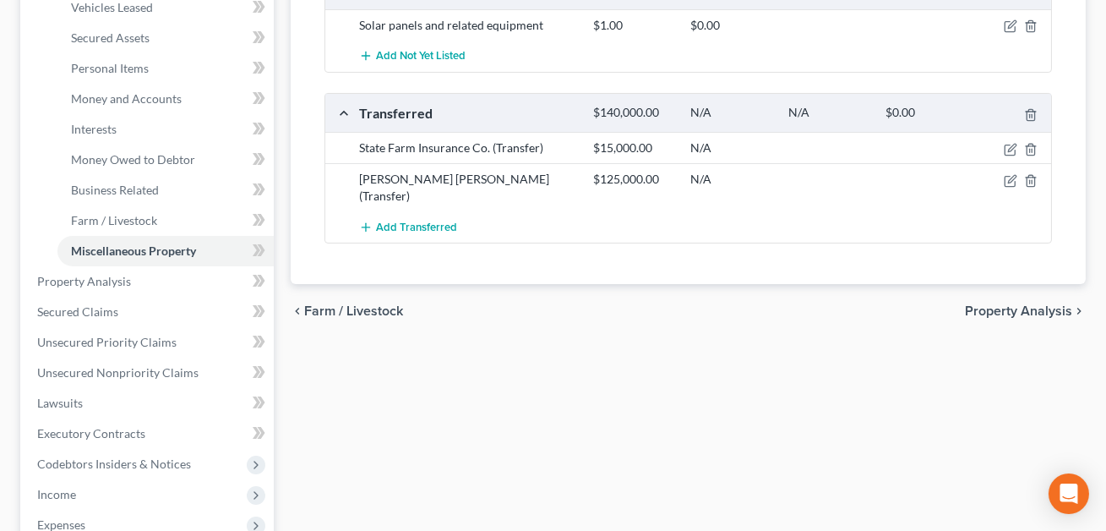
scroll to position [363, 0]
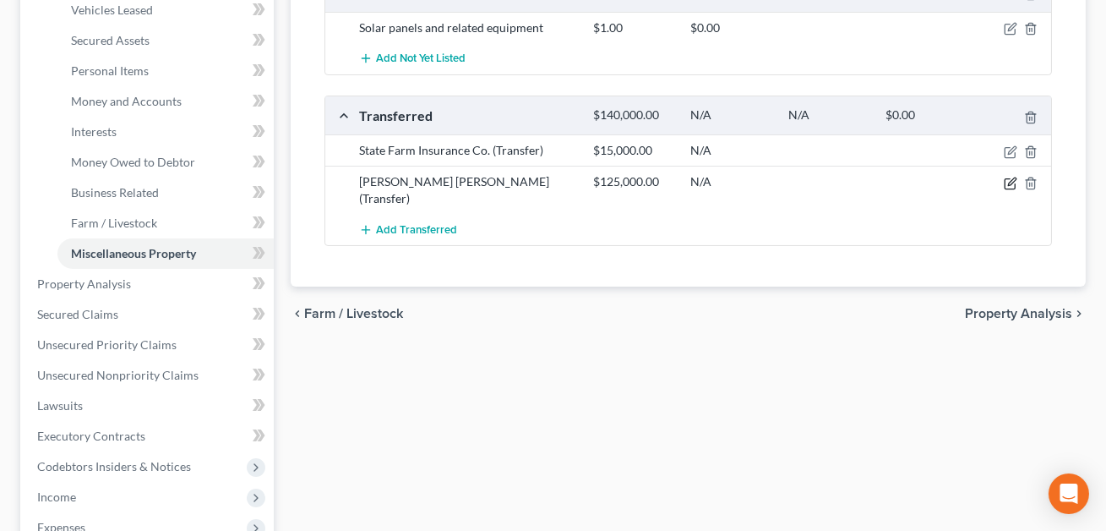
click at [1010, 180] on icon "button" at bounding box center [1011, 184] width 14 height 14
select select "Ordinary ([DATE])"
select select "28"
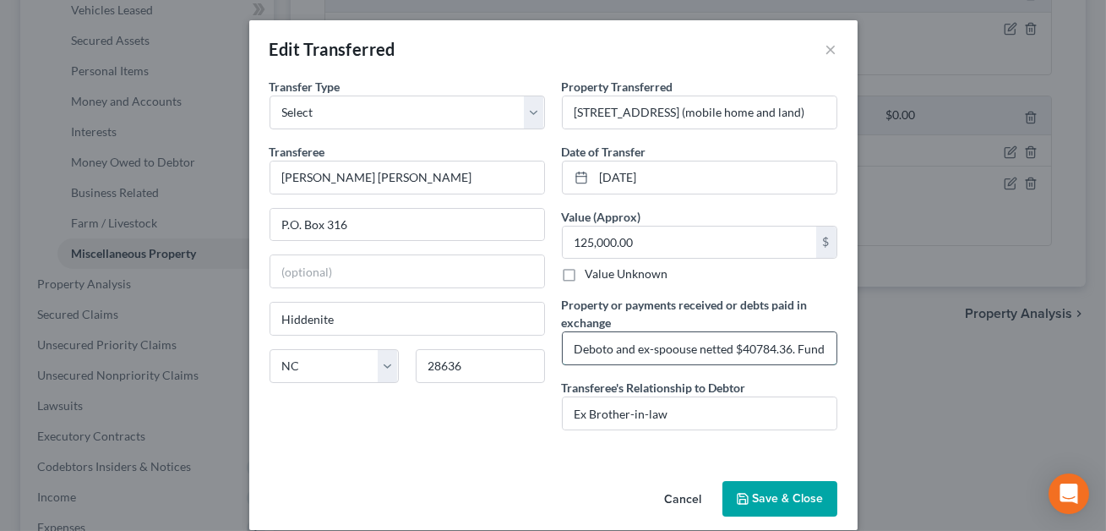
click at [675, 349] on input "Deboto and ex-spoouse netted $40784.36. Funds used as downpayment on current ho…" at bounding box center [700, 348] width 274 height 32
type input "Deboto and ex-spouse netted $40784.36. Funds used as downpayment on current hom…"
click at [780, 495] on button "Save & Close" at bounding box center [779, 498] width 115 height 35
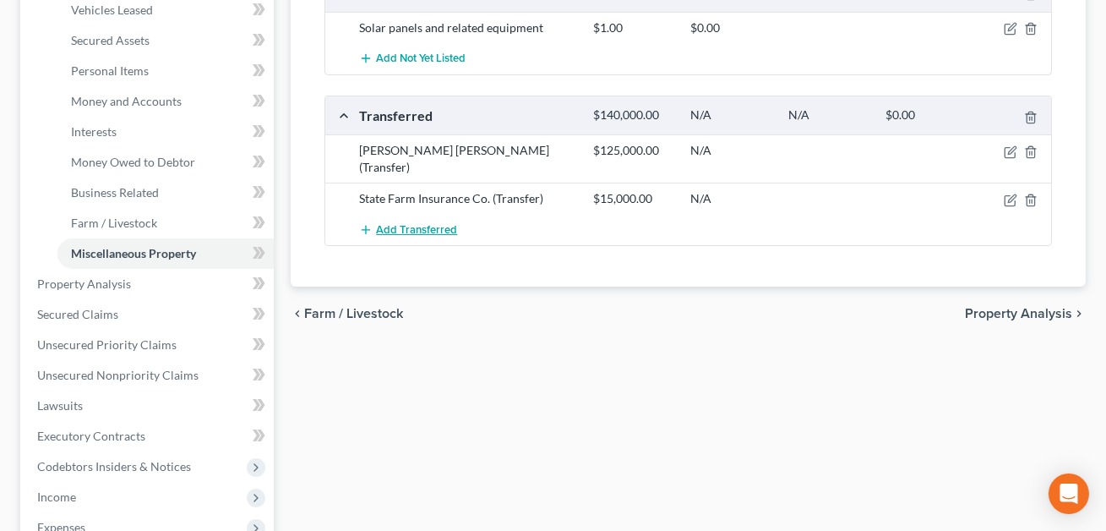
click at [433, 223] on span "Add Transferred" at bounding box center [416, 230] width 81 height 14
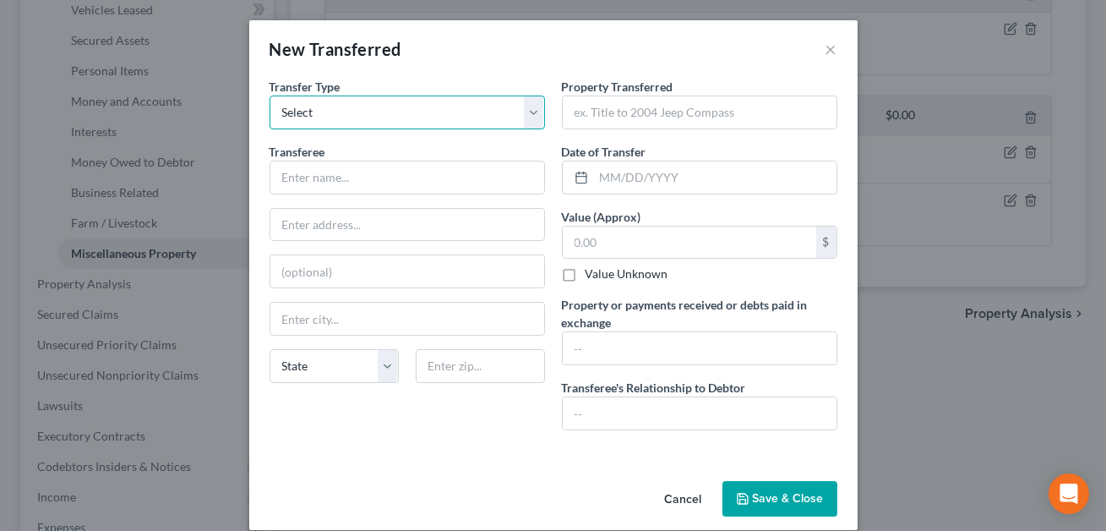
click at [346, 119] on select "Select Ordinary ([DATE]) [DATE]" at bounding box center [406, 112] width 275 height 34
select select "Ordinary ([DATE])"
click at [324, 174] on input "text" at bounding box center [407, 177] width 274 height 32
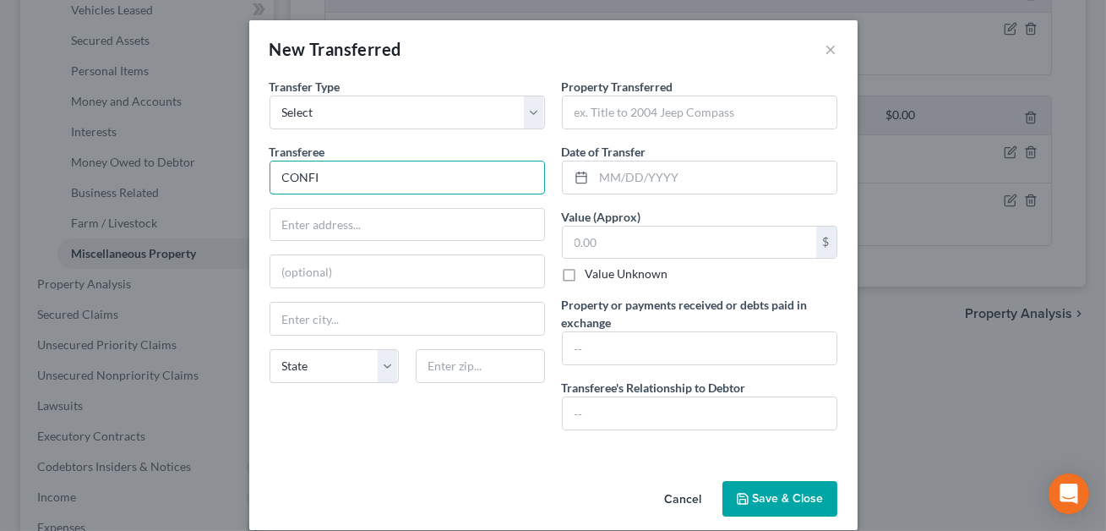
type input "CONFIRM"
click at [595, 112] on input "text" at bounding box center [700, 112] width 274 height 32
click at [634, 113] on input "______ Gradn Cherokee" at bounding box center [700, 112] width 274 height 32
click at [604, 112] on input "______ Grand Cherokee" at bounding box center [700, 112] width 274 height 32
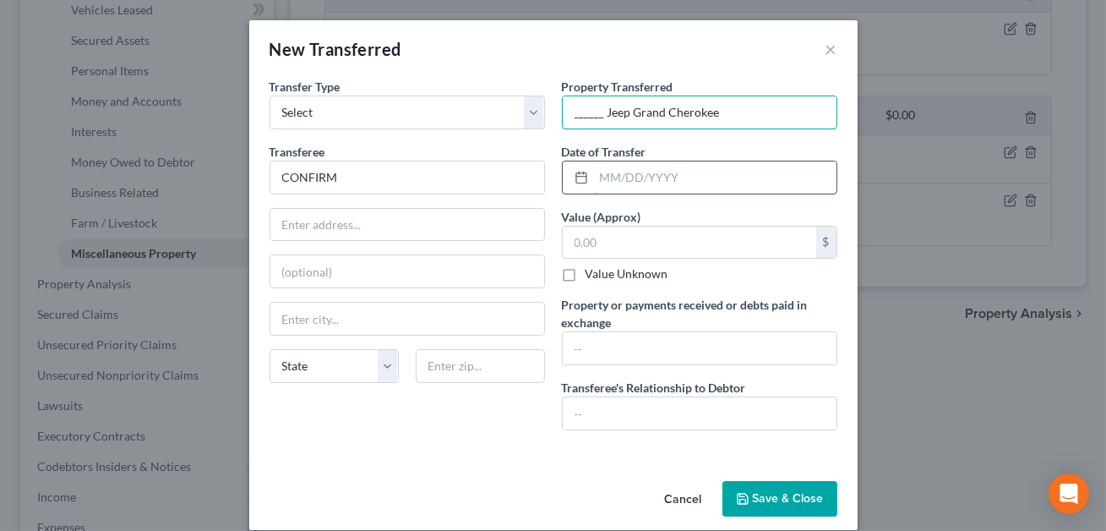
type input "______ Jeep Grand Cherokee"
click at [609, 177] on input "text" at bounding box center [715, 177] width 242 height 32
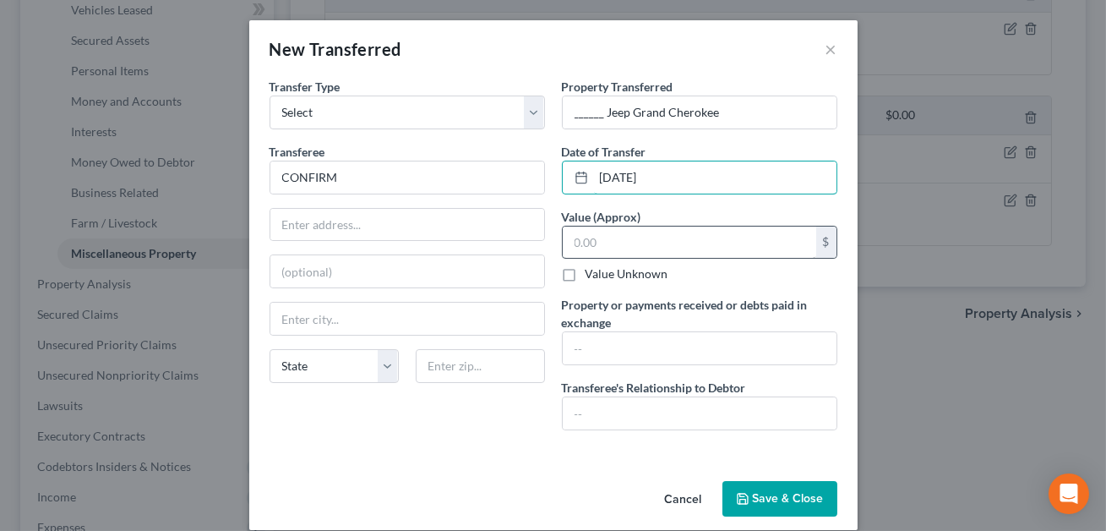
type input "[DATE]"
click at [580, 241] on input "text" at bounding box center [689, 242] width 253 height 32
type input "1.00"
click at [585, 355] on input "text" at bounding box center [700, 348] width 274 height 32
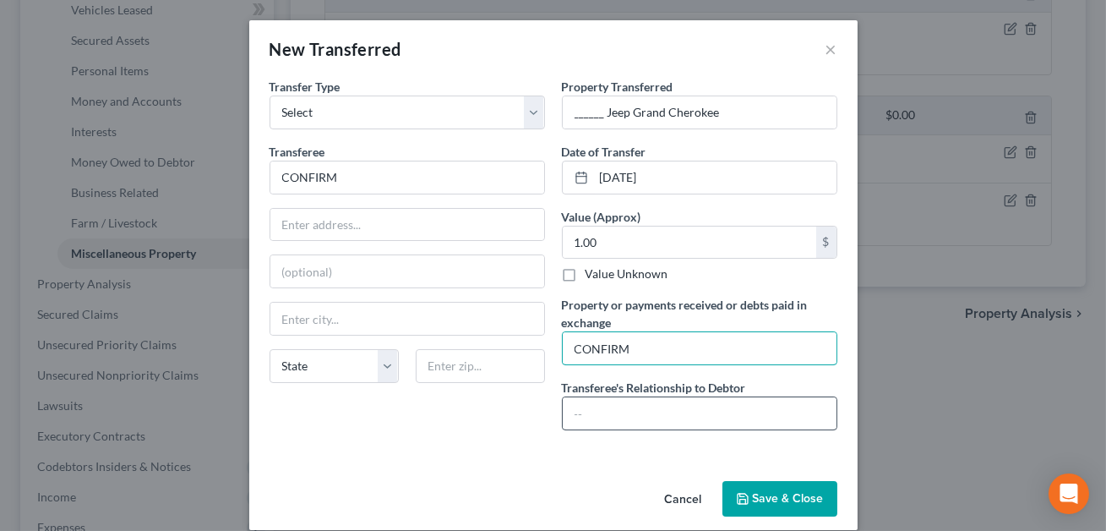
type input "CONFIRM"
click at [581, 411] on input "text" at bounding box center [700, 413] width 274 height 32
click at [611, 412] on input "CONFIM" at bounding box center [700, 413] width 274 height 32
type input "CONFIRM"
click at [759, 498] on button "Save & Close" at bounding box center [779, 498] width 115 height 35
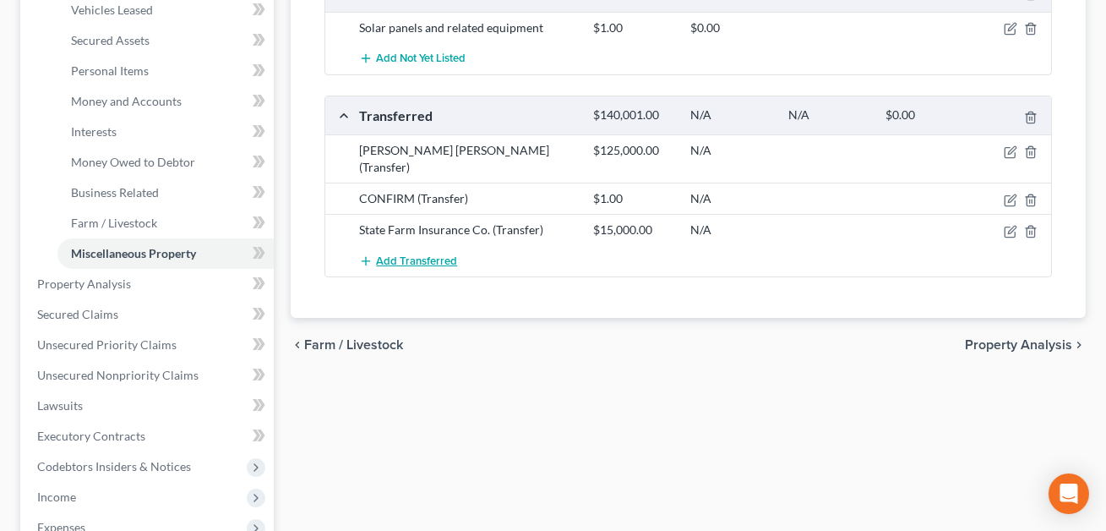
click at [440, 254] on span "Add Transferred" at bounding box center [416, 261] width 81 height 14
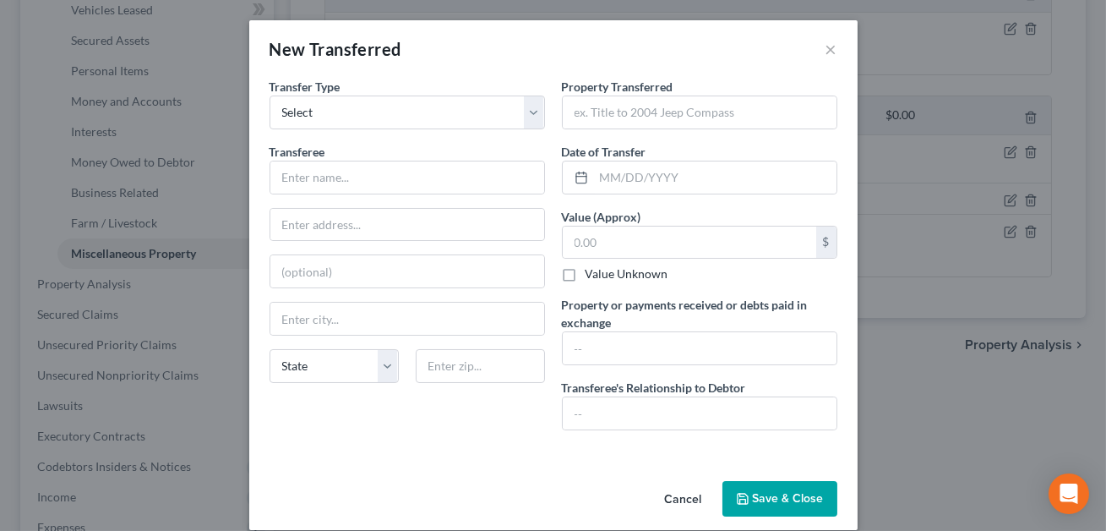
click at [678, 493] on button "Cancel" at bounding box center [683, 499] width 64 height 34
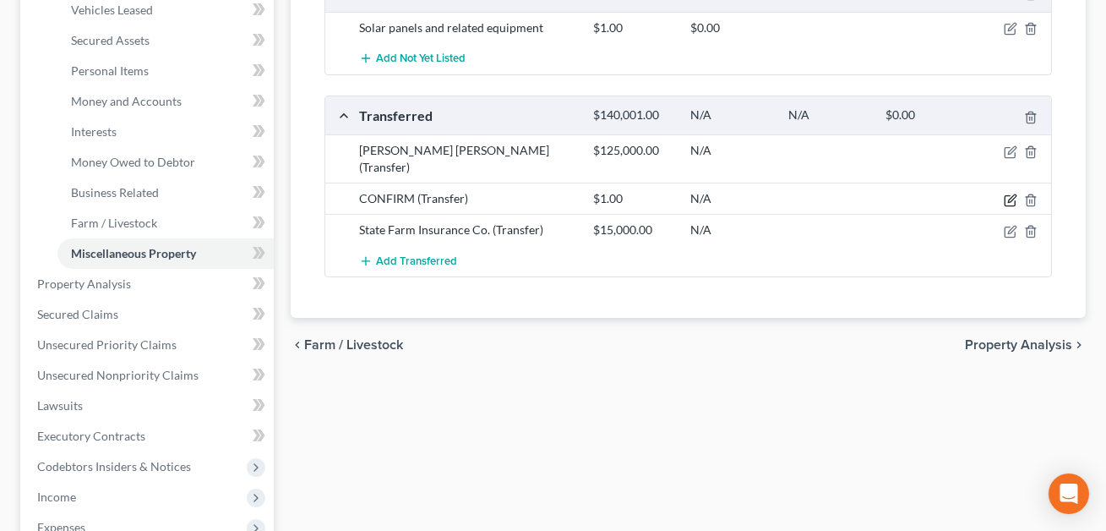
click at [1011, 193] on icon "button" at bounding box center [1011, 200] width 14 height 14
select select "Ordinary ([DATE])"
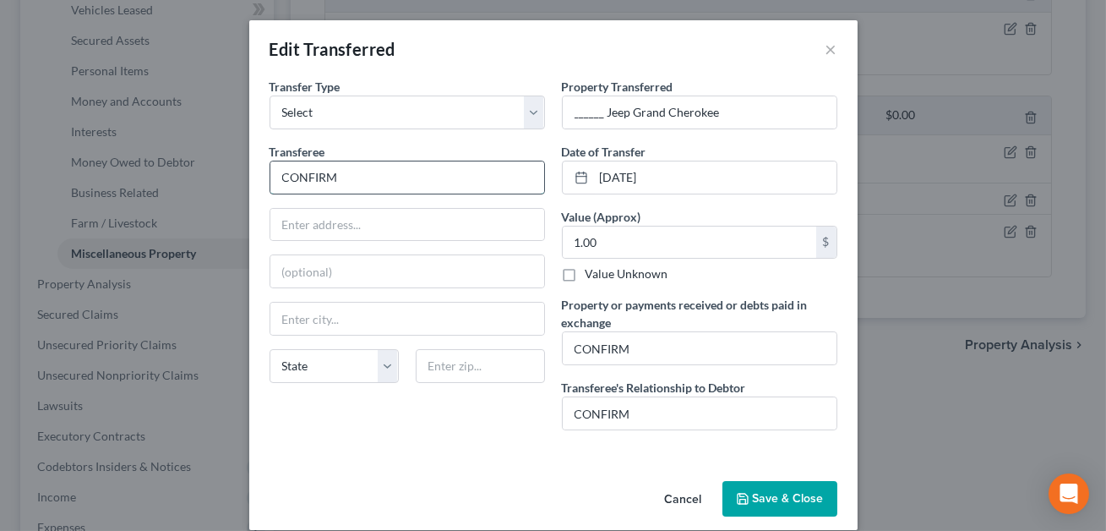
drag, startPoint x: 338, startPoint y: 176, endPoint x: 279, endPoint y: 176, distance: 59.1
click at [279, 176] on input "CONFIRM" at bounding box center [407, 177] width 274 height 32
click at [338, 177] on input "[PERSON_NAME] Shape" at bounding box center [407, 177] width 274 height 32
type input "[PERSON_NAME]"
click at [317, 220] on input "text" at bounding box center [407, 225] width 274 height 32
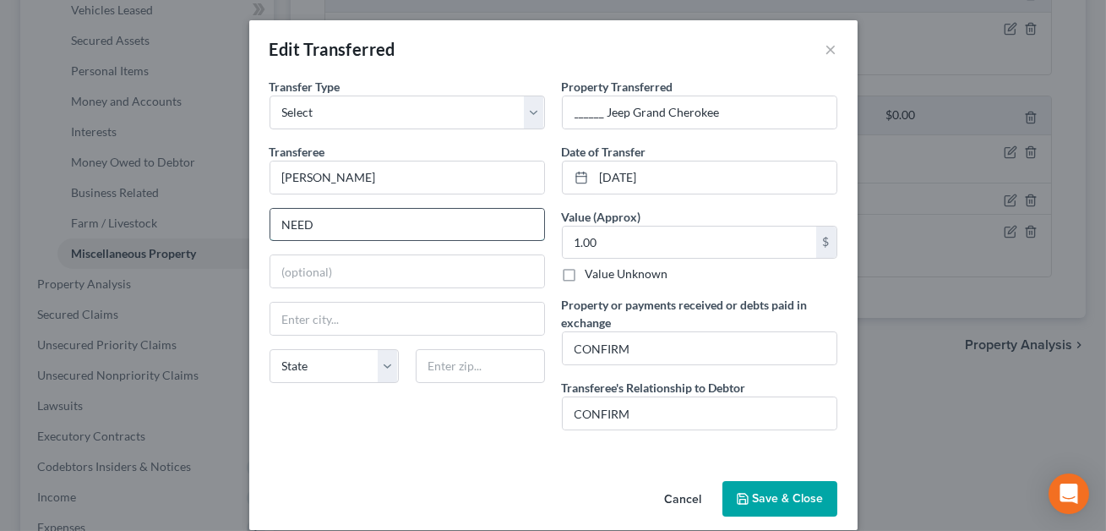
scroll to position [17, 0]
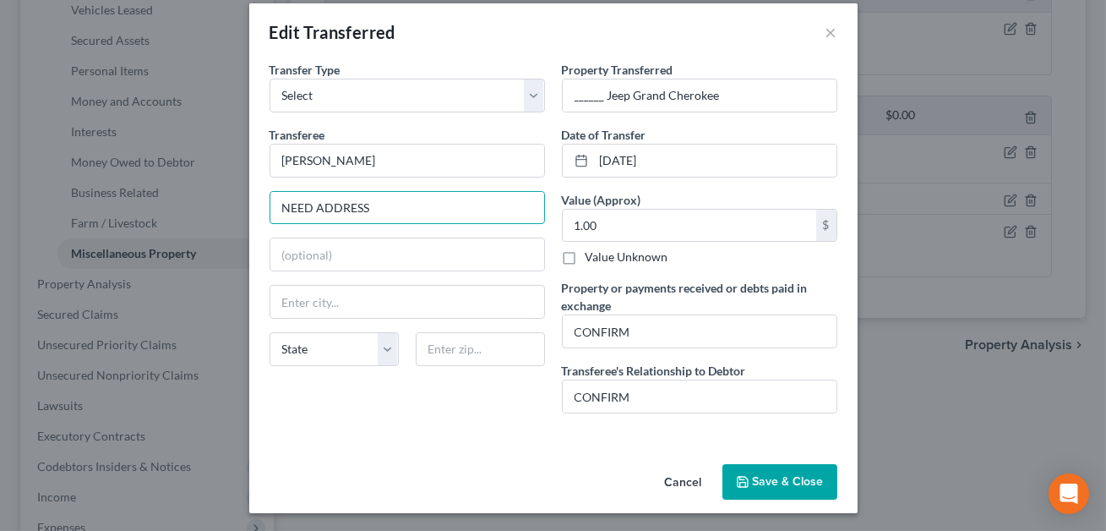
type input "NEED ADDRESS"
click at [785, 471] on button "Save & Close" at bounding box center [779, 481] width 115 height 35
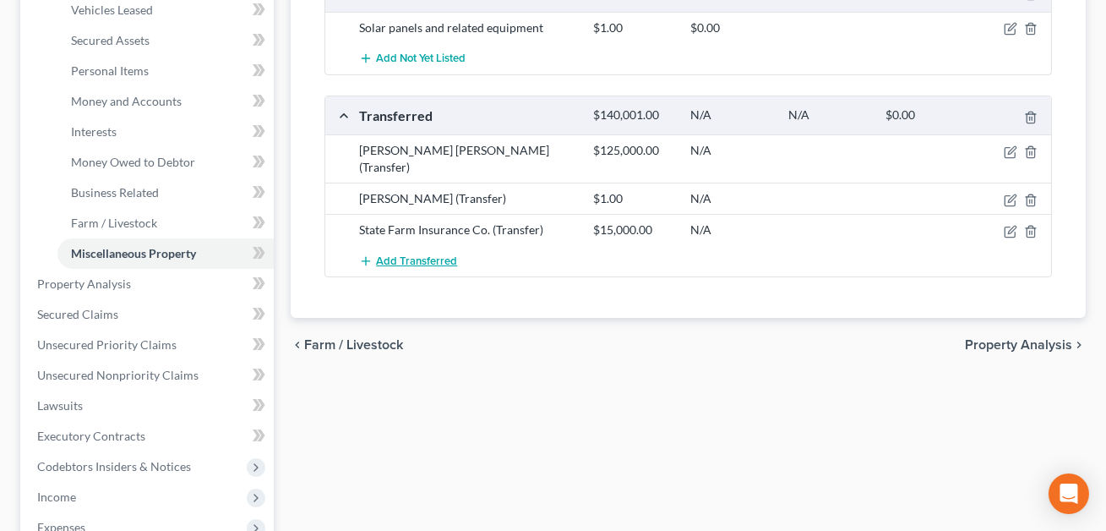
click at [415, 254] on span "Add Transferred" at bounding box center [416, 261] width 81 height 14
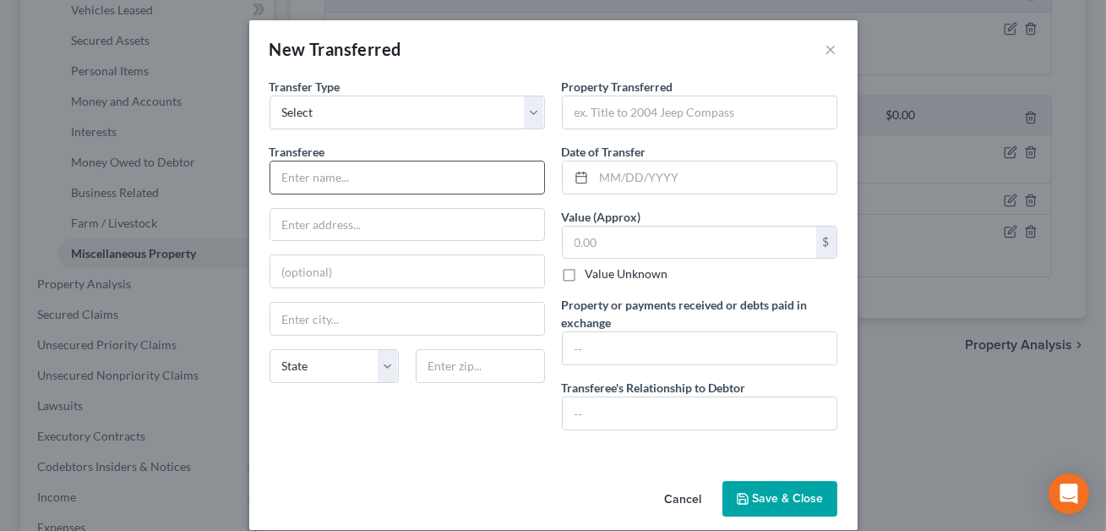
click at [346, 180] on input "text" at bounding box center [407, 177] width 274 height 32
type input "CONFIRM DEALERSHIP"
click at [608, 118] on input "text" at bounding box center [700, 112] width 274 height 32
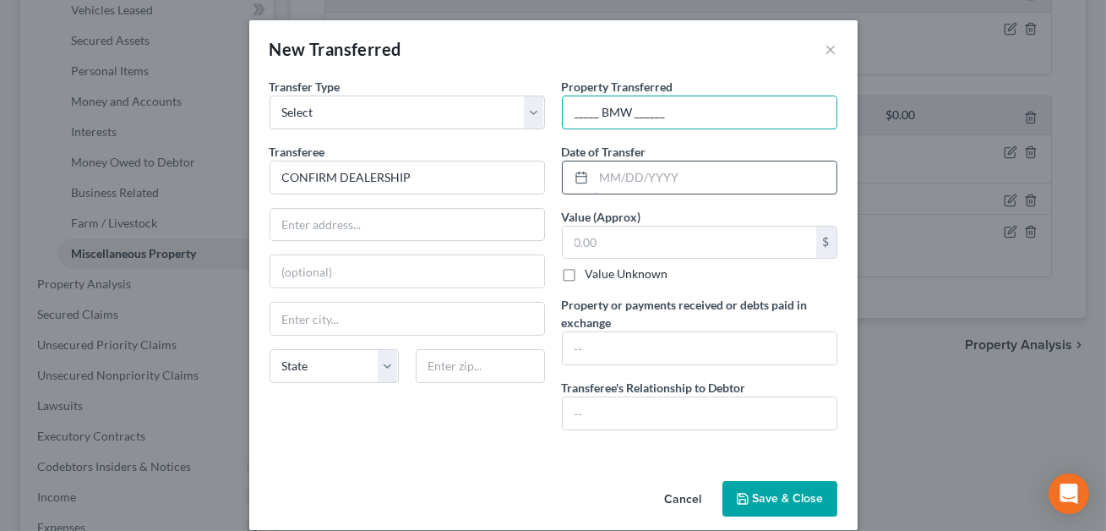
type input "_____ BMW ______"
click at [598, 178] on input "text" at bounding box center [715, 177] width 242 height 32
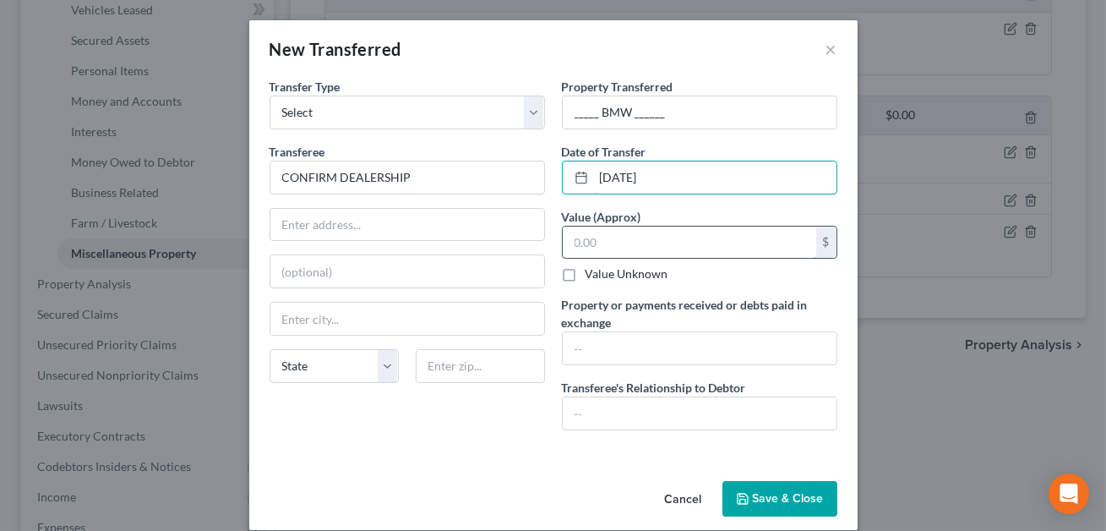
type input "[DATE]"
click at [578, 242] on input "text" at bounding box center [689, 242] width 253 height 32
type input "1.00"
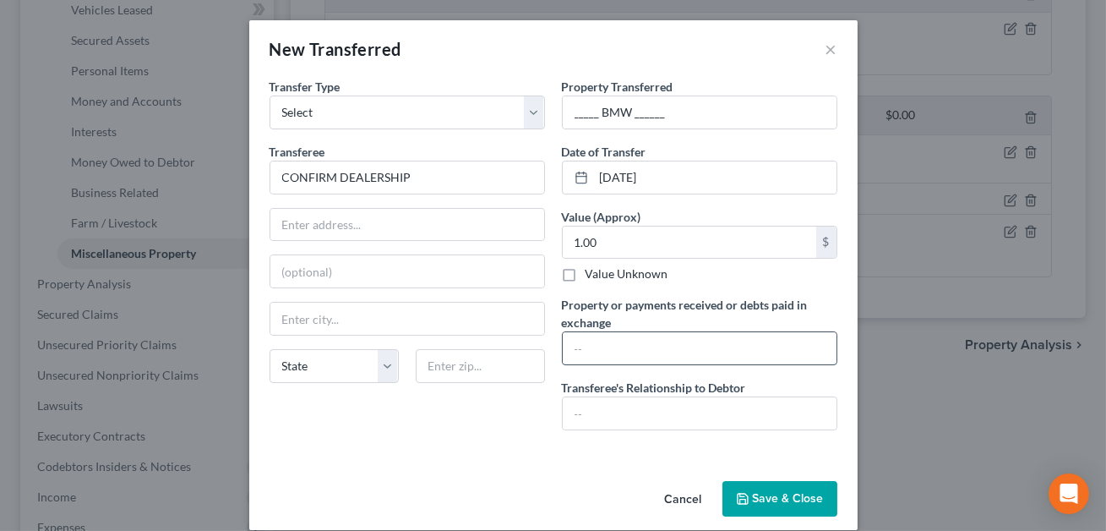
click at [587, 344] on input "text" at bounding box center [700, 348] width 274 height 32
click at [582, 347] on input "Taded for ________________" at bounding box center [700, 348] width 274 height 32
click at [705, 351] on input "Traded for ________________" at bounding box center [700, 348] width 274 height 32
type input "Traded for ________________. VALUE?"
click at [630, 411] on input "text" at bounding box center [700, 413] width 274 height 32
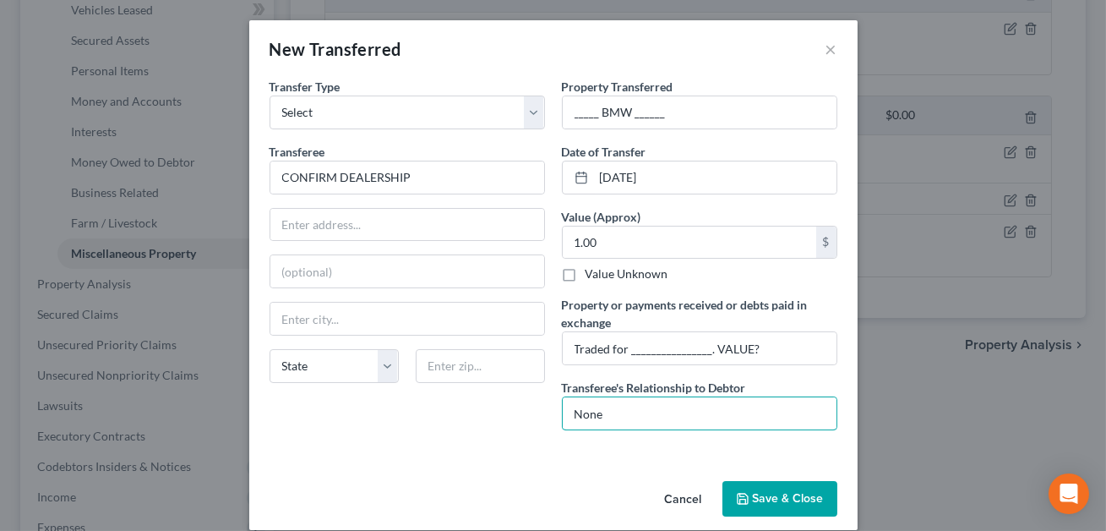
type input "None"
click at [786, 498] on button "Save & Close" at bounding box center [779, 498] width 115 height 35
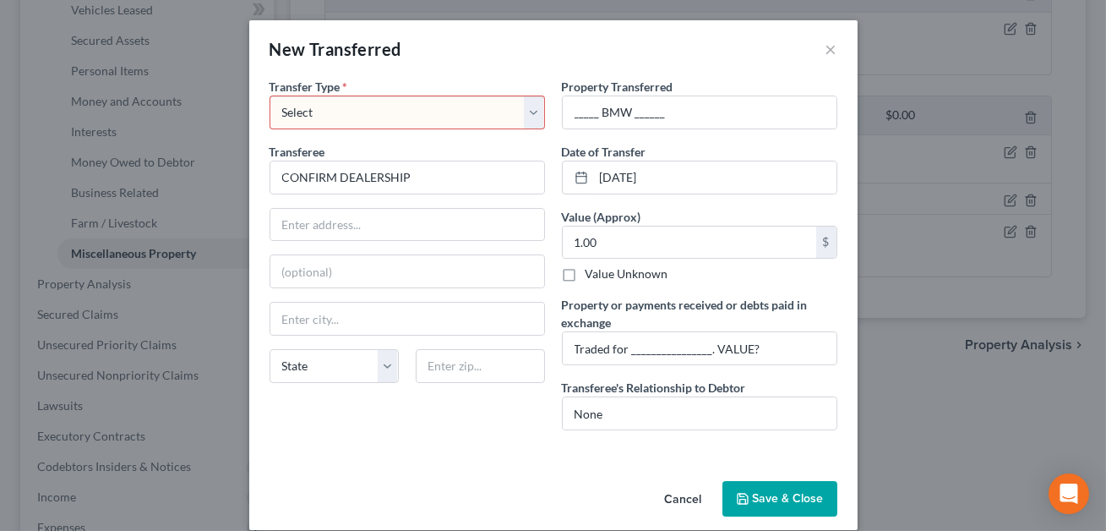
click at [490, 117] on select "Select Ordinary ([DATE]) [DATE]" at bounding box center [406, 112] width 275 height 34
select select "Ordinary ([DATE])"
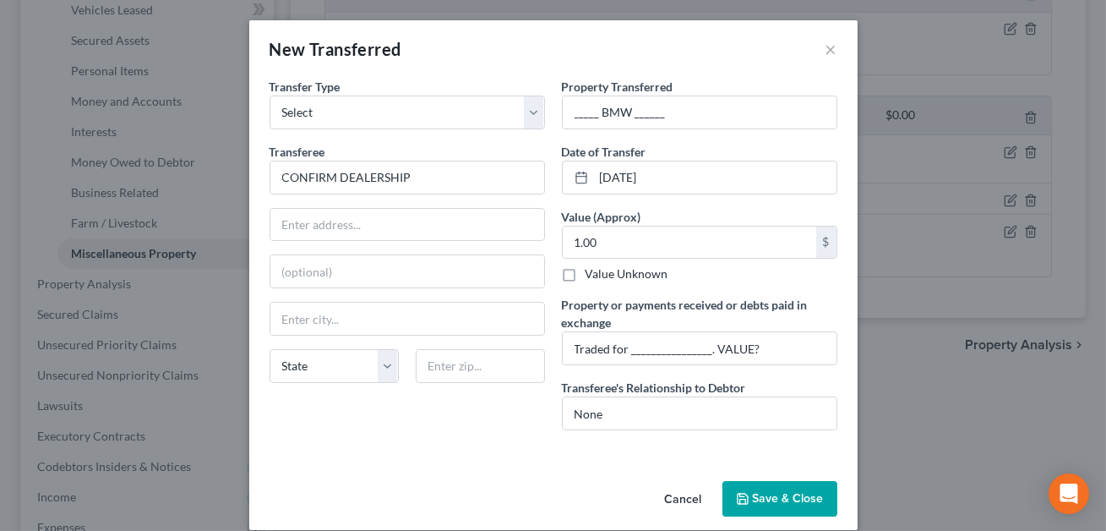
click at [773, 497] on button "Save & Close" at bounding box center [779, 498] width 115 height 35
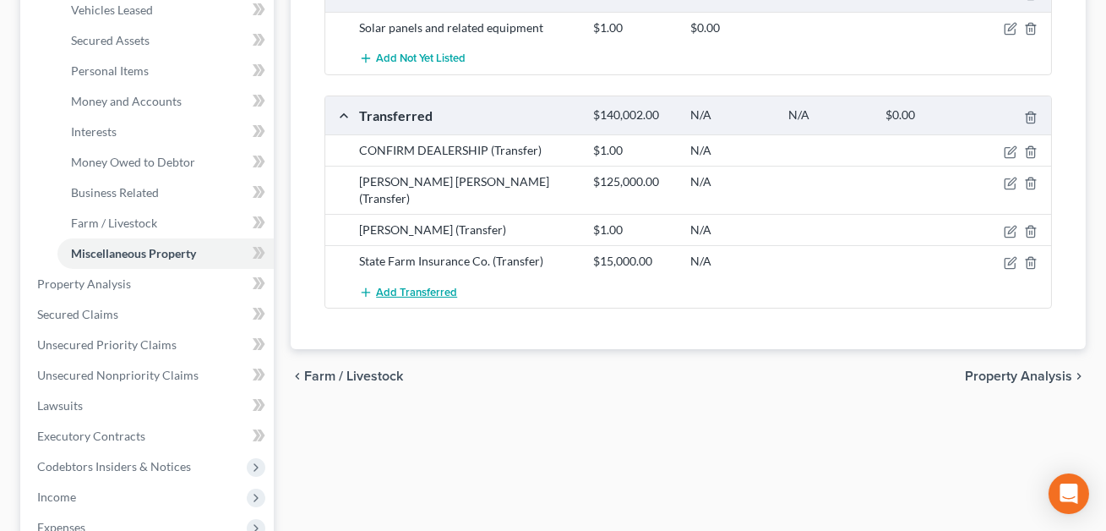
click at [437, 286] on span "Add Transferred" at bounding box center [416, 293] width 81 height 14
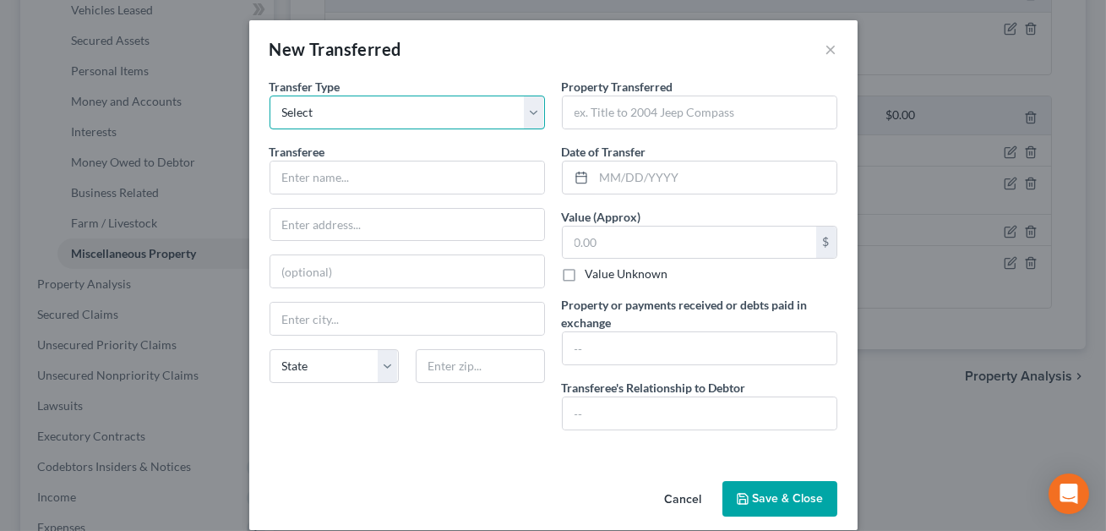
click at [389, 117] on select "Select Ordinary ([DATE]) [DATE]" at bounding box center [406, 112] width 275 height 34
select select "Ordinary ([DATE])"
click at [345, 174] on input "text" at bounding box center [407, 177] width 274 height 32
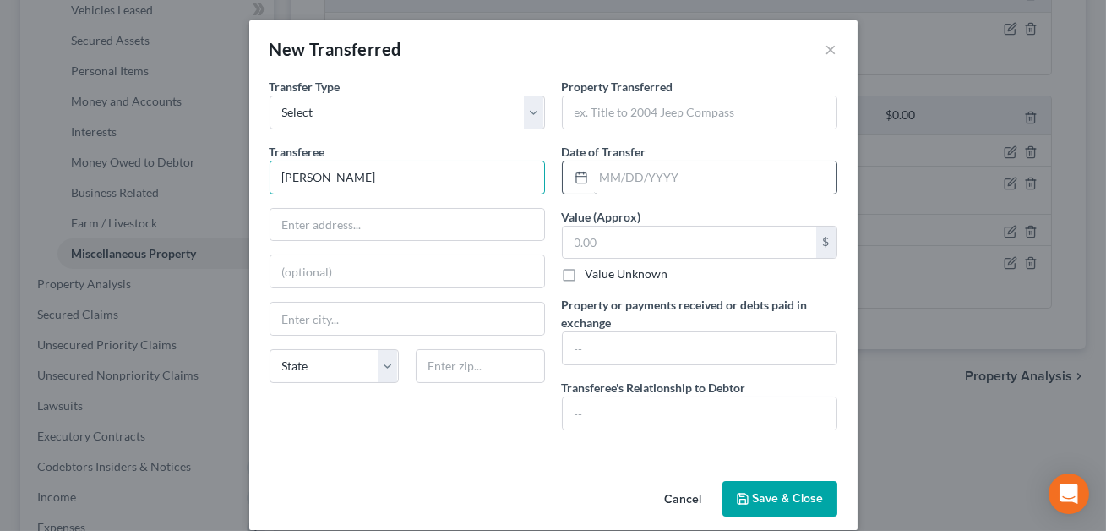
type input "[PERSON_NAME]"
click at [622, 177] on input "text" at bounding box center [715, 177] width 242 height 32
type input "[DATE]"
click at [609, 117] on input "text" at bounding box center [700, 112] width 274 height 32
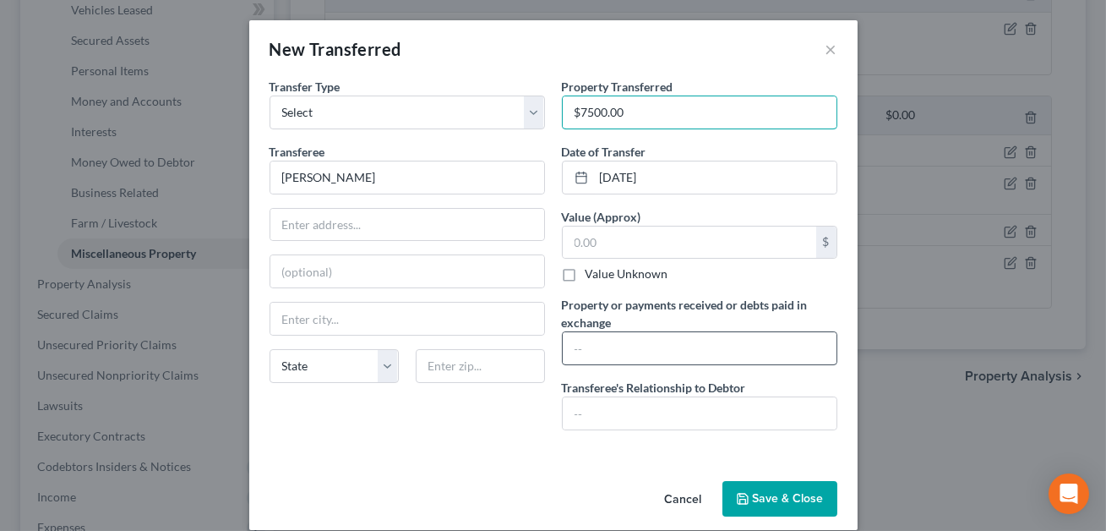
type input "$7500.00"
click at [584, 335] on input "text" at bounding box center [700, 348] width 274 height 32
type input "V"
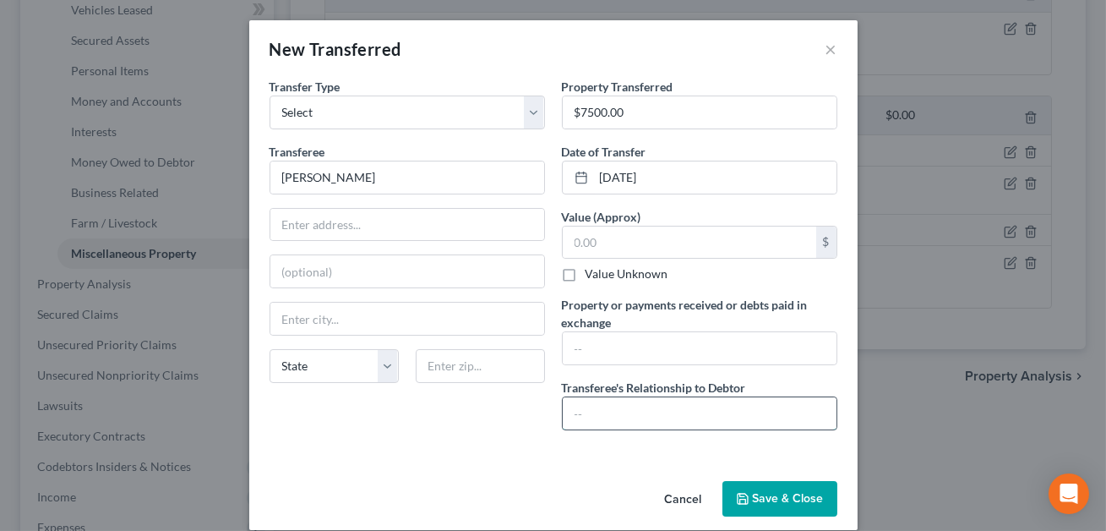
click at [589, 412] on input "text" at bounding box center [700, 413] width 274 height 32
click at [610, 410] on input "CONFIM" at bounding box center [700, 413] width 274 height 32
type input "CONFIRM"
click at [592, 341] on input "text" at bounding box center [700, 348] width 274 height 32
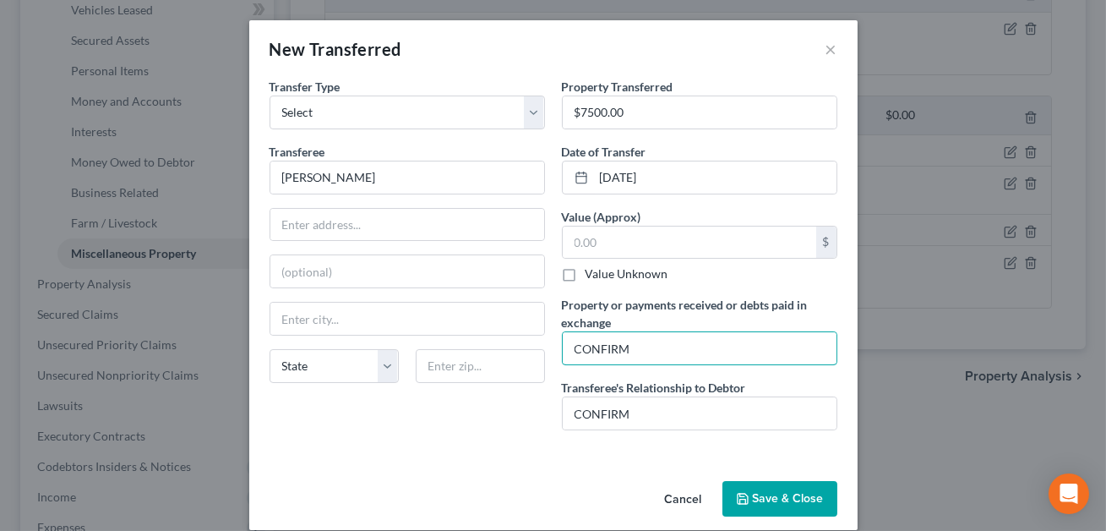
type input "CONFIRM"
click at [760, 492] on button "Save & Close" at bounding box center [779, 498] width 115 height 35
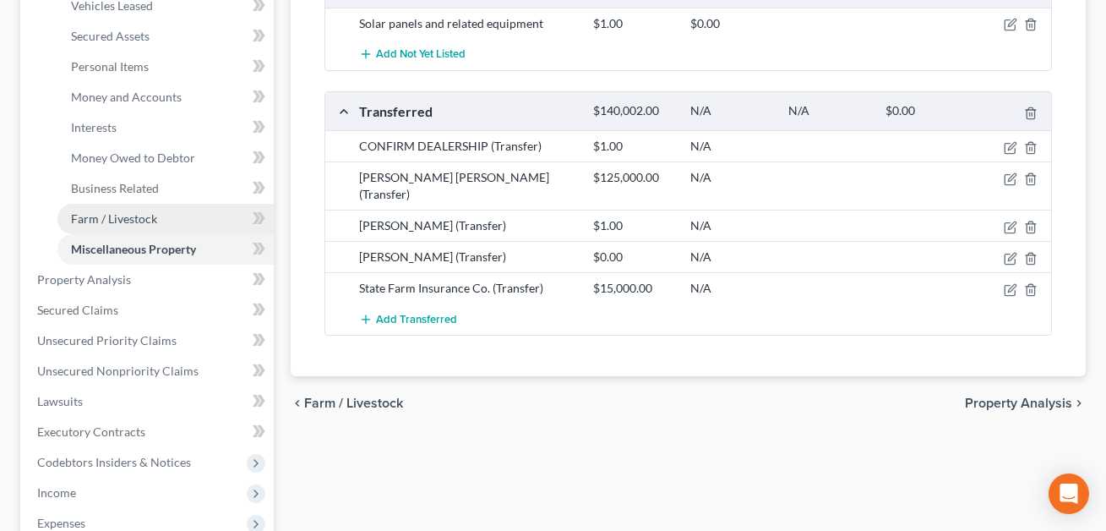
scroll to position [553, 0]
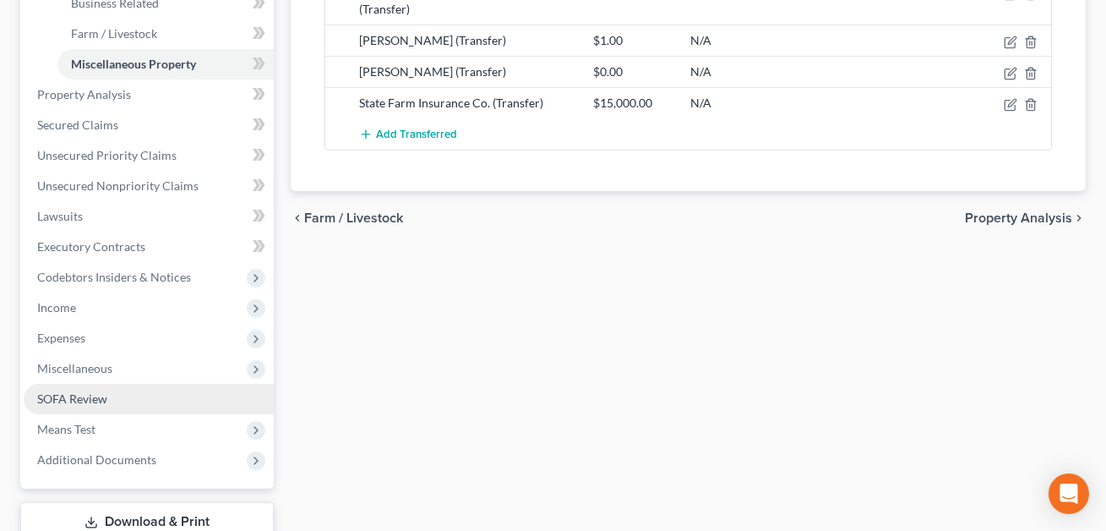
click at [94, 398] on span "SOFA Review" at bounding box center [72, 398] width 70 height 14
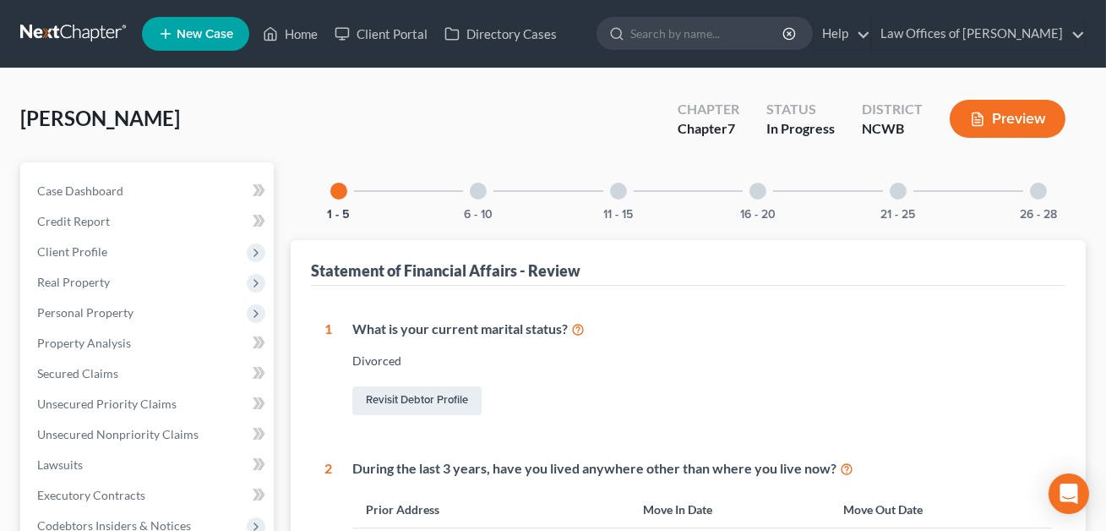
click at [477, 196] on div at bounding box center [478, 190] width 17 height 17
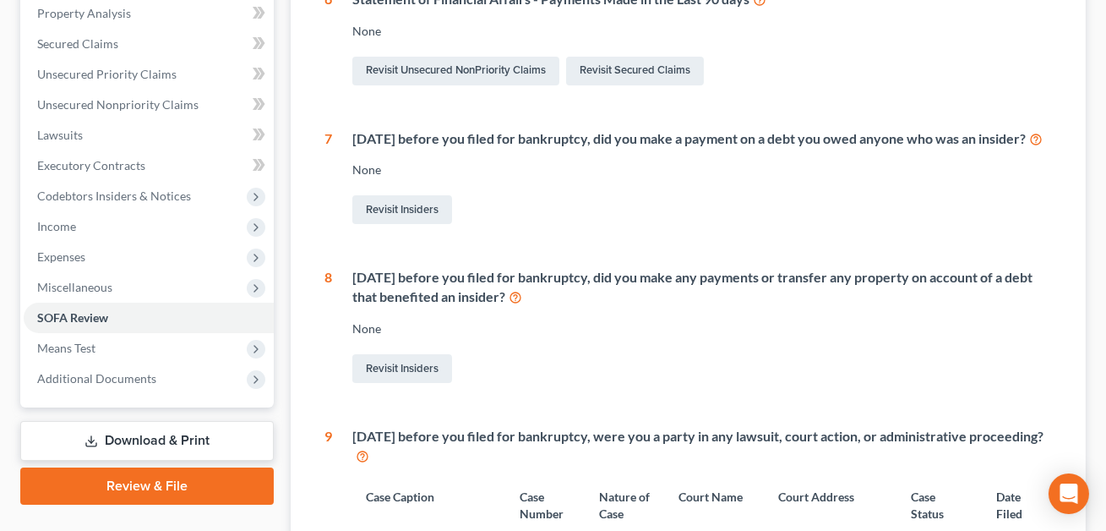
scroll to position [350, 0]
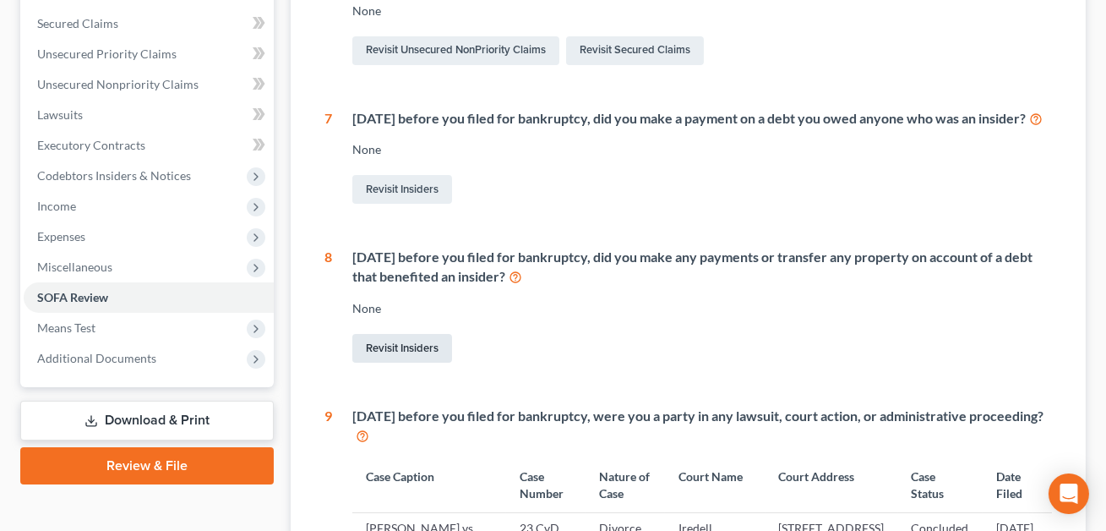
click at [423, 362] on link "Revisit Insiders" at bounding box center [402, 348] width 100 height 29
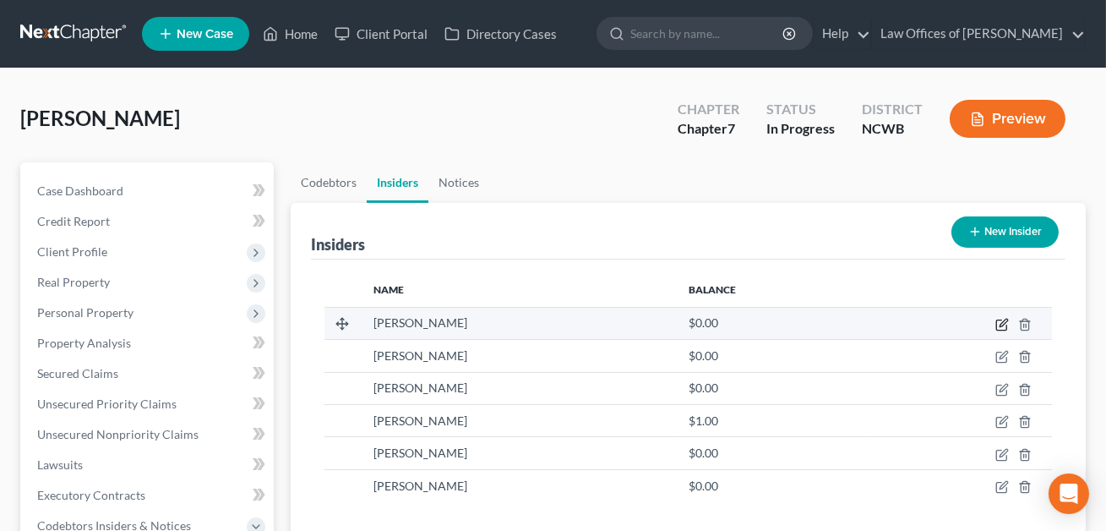
click at [999, 324] on icon "button" at bounding box center [1002, 325] width 14 height 14
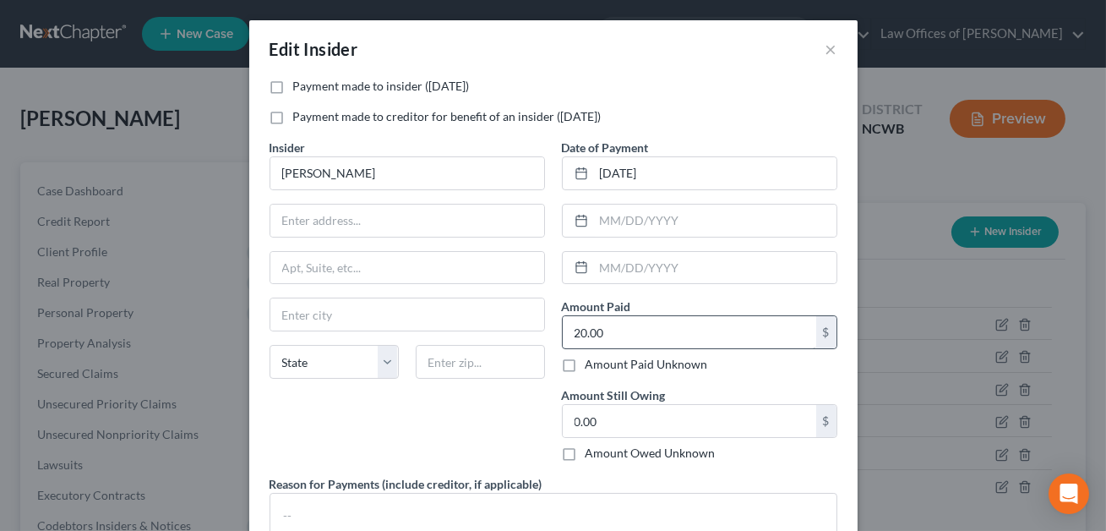
scroll to position [128, 0]
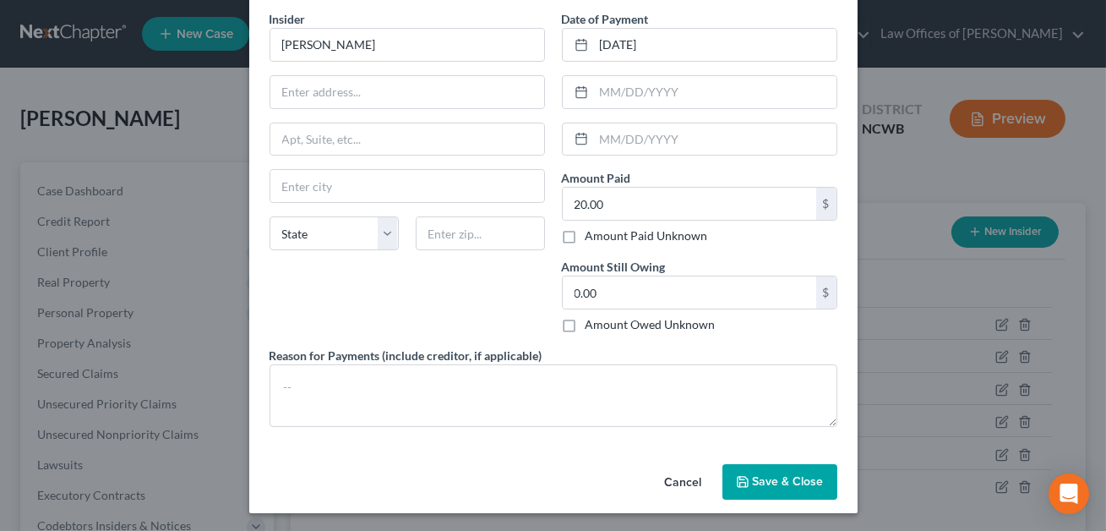
click at [777, 481] on span "Save & Close" at bounding box center [788, 481] width 71 height 14
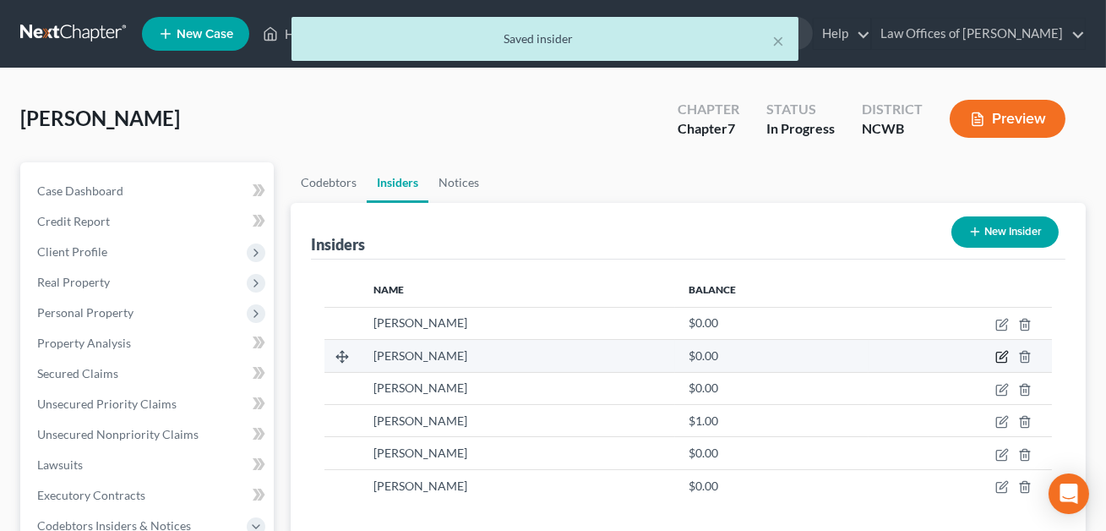
click at [1005, 353] on icon "button" at bounding box center [1003, 355] width 8 height 8
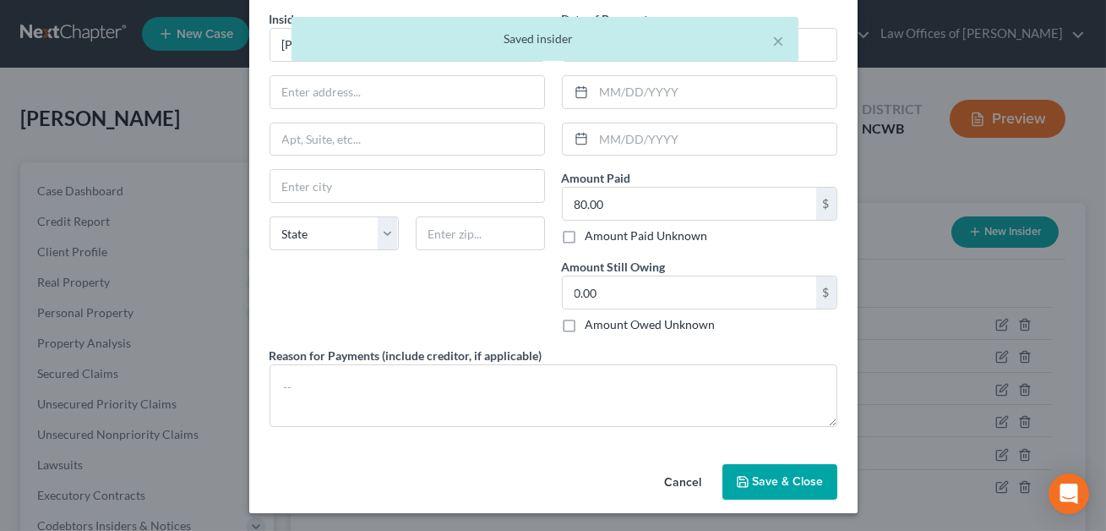
click at [792, 474] on span "Save & Close" at bounding box center [788, 481] width 71 height 14
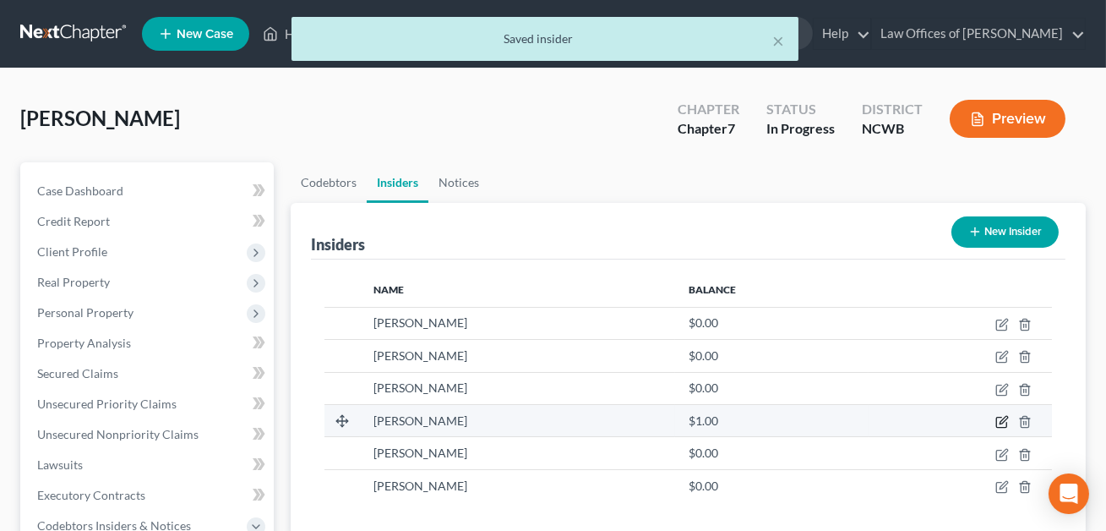
click at [1004, 420] on icon "button" at bounding box center [1003, 420] width 8 height 8
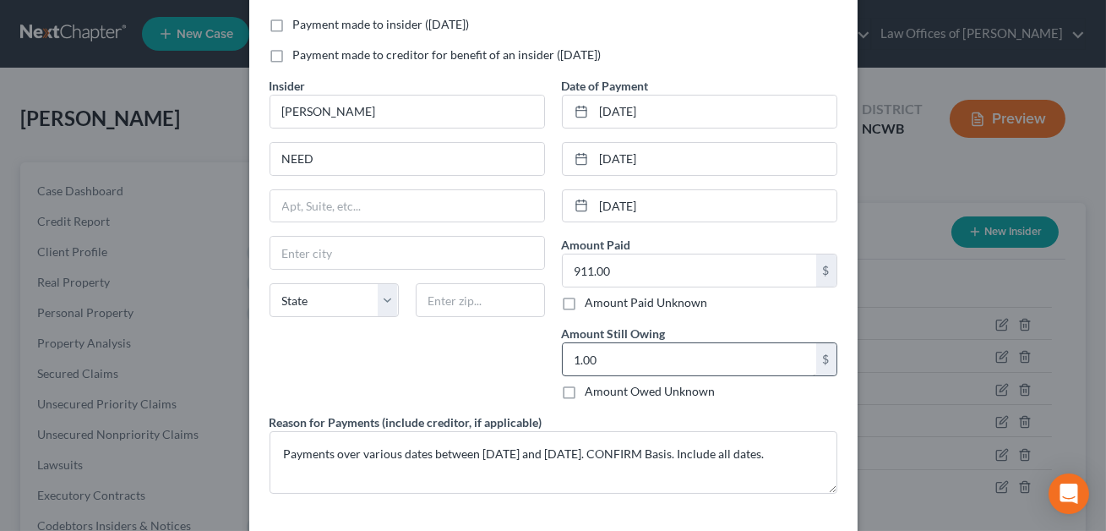
scroll to position [63, 0]
click at [617, 269] on input "911.00" at bounding box center [689, 269] width 253 height 32
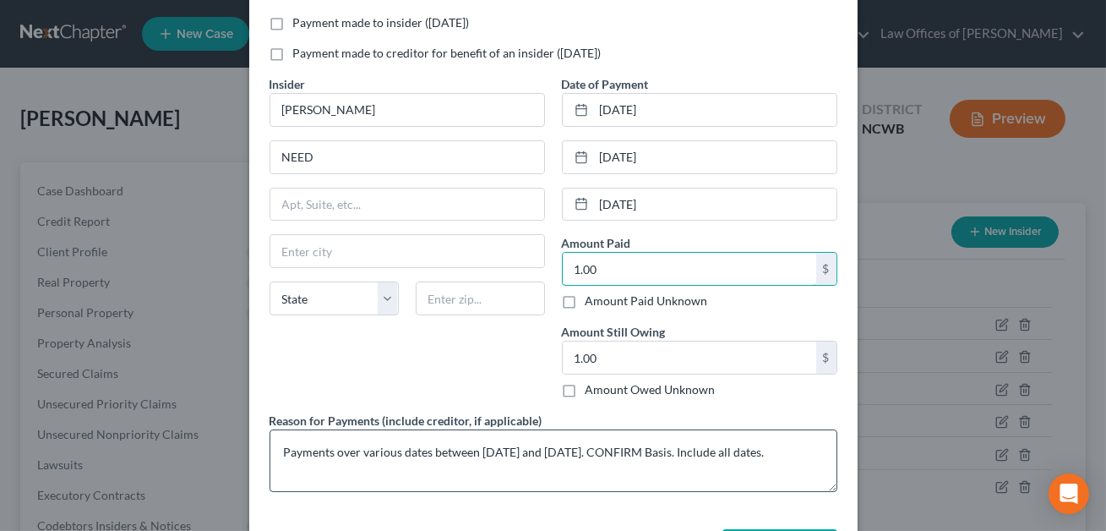
type input "1.00"
click at [706, 451] on textarea "Payments over various dates between [DATE] and [DATE]. CONFIRM Basis. Include a…" at bounding box center [553, 460] width 568 height 63
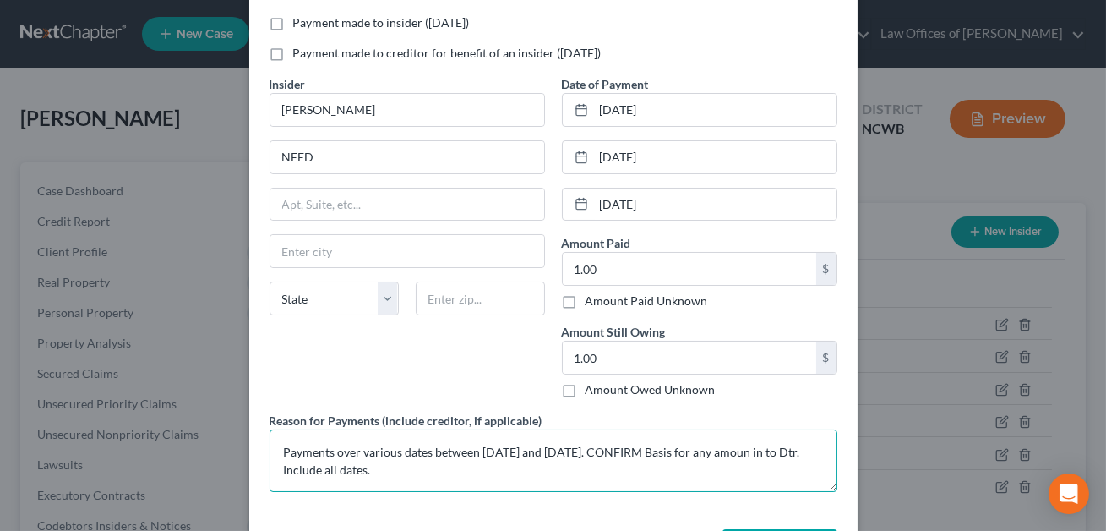
click at [782, 453] on textarea "Payments over various dates between [DATE] and [DATE]. CONFIRM Basis for any am…" at bounding box center [553, 460] width 568 height 63
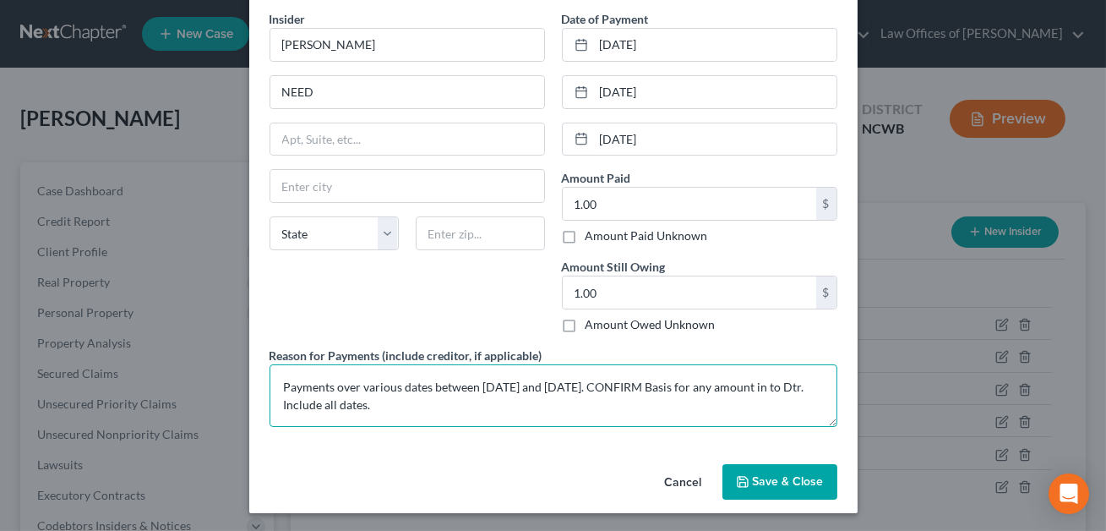
type textarea "Payments over various dates between [DATE] and [DATE]. CONFIRM Basis for any am…"
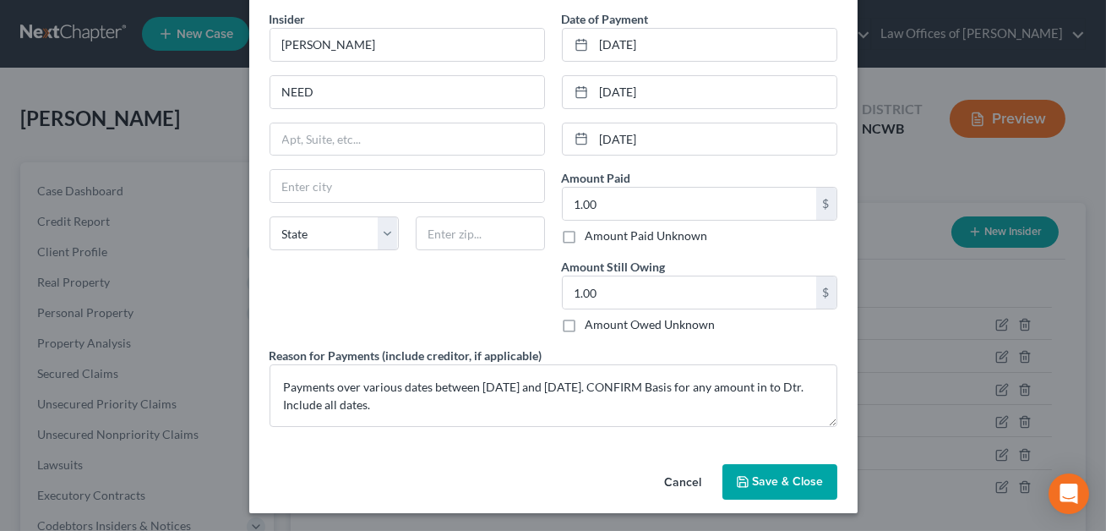
click at [785, 479] on span "Save & Close" at bounding box center [788, 481] width 71 height 14
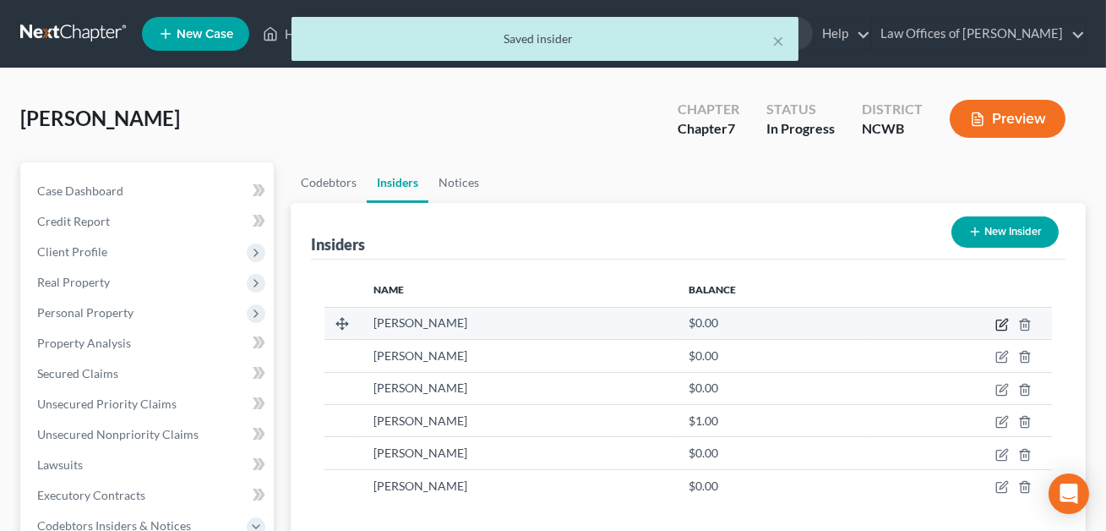
click at [1003, 323] on icon "button" at bounding box center [1002, 325] width 14 height 14
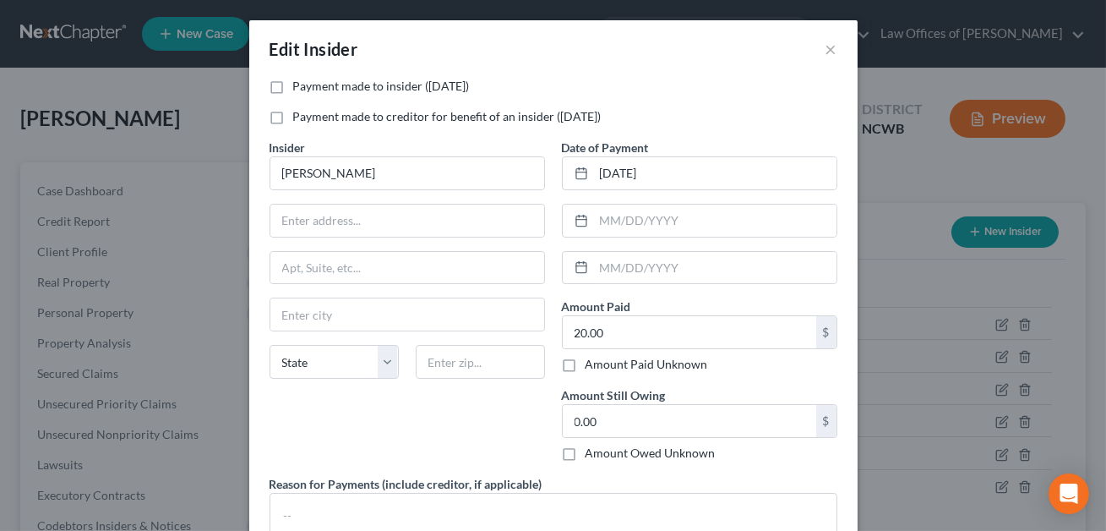
click at [293, 86] on label "Payment made to insider ([DATE])" at bounding box center [381, 86] width 177 height 17
click at [300, 86] on input "Payment made to insider ([DATE])" at bounding box center [305, 83] width 11 height 11
checkbox input "true"
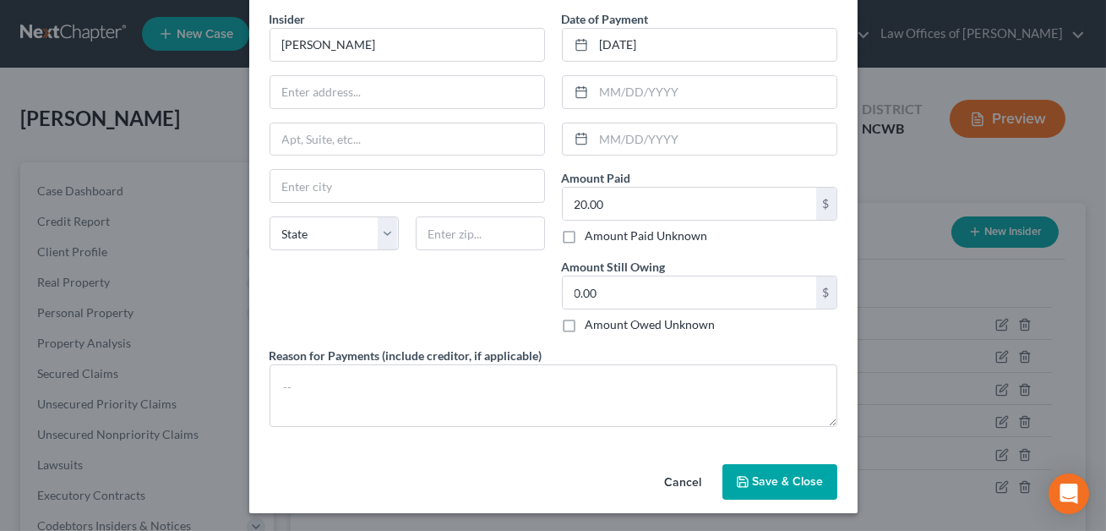
click at [765, 482] on span "Save & Close" at bounding box center [788, 481] width 71 height 14
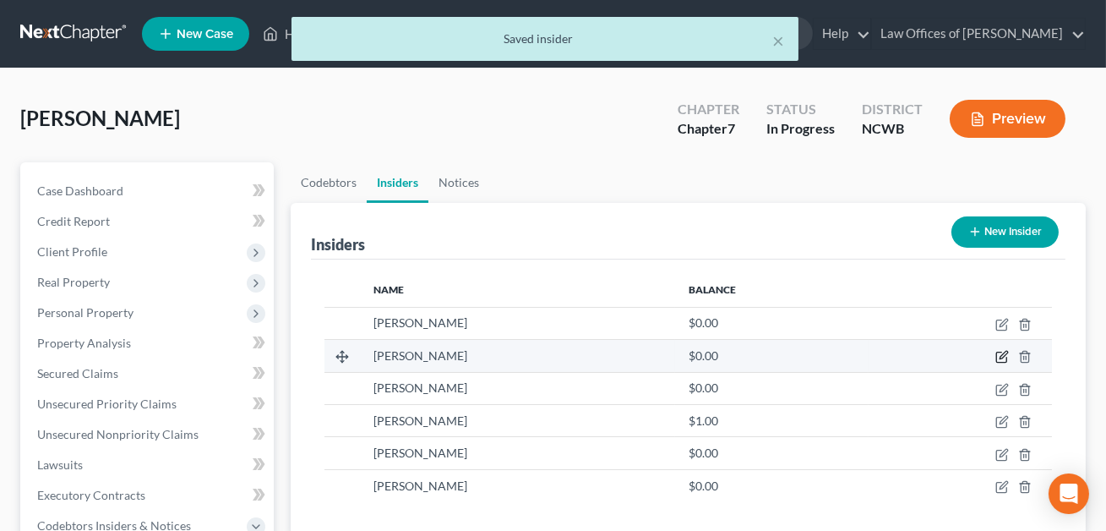
click at [1004, 353] on icon "button" at bounding box center [1002, 357] width 14 height 14
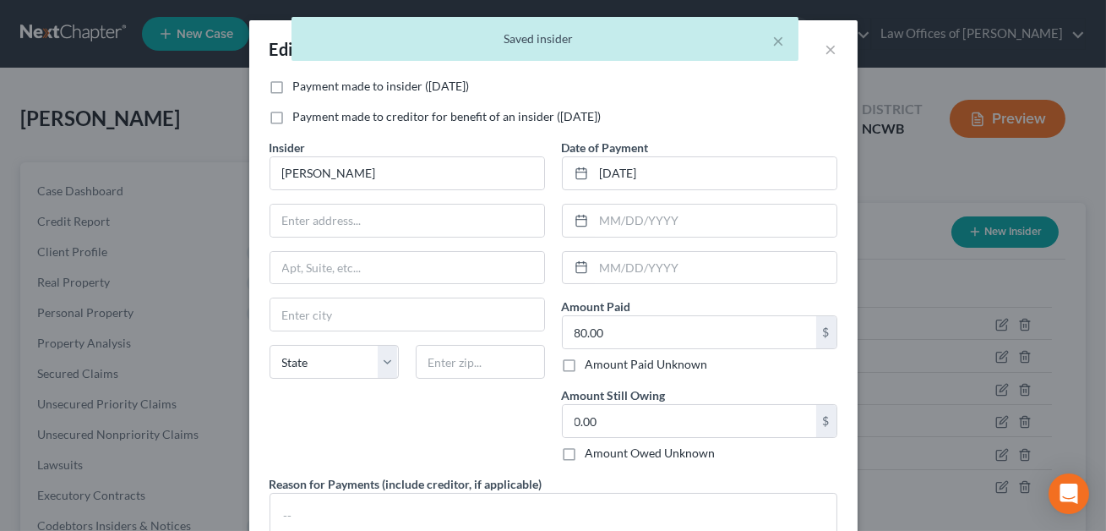
click at [293, 83] on label "Payment made to insider ([DATE])" at bounding box center [381, 86] width 177 height 17
click at [300, 83] on input "Payment made to insider ([DATE])" at bounding box center [305, 83] width 11 height 11
checkbox input "true"
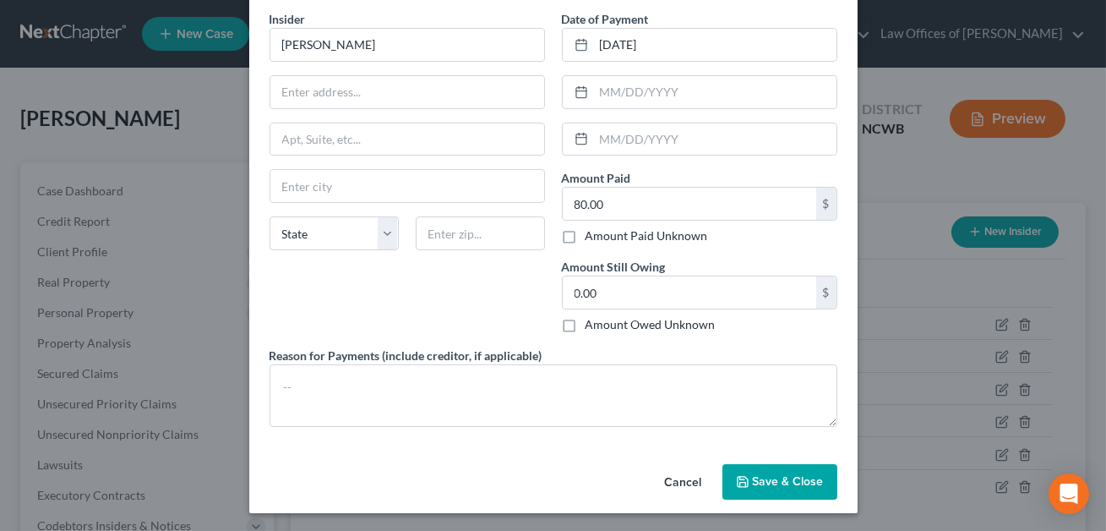
click at [754, 482] on span "Save & Close" at bounding box center [788, 481] width 71 height 14
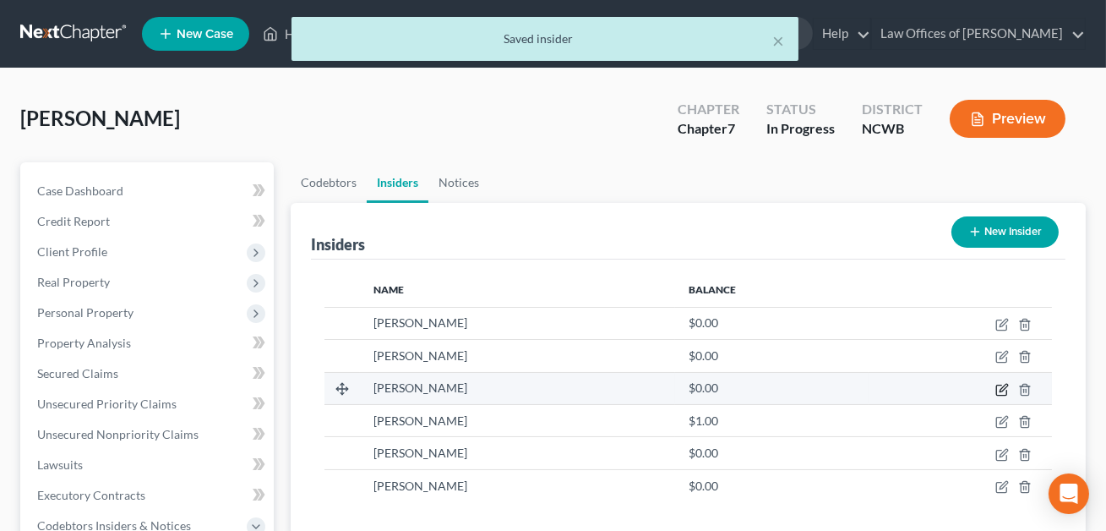
click at [999, 388] on icon "button" at bounding box center [1002, 390] width 14 height 14
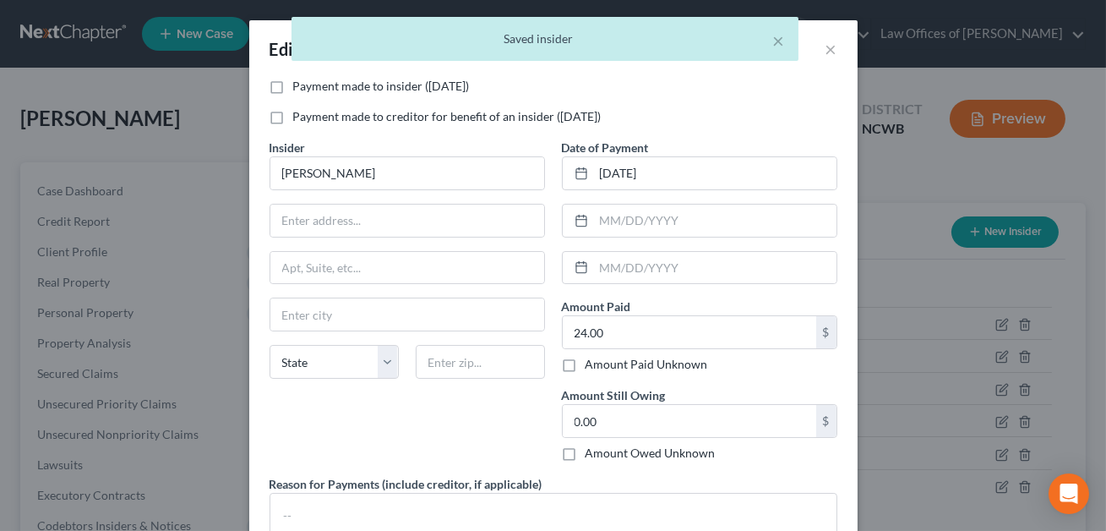
click at [293, 86] on label "Payment made to insider ([DATE])" at bounding box center [381, 86] width 177 height 17
click at [300, 86] on input "Payment made to insider ([DATE])" at bounding box center [305, 83] width 11 height 11
checkbox input "true"
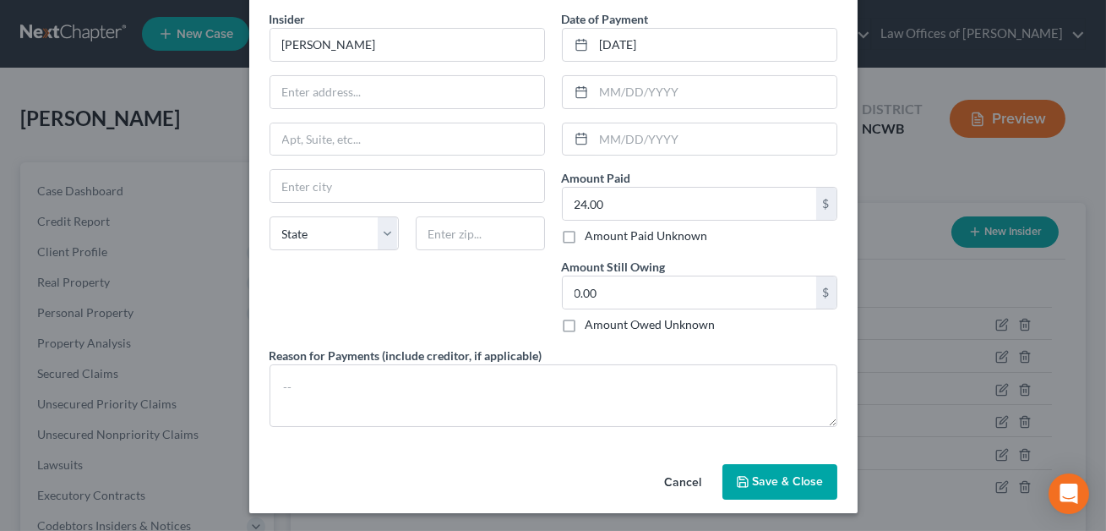
click at [756, 474] on span "Save & Close" at bounding box center [788, 481] width 71 height 14
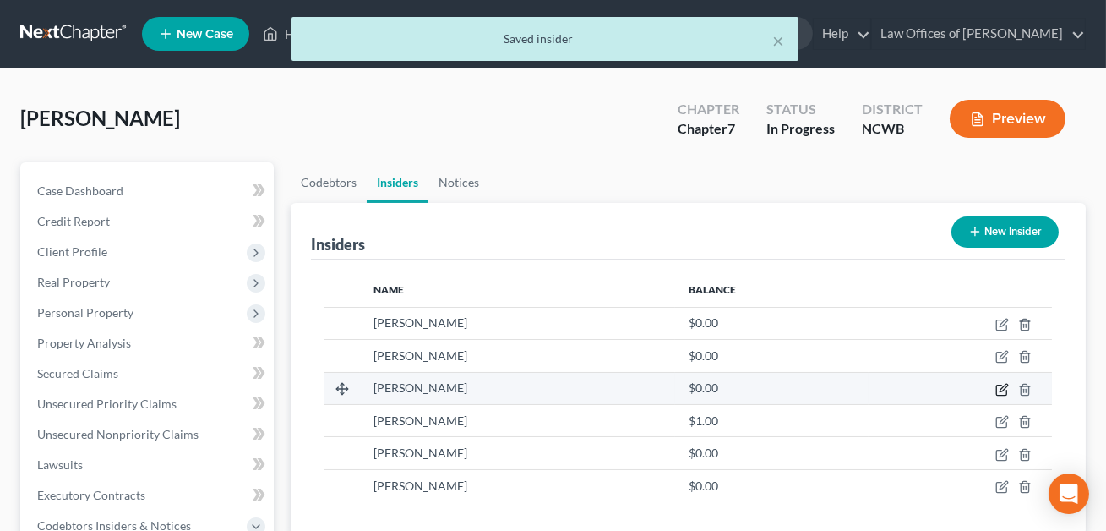
click at [1004, 392] on icon "button" at bounding box center [1002, 390] width 14 height 14
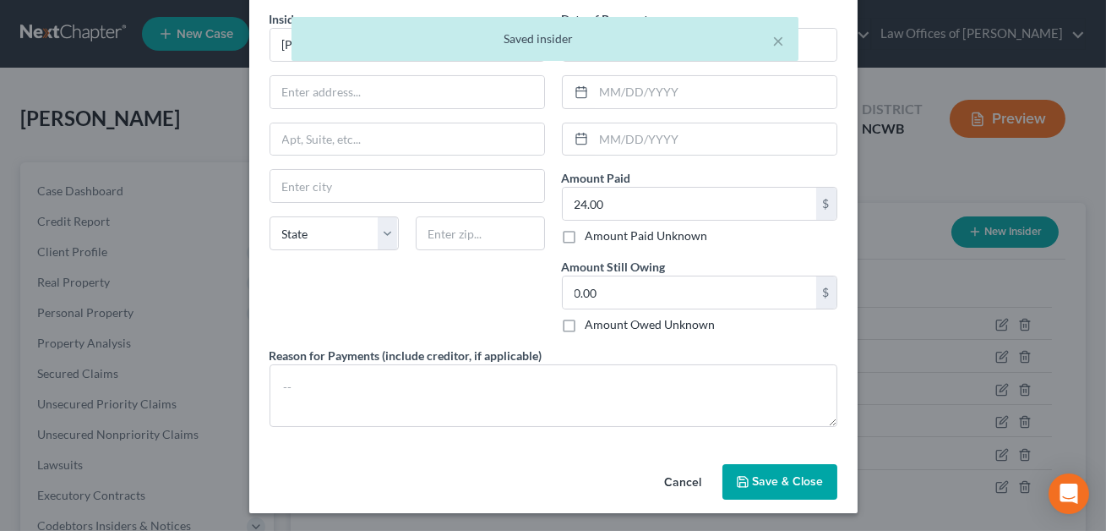
click at [780, 481] on span "Save & Close" at bounding box center [788, 481] width 71 height 14
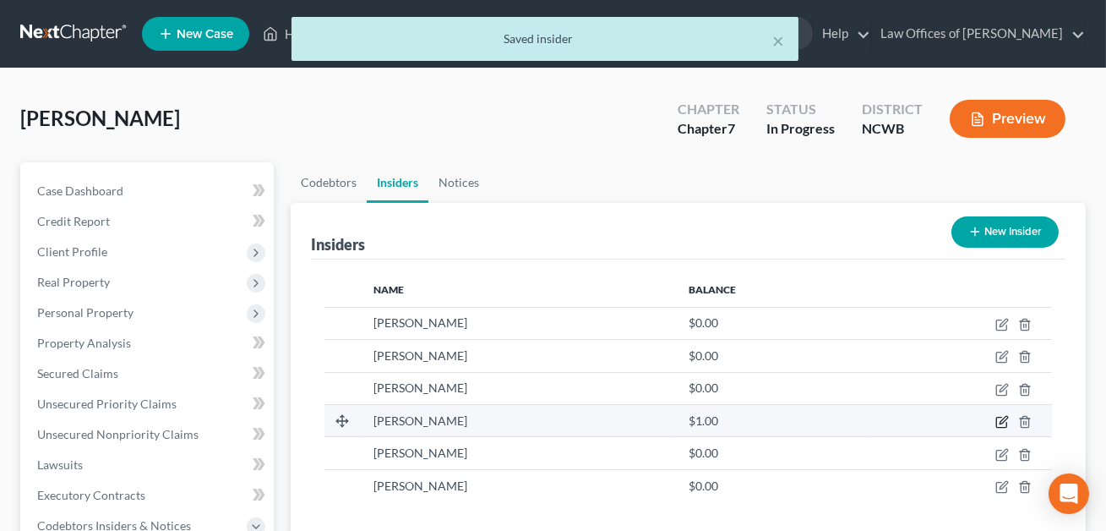
click at [1003, 418] on icon "button" at bounding box center [1002, 422] width 14 height 14
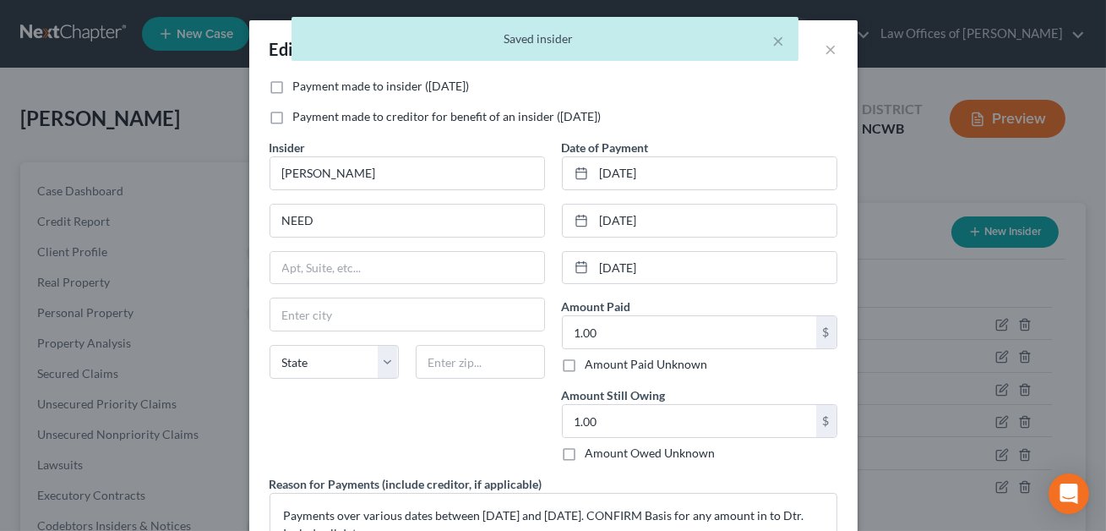
click at [293, 86] on label "Payment made to insider ([DATE])" at bounding box center [381, 86] width 177 height 17
click at [300, 86] on input "Payment made to insider ([DATE])" at bounding box center [305, 83] width 11 height 11
checkbox input "true"
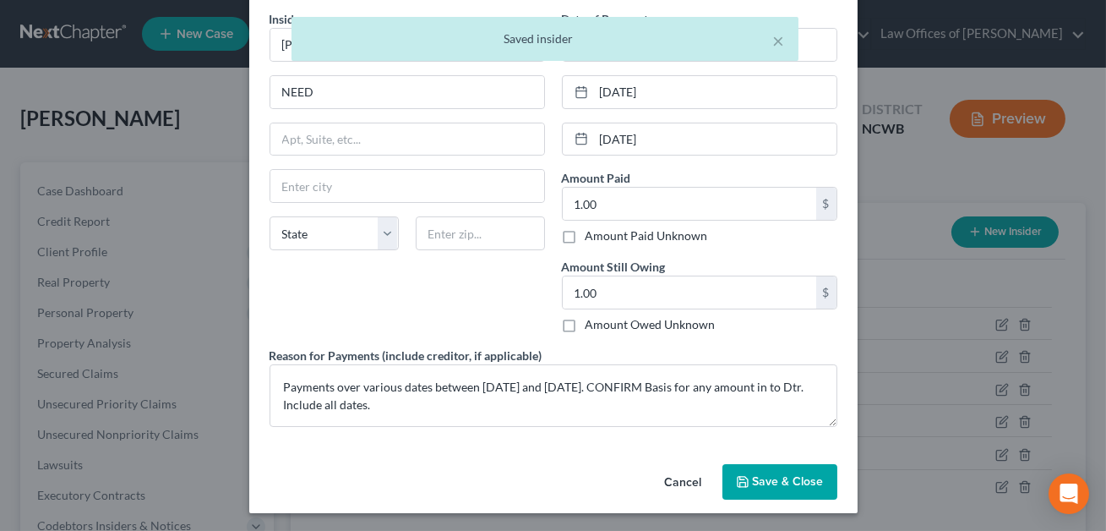
click at [776, 482] on span "Save & Close" at bounding box center [788, 481] width 71 height 14
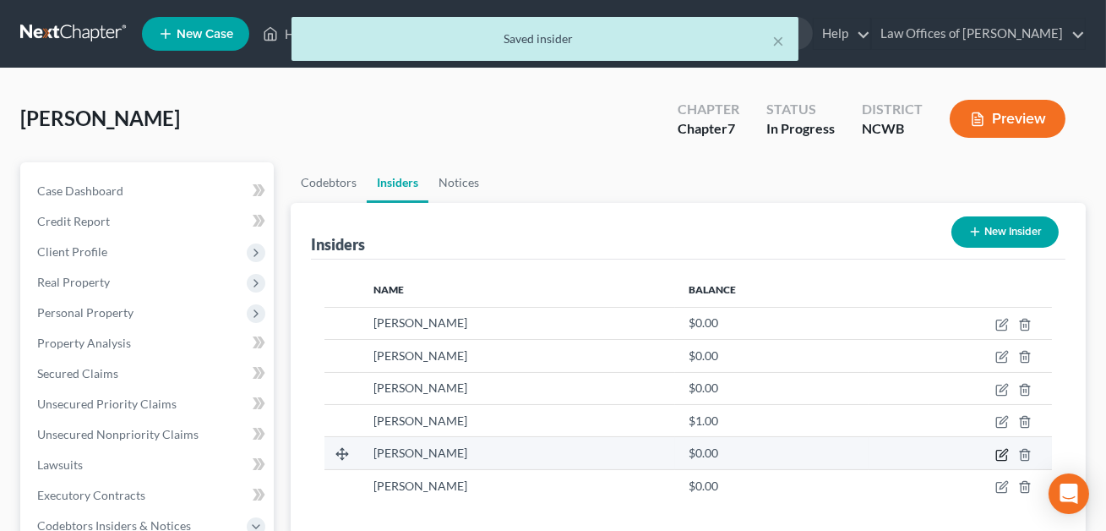
click at [1000, 452] on icon "button" at bounding box center [1003, 453] width 8 height 8
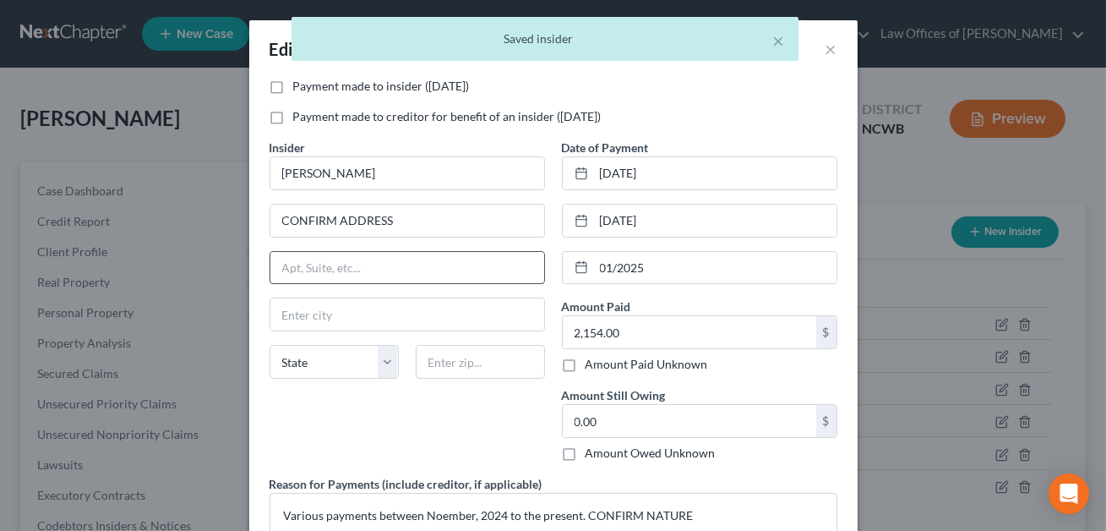
click at [293, 83] on label "Payment made to insider ([DATE])" at bounding box center [381, 86] width 177 height 17
click at [300, 83] on input "Payment made to insider ([DATE])" at bounding box center [305, 83] width 11 height 11
checkbox input "true"
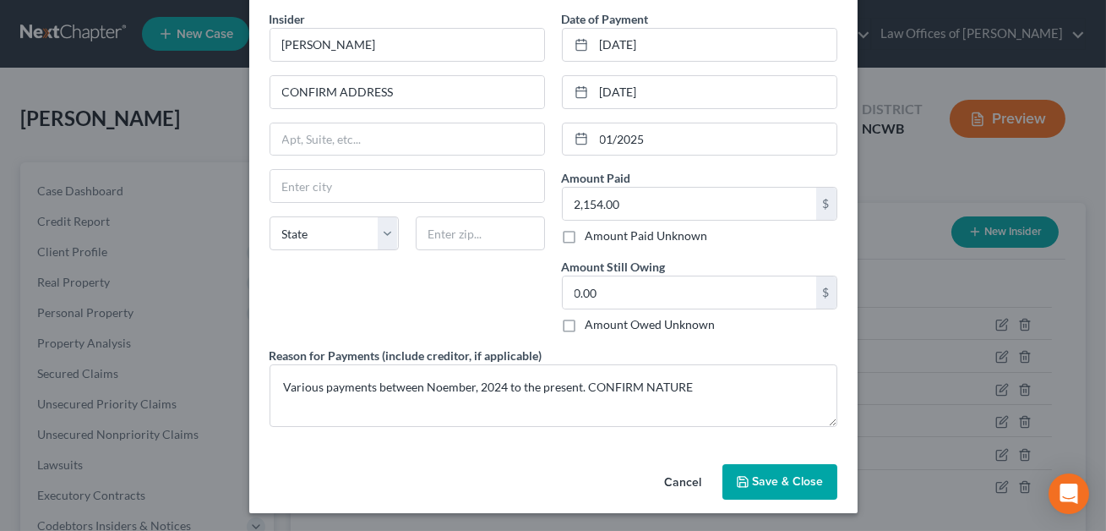
click at [765, 479] on span "Save & Close" at bounding box center [788, 481] width 71 height 14
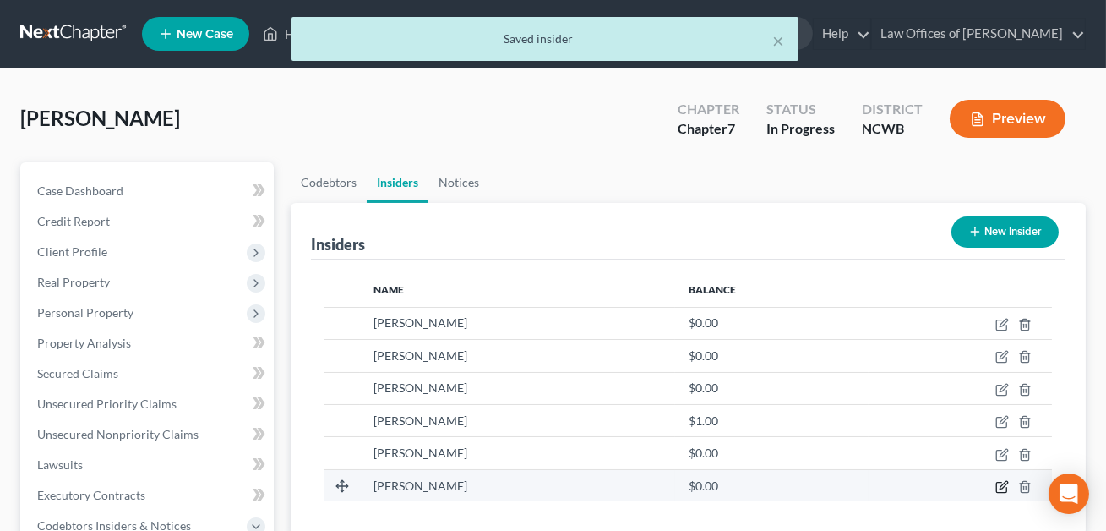
click at [1001, 487] on icon "button" at bounding box center [1003, 485] width 8 height 8
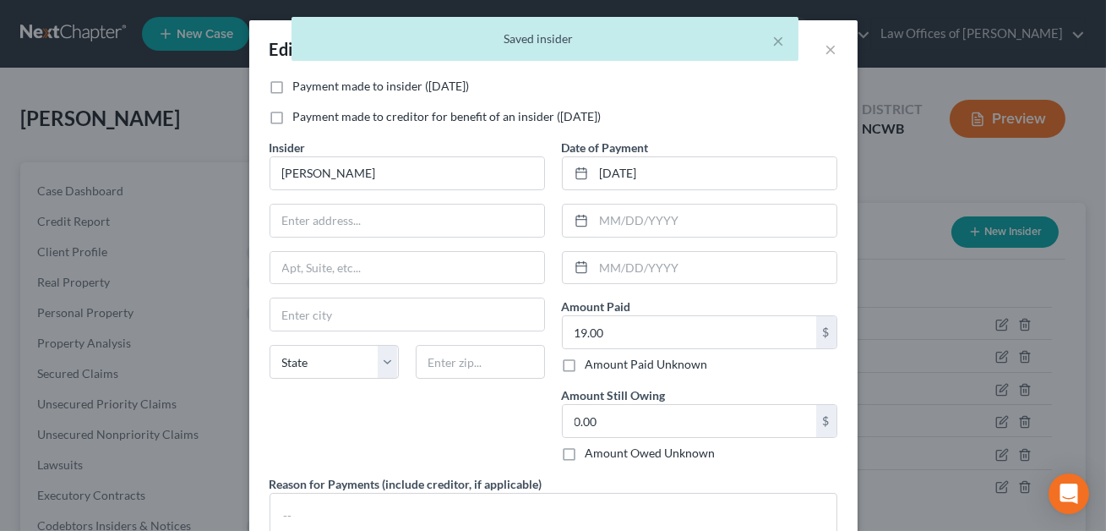
click at [293, 84] on label "Payment made to insider ([DATE])" at bounding box center [381, 86] width 177 height 17
click at [300, 84] on input "Payment made to insider ([DATE])" at bounding box center [305, 83] width 11 height 11
checkbox input "true"
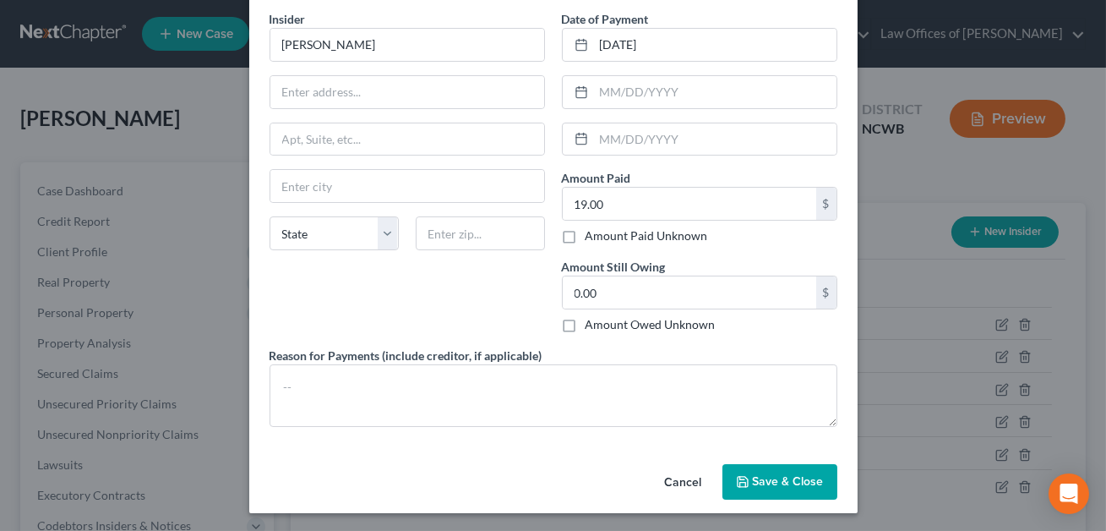
click at [773, 476] on span "Save & Close" at bounding box center [788, 481] width 71 height 14
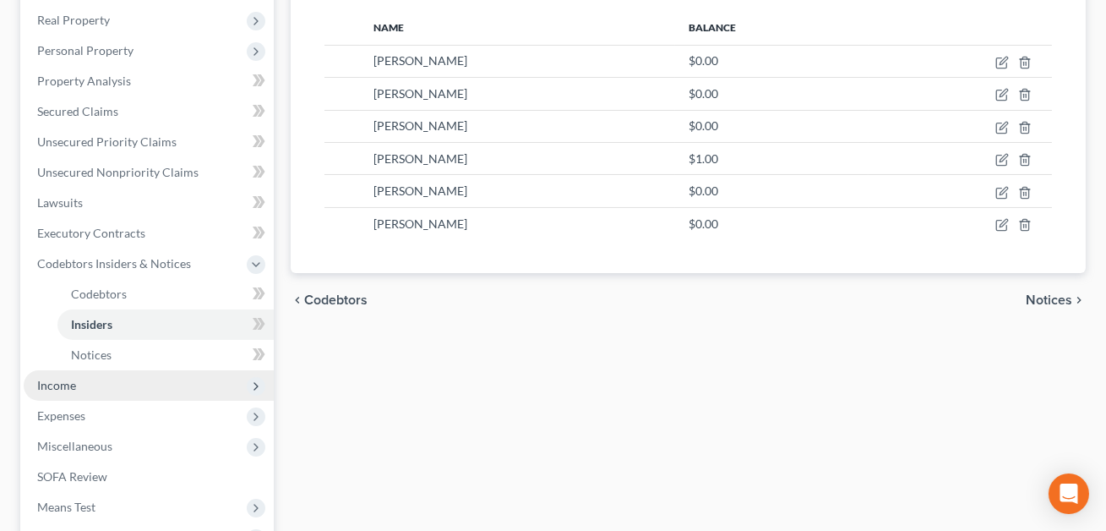
scroll to position [275, 0]
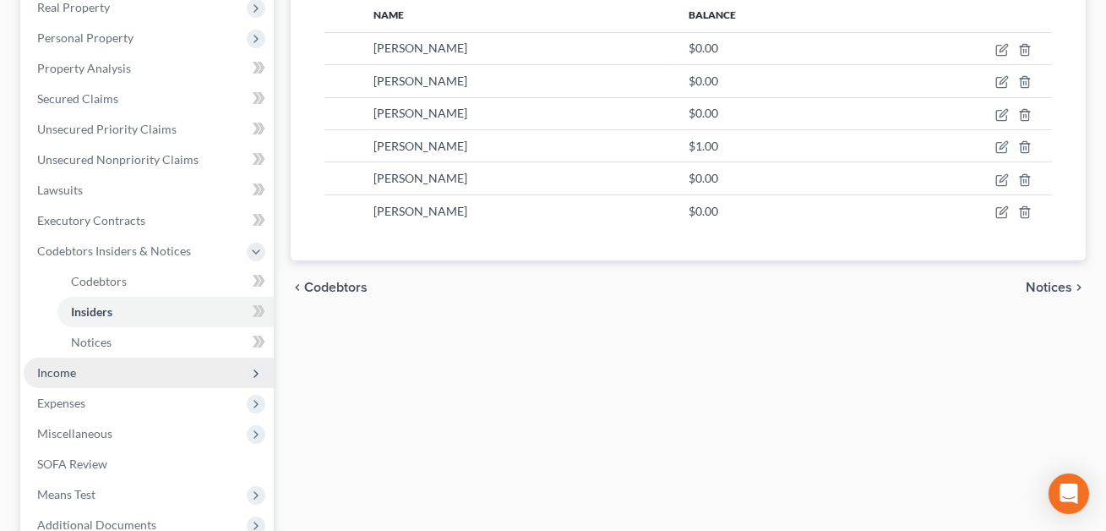
click at [89, 373] on span "Income" at bounding box center [149, 372] width 250 height 30
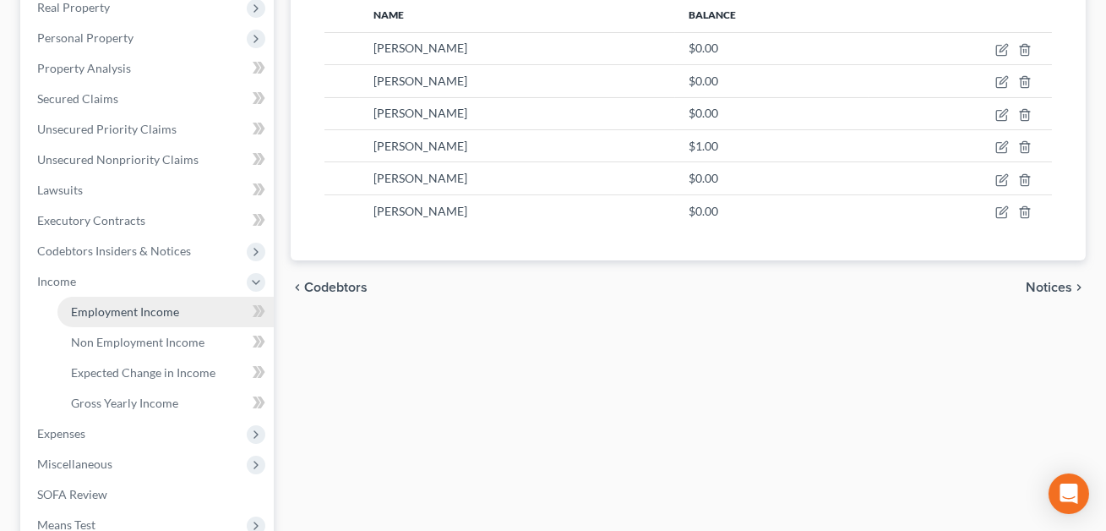
click at [125, 310] on span "Employment Income" at bounding box center [125, 311] width 108 height 14
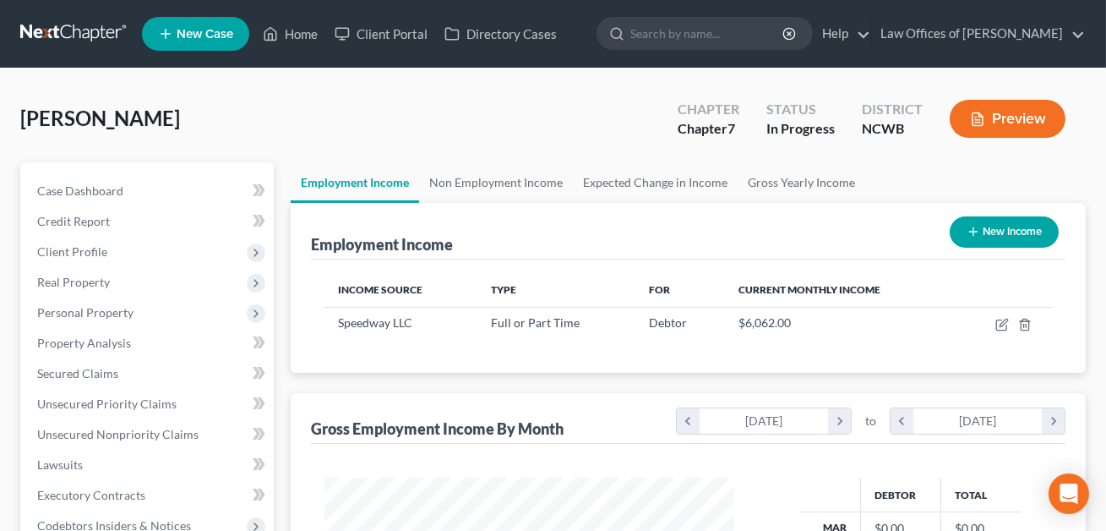
scroll to position [302, 444]
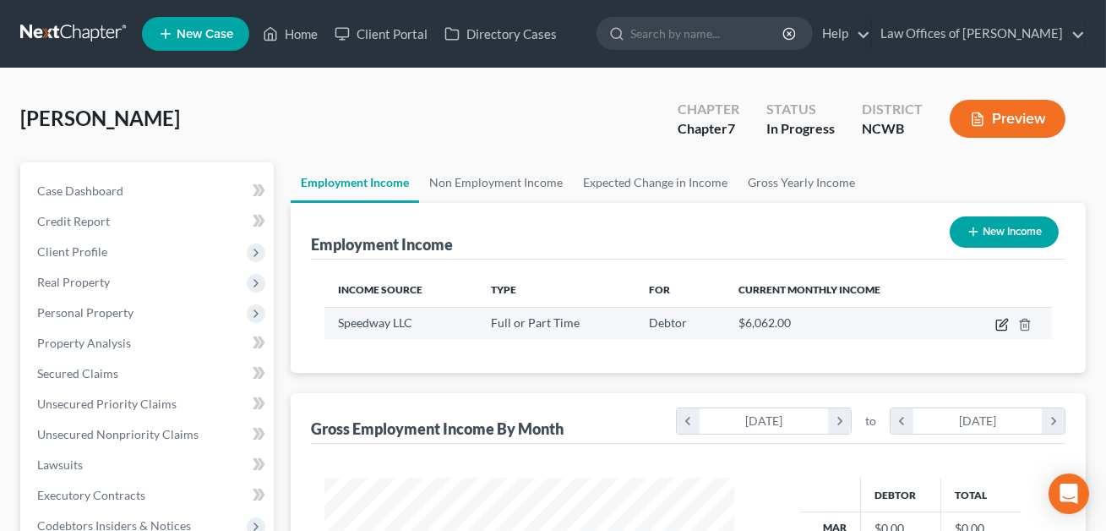
click at [1002, 324] on icon "button" at bounding box center [1002, 325] width 14 height 14
select select "0"
select select "36"
select select "0"
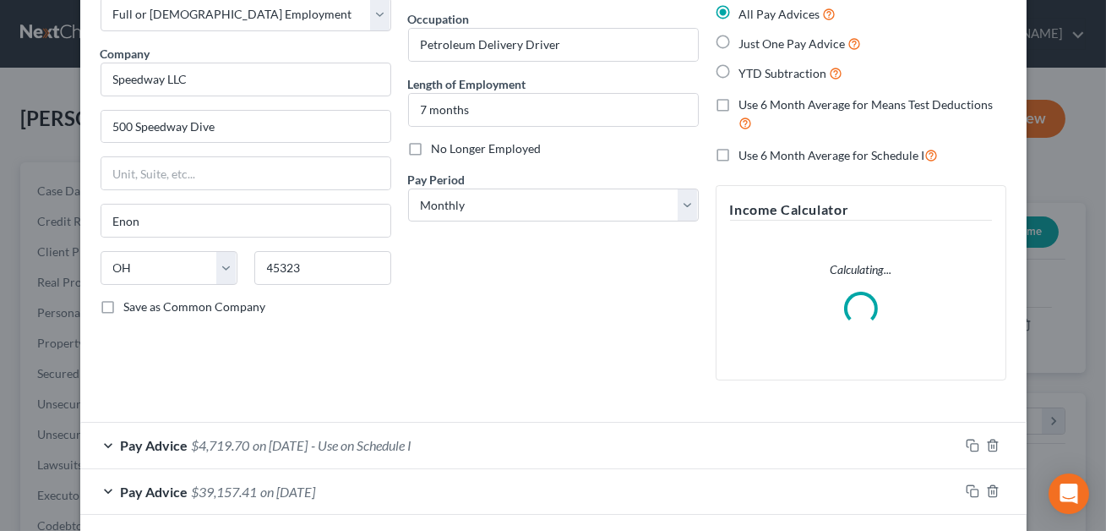
scroll to position [173, 0]
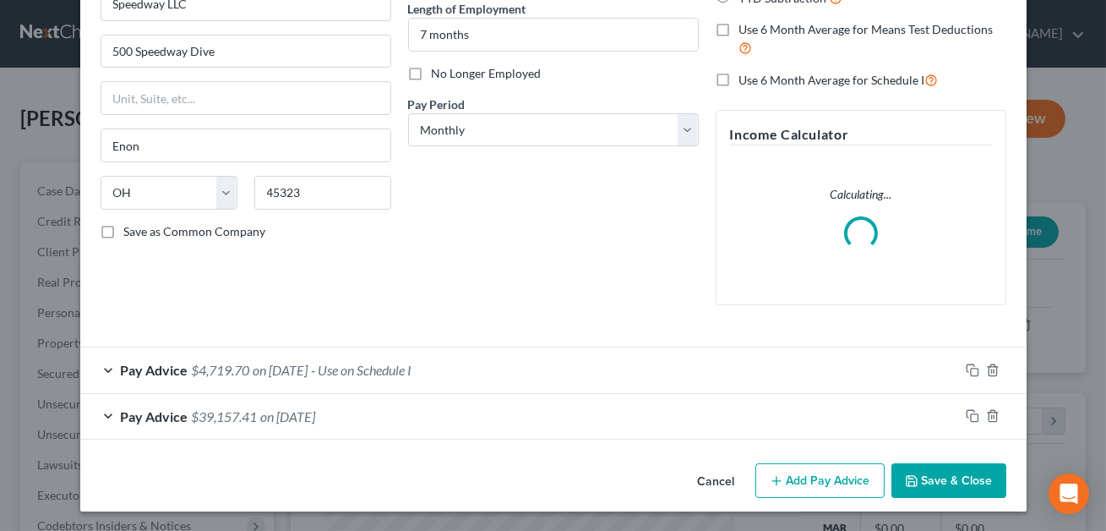
click at [502, 372] on div "Pay Advice $4,719.70 on [DATE] - Use on Schedule I" at bounding box center [519, 369] width 879 height 45
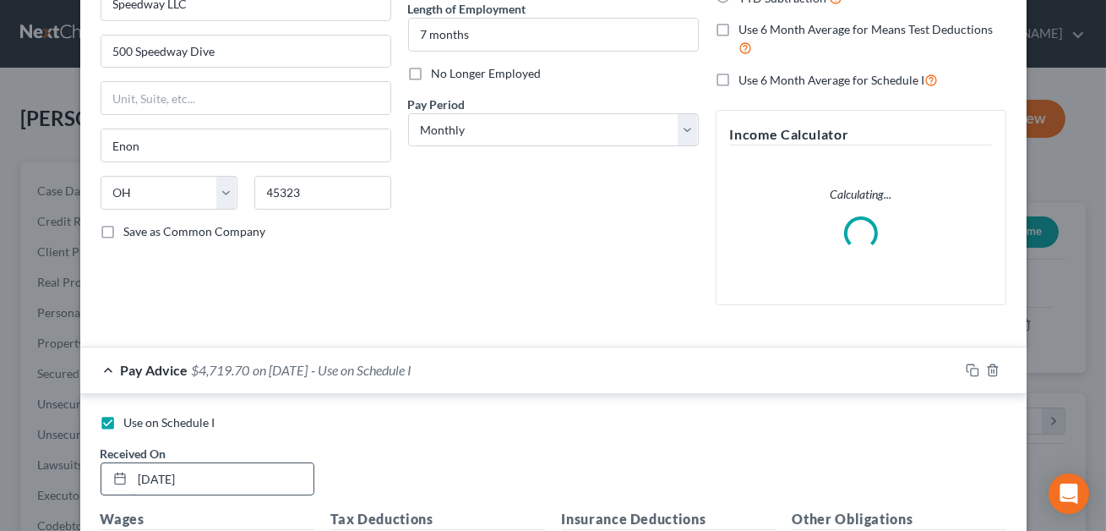
click at [150, 476] on input "[DATE]" at bounding box center [223, 479] width 181 height 32
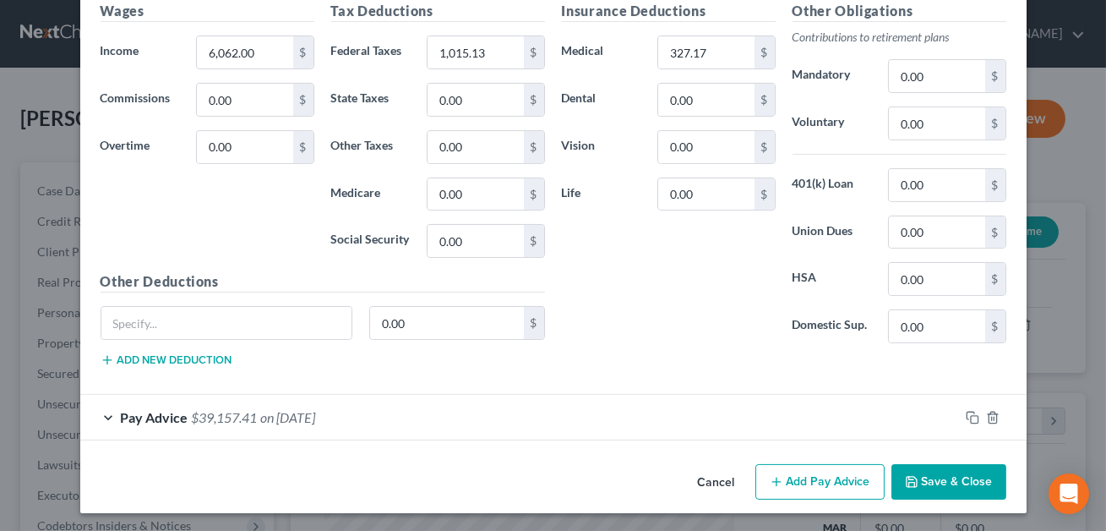
scroll to position [698, 0]
type input "[DATE]"
click at [428, 411] on div "Pay Advice $39,157.41 on [DATE]" at bounding box center [519, 417] width 879 height 45
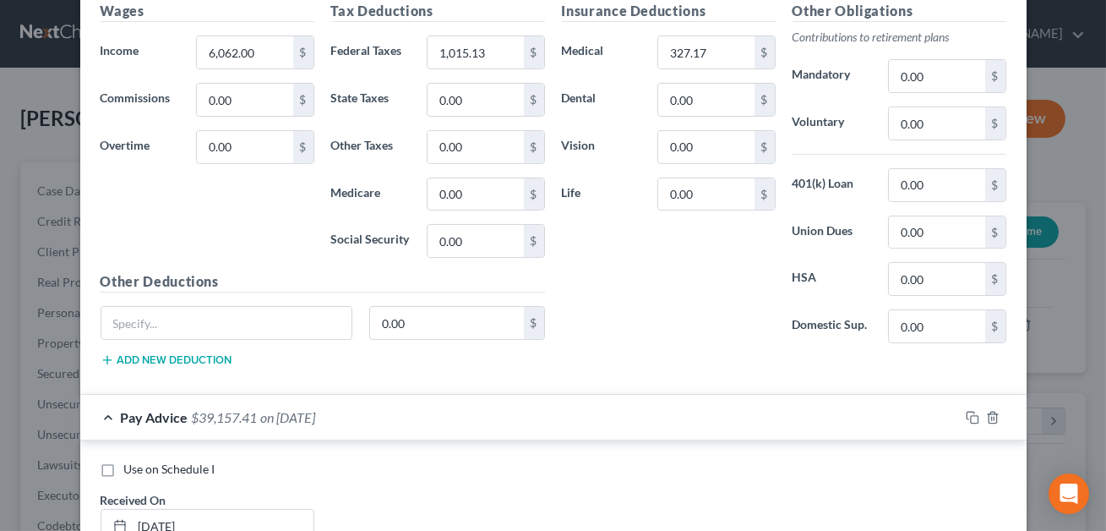
scroll to position [710, 0]
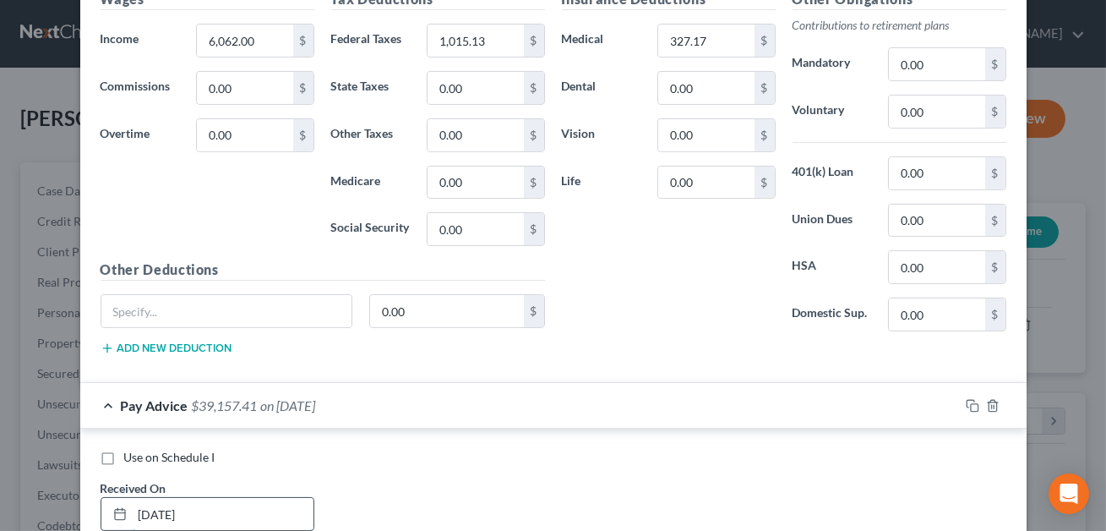
click at [201, 513] on input "[DATE]" at bounding box center [223, 514] width 181 height 32
click at [152, 510] on input "[DATE]" at bounding box center [223, 514] width 181 height 32
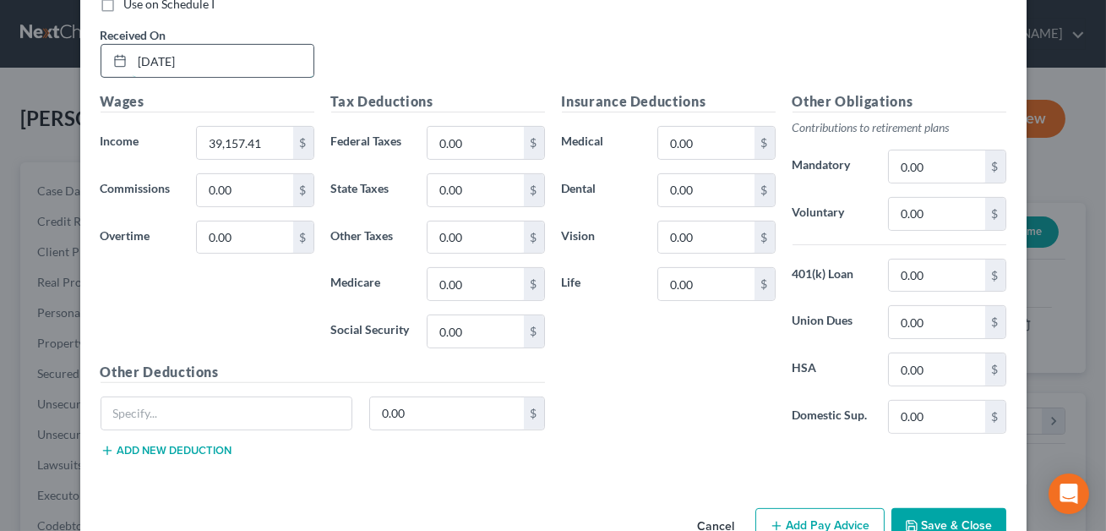
scroll to position [1163, 0]
type input "[DATE]"
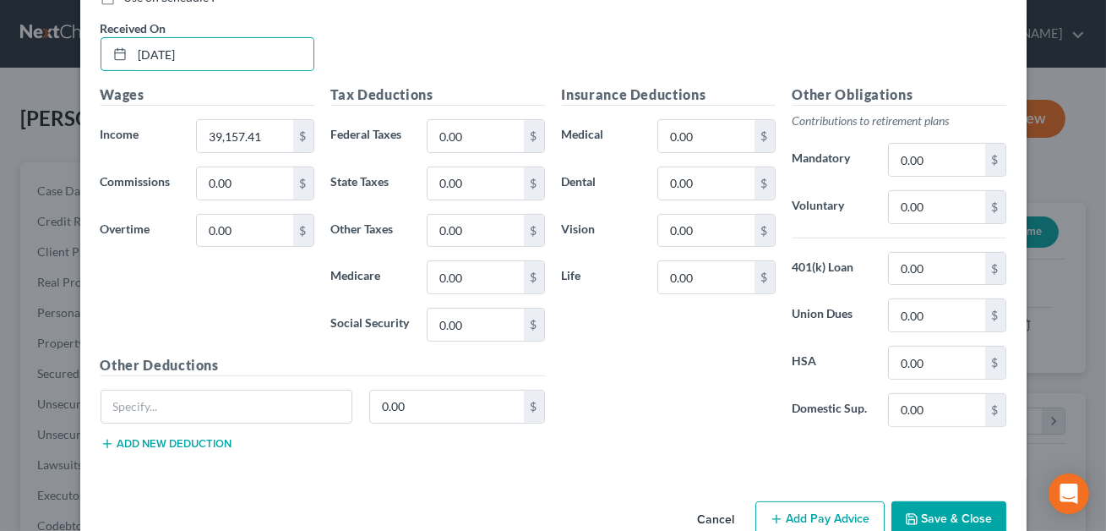
click at [942, 507] on button "Save & Close" at bounding box center [948, 518] width 115 height 35
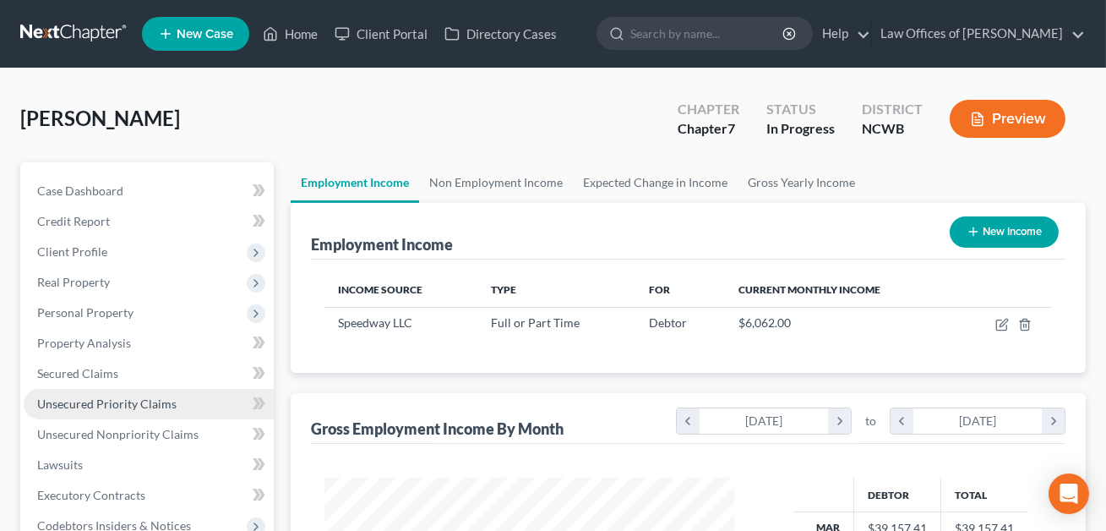
scroll to position [17, 0]
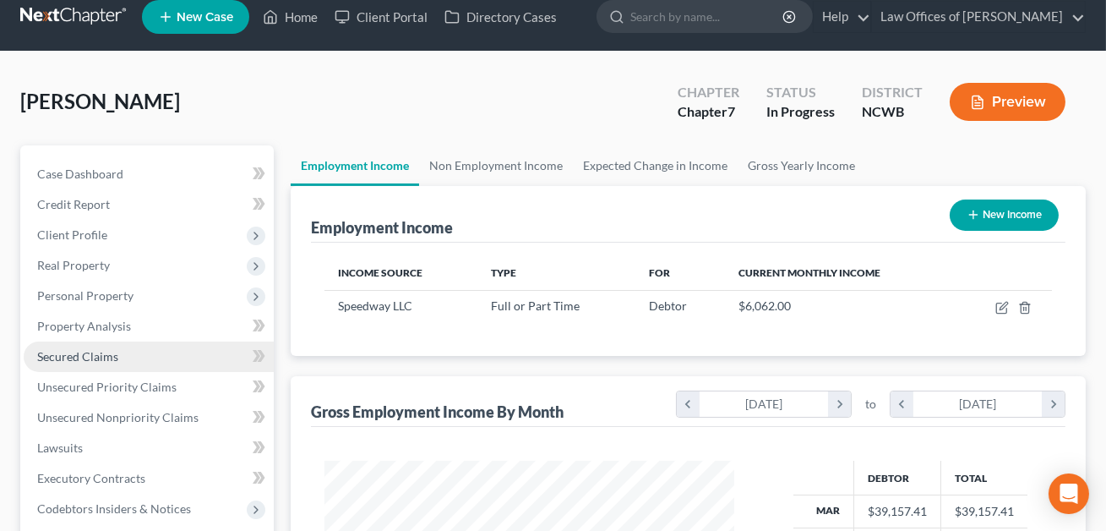
click at [106, 351] on span "Secured Claims" at bounding box center [77, 356] width 81 height 14
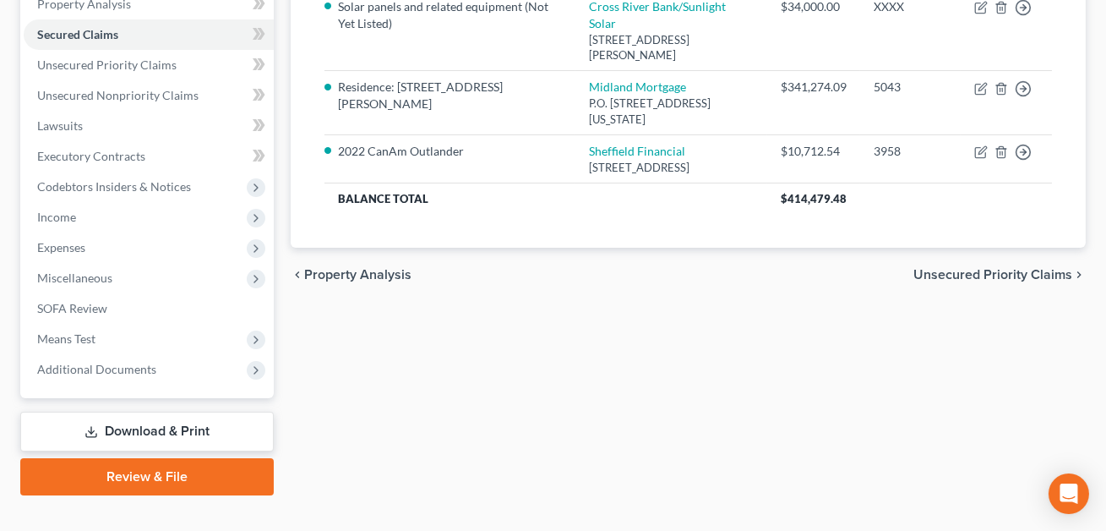
scroll to position [365, 0]
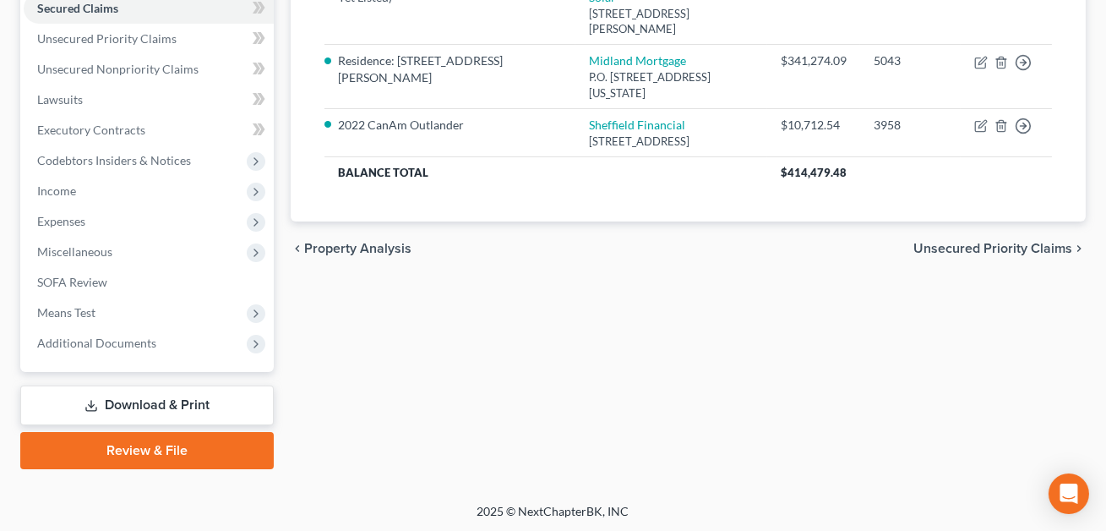
click at [157, 403] on link "Download & Print" at bounding box center [146, 405] width 253 height 40
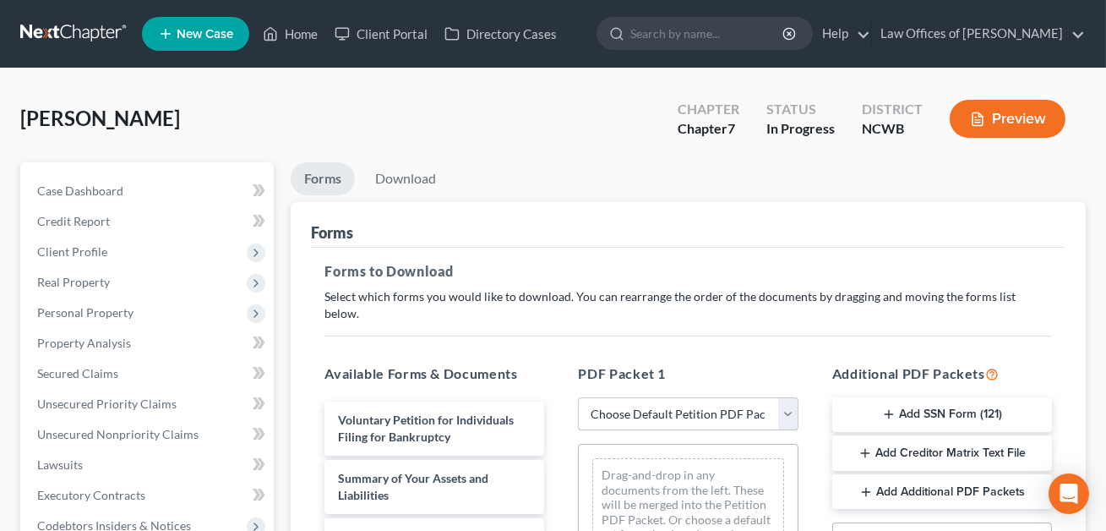
click at [645, 397] on select "Choose Default Petition PDF Packet Complete Bankruptcy Petition (all forms and …" at bounding box center [688, 414] width 220 height 34
select select "0"
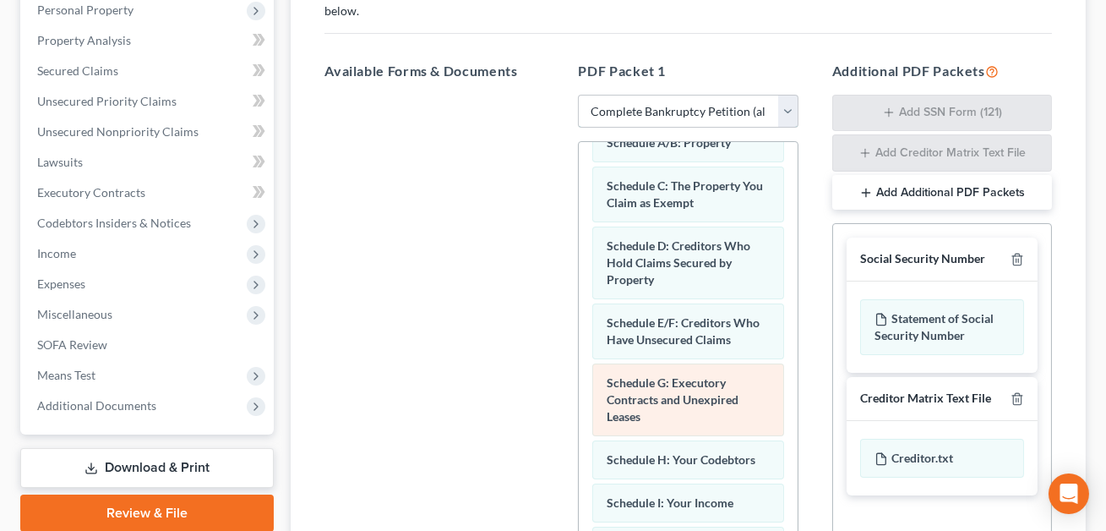
scroll to position [220, 0]
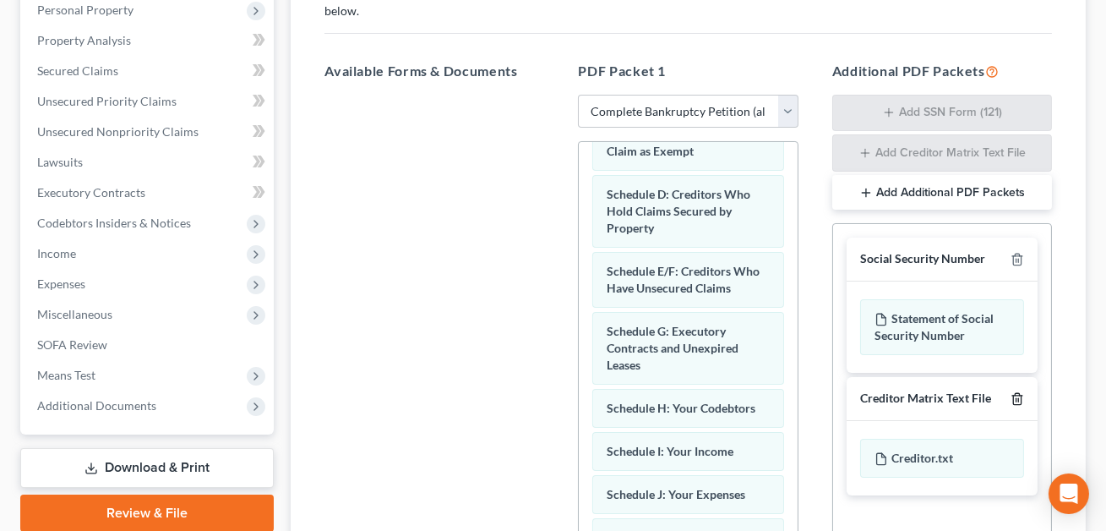
click at [1022, 392] on icon "button" at bounding box center [1017, 399] width 14 height 14
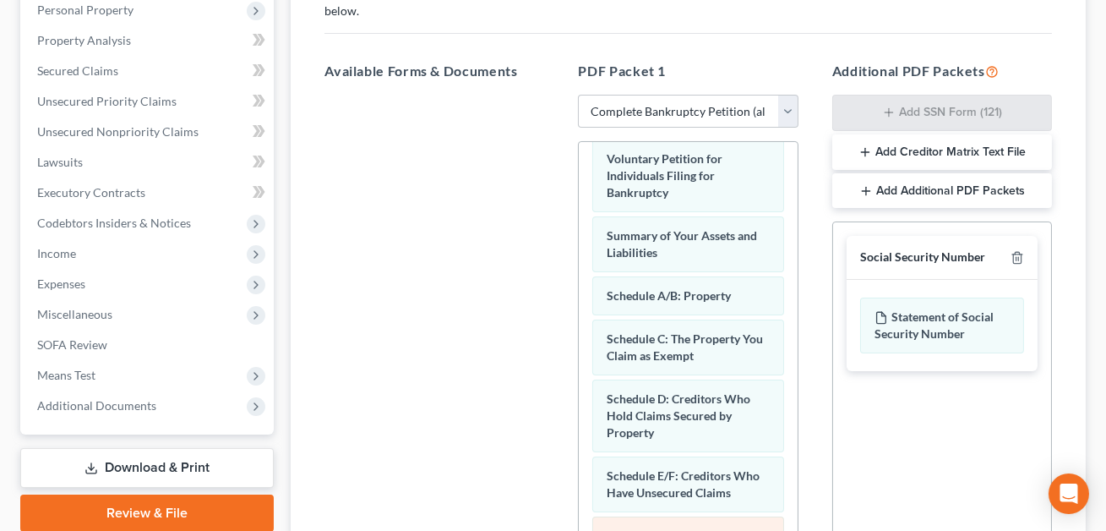
scroll to position [8, 0]
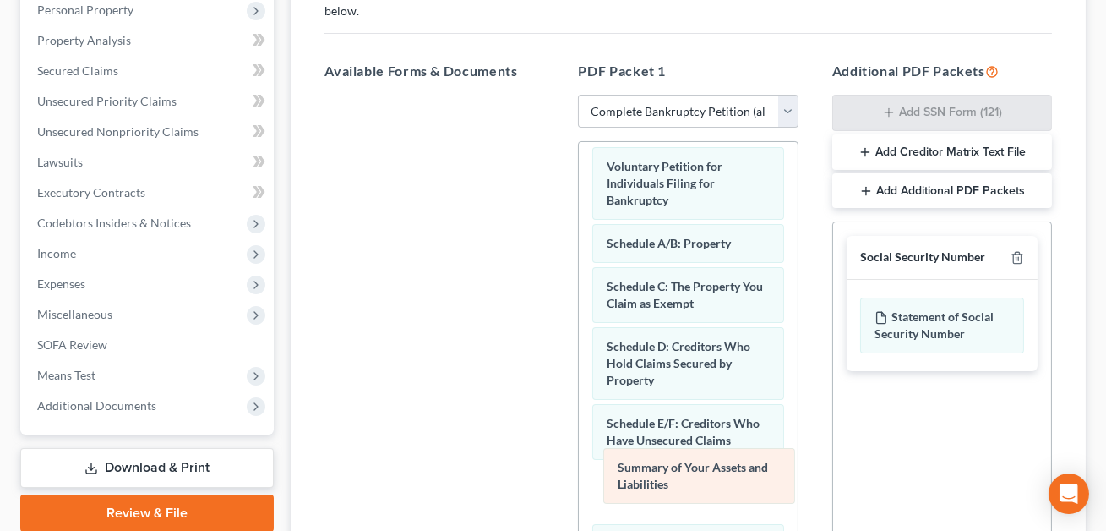
drag, startPoint x: 627, startPoint y: 236, endPoint x: 638, endPoint y: 506, distance: 270.6
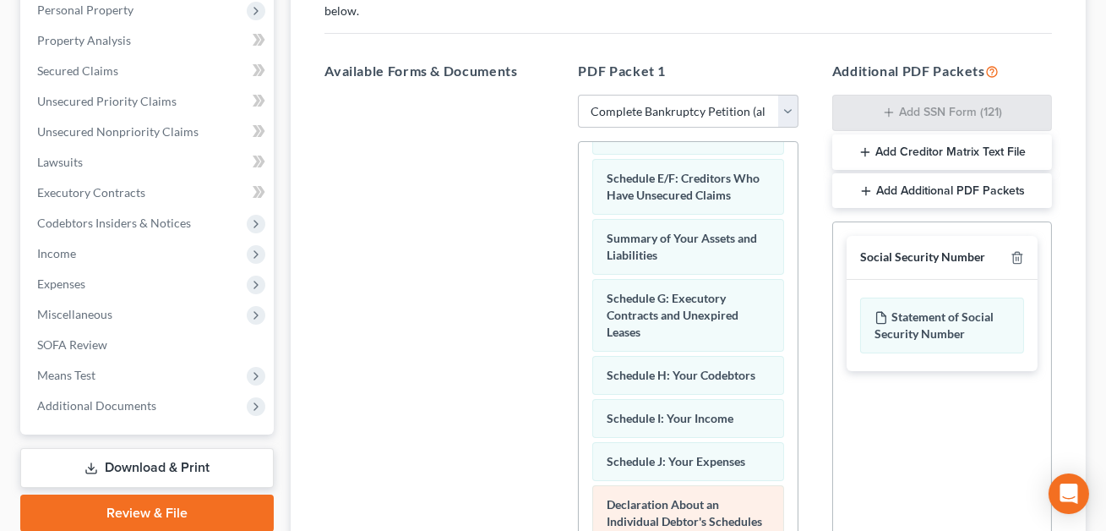
scroll to position [275, 0]
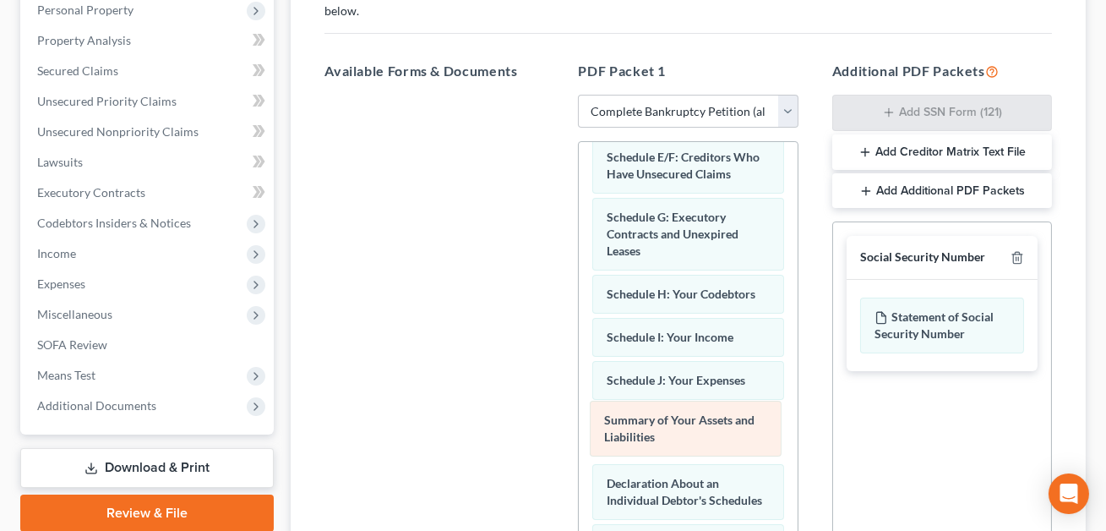
drag, startPoint x: 642, startPoint y: 199, endPoint x: 640, endPoint y: 422, distance: 222.2
click at [640, 422] on div "Summary of Your Assets and Liabilities Voluntary Petition for Individuals Filin…" at bounding box center [688, 475] width 218 height 1216
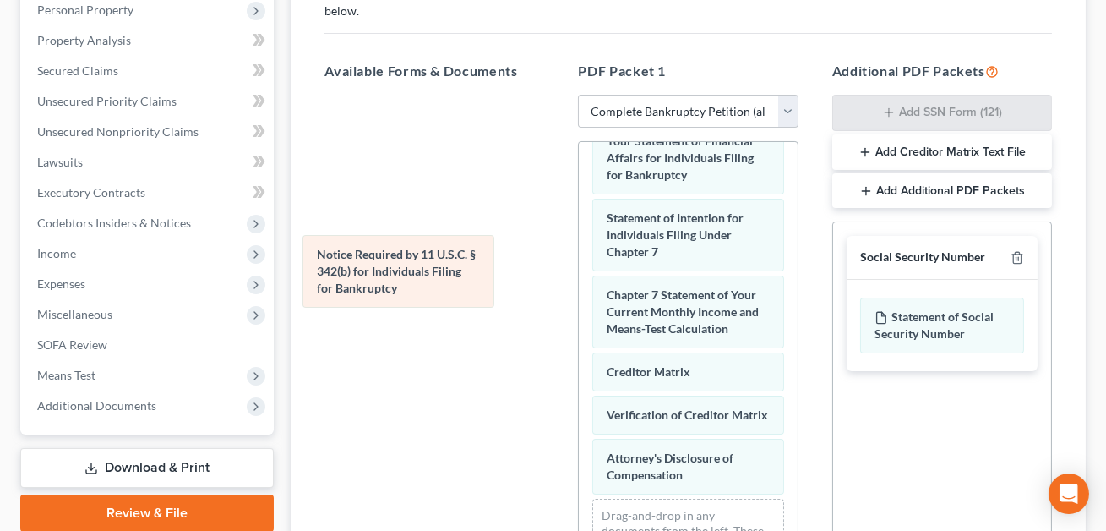
scroll to position [672, 0]
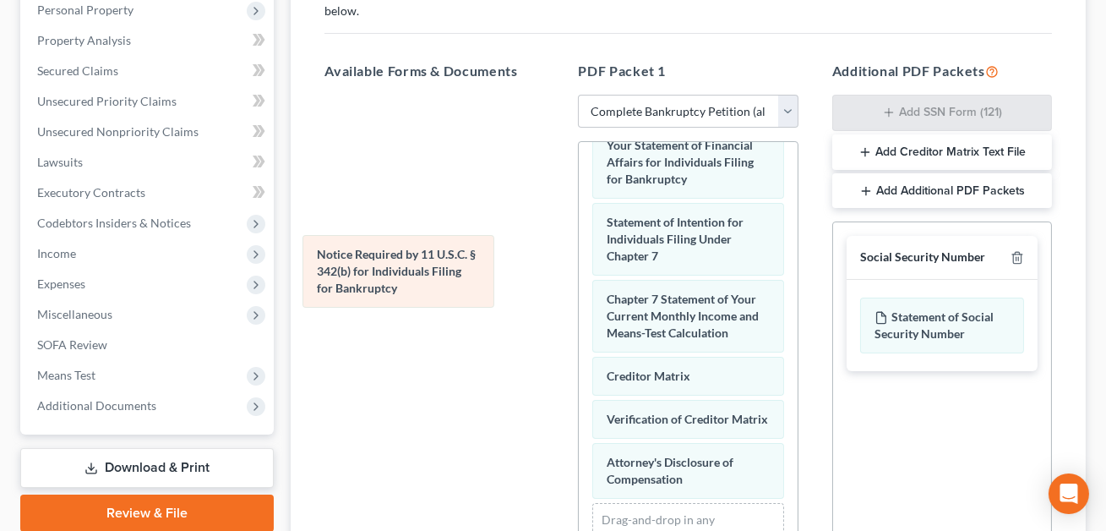
drag, startPoint x: 662, startPoint y: 378, endPoint x: 362, endPoint y: 229, distance: 335.5
click at [579, 229] on div "Notice Required by 11 U.S.C. § 342(b) for Individuals Filing for Bankruptcy Vol…" at bounding box center [688, 39] width 218 height 1140
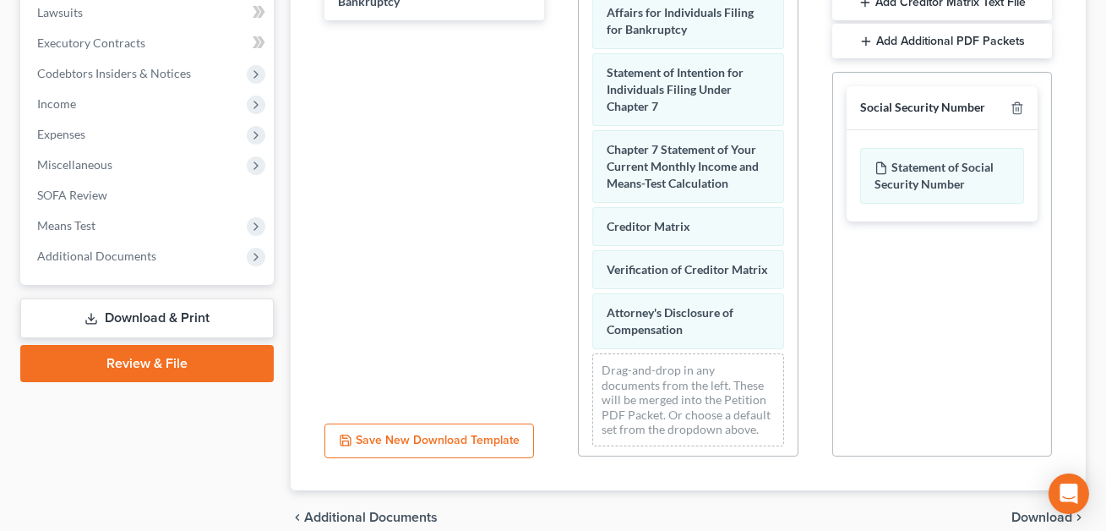
scroll to position [511, 0]
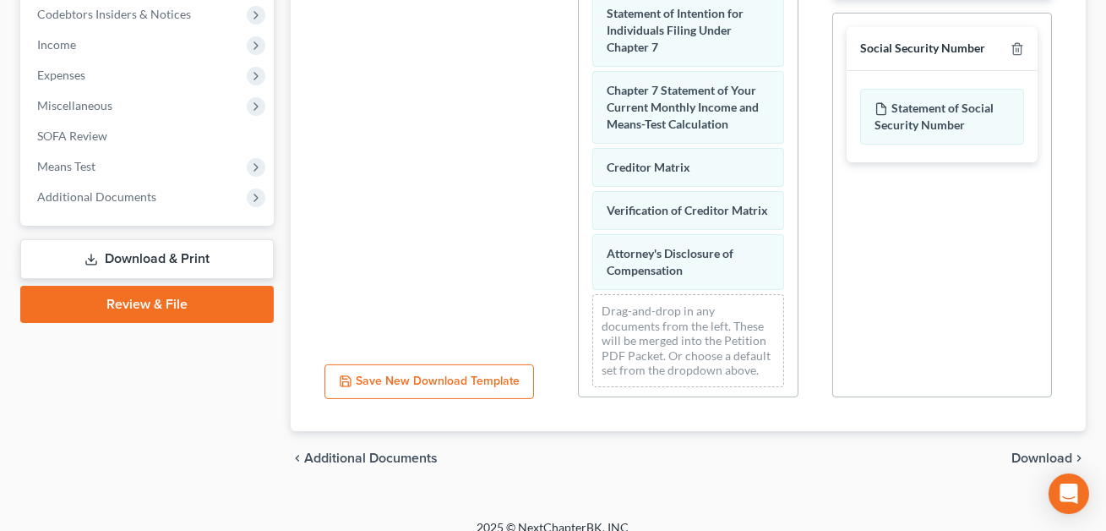
click at [1060, 451] on span "Download" at bounding box center [1041, 458] width 61 height 14
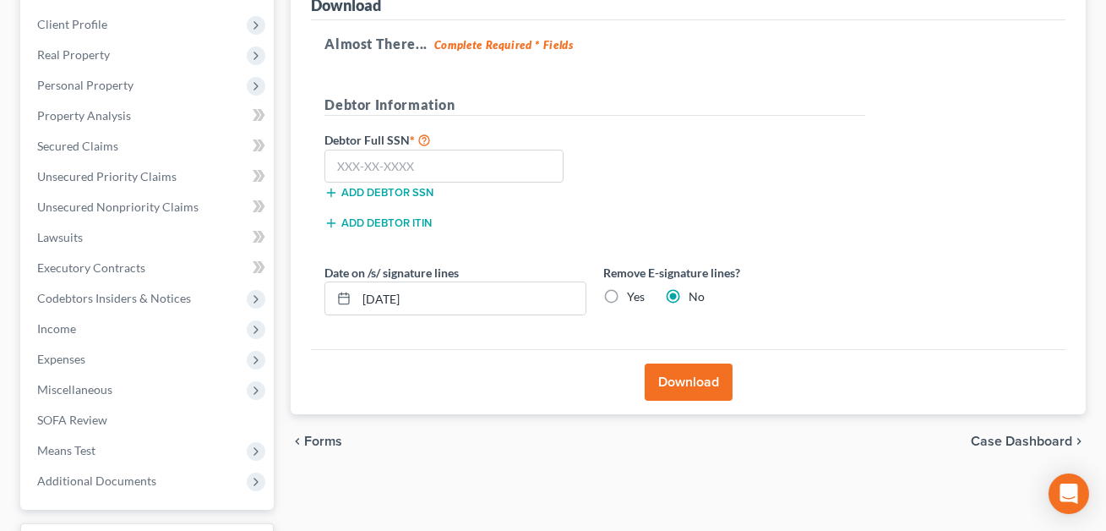
scroll to position [220, 0]
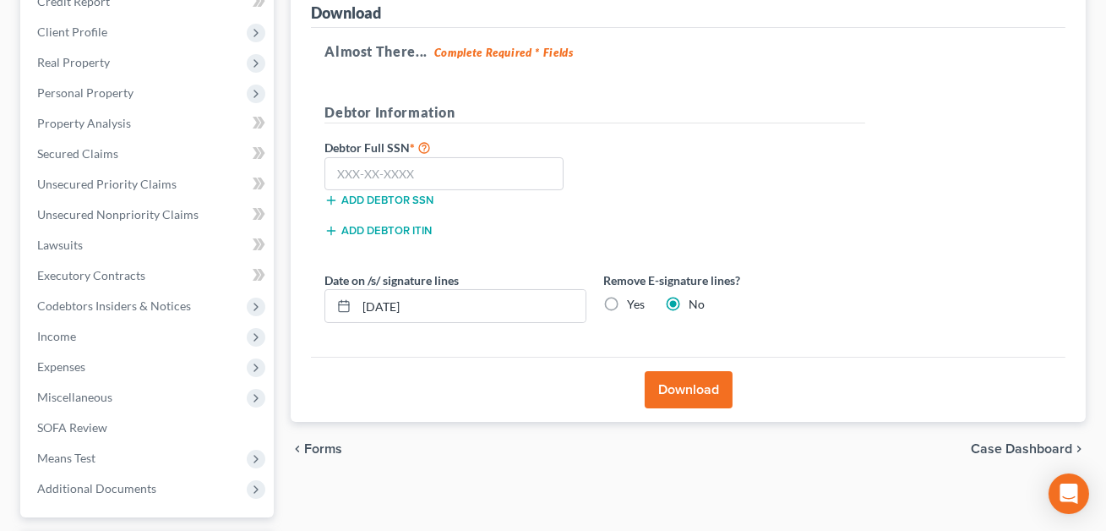
click at [627, 302] on label "Yes" at bounding box center [636, 304] width 18 height 17
click at [634, 302] on input "Yes" at bounding box center [639, 301] width 11 height 11
radio input "true"
radio input "false"
drag, startPoint x: 433, startPoint y: 305, endPoint x: 357, endPoint y: 304, distance: 76.0
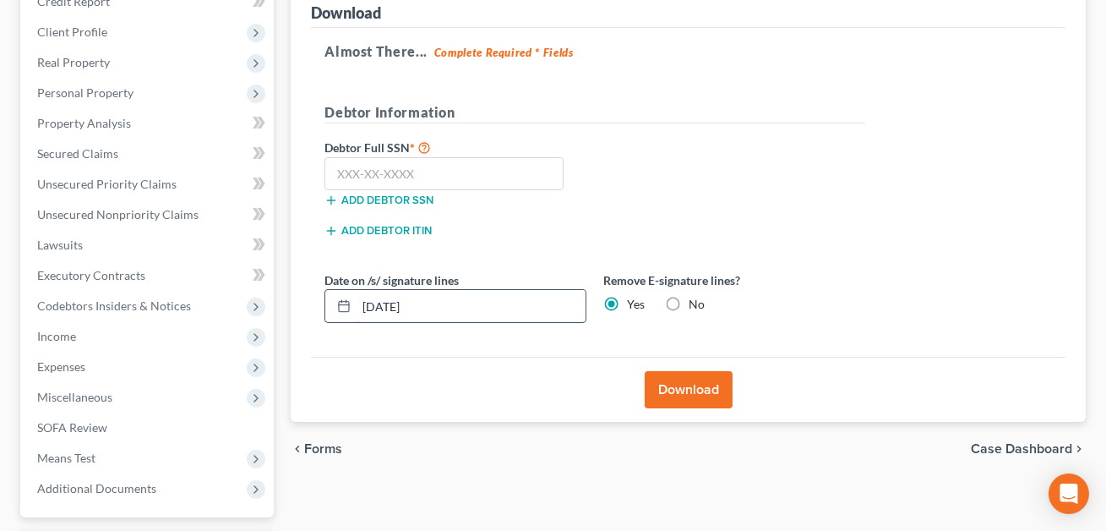
click at [357, 304] on input "[DATE]" at bounding box center [471, 306] width 229 height 32
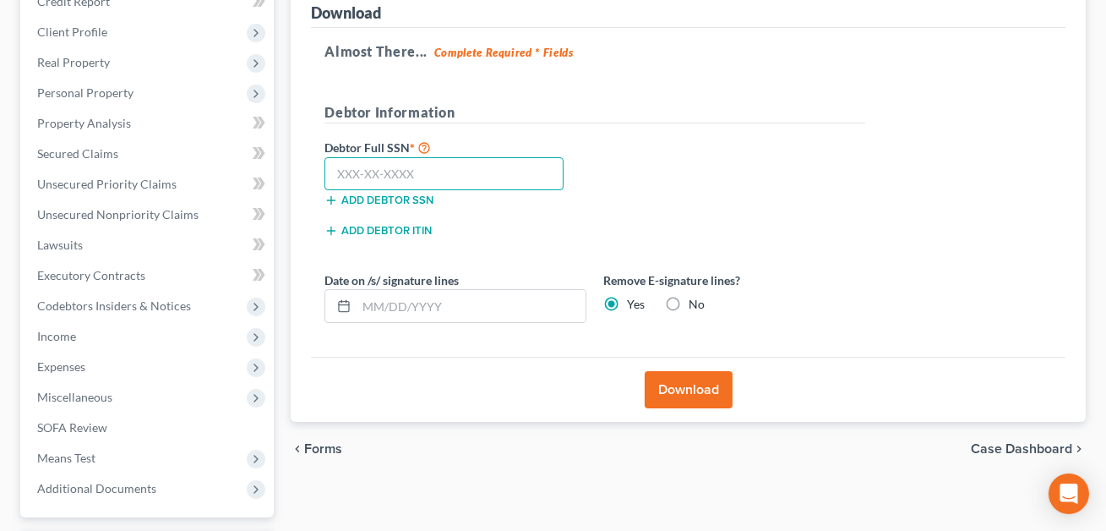
click at [343, 170] on input "text" at bounding box center [443, 174] width 239 height 34
type input "245-63-2592"
click at [700, 394] on button "Download" at bounding box center [689, 389] width 88 height 37
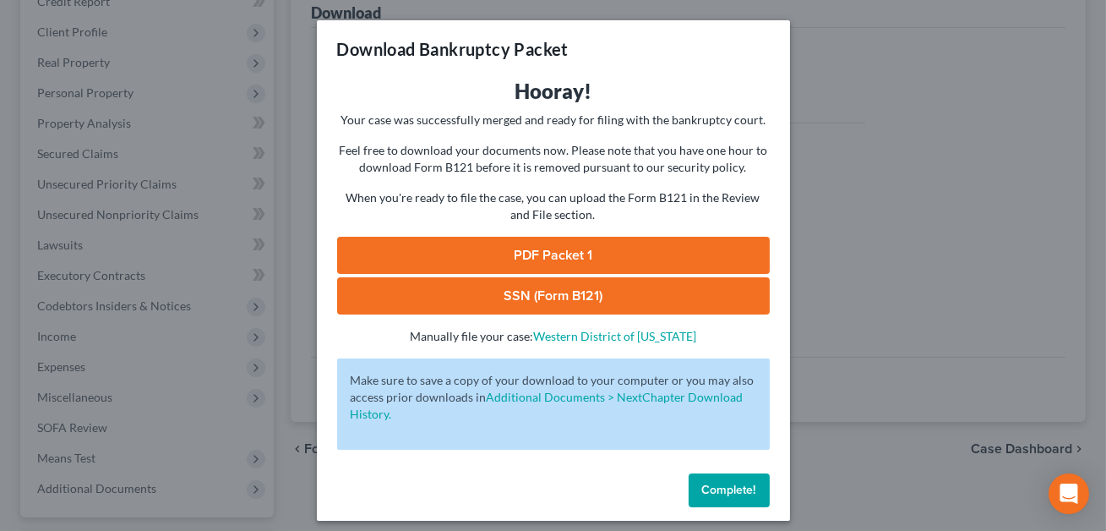
click at [637, 284] on link "SSN (Form B121)" at bounding box center [553, 295] width 433 height 37
click at [527, 254] on link "PDF Packet 1" at bounding box center [553, 255] width 433 height 37
click at [713, 488] on span "Complete!" at bounding box center [729, 489] width 54 height 14
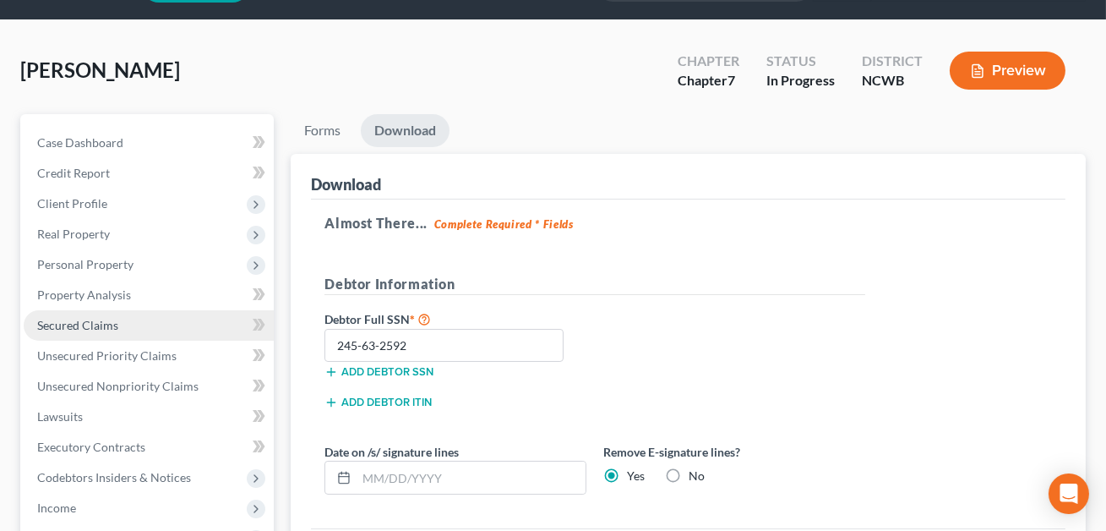
scroll to position [45, 0]
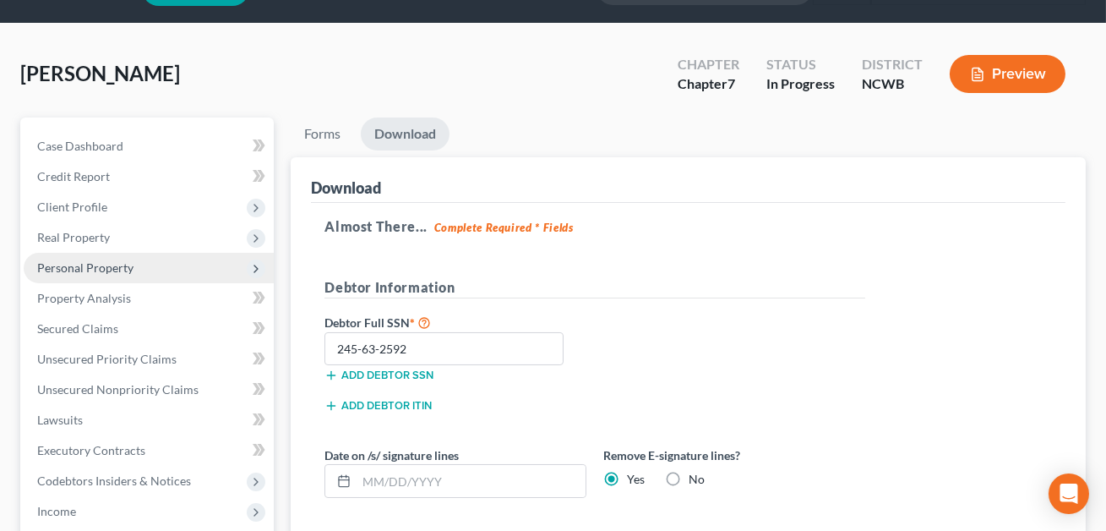
click at [79, 270] on span "Personal Property" at bounding box center [85, 267] width 96 height 14
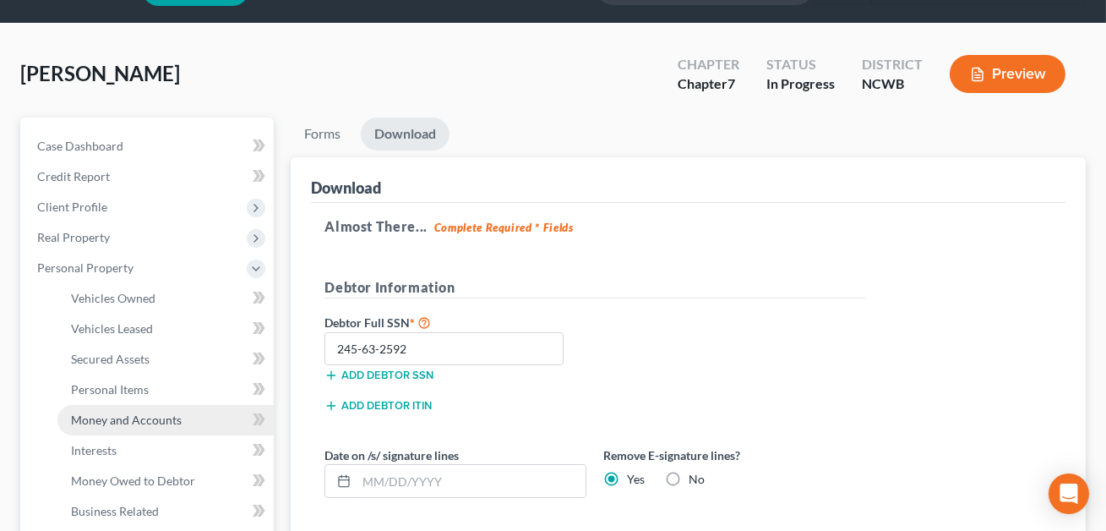
click at [112, 423] on span "Money and Accounts" at bounding box center [126, 419] width 111 height 14
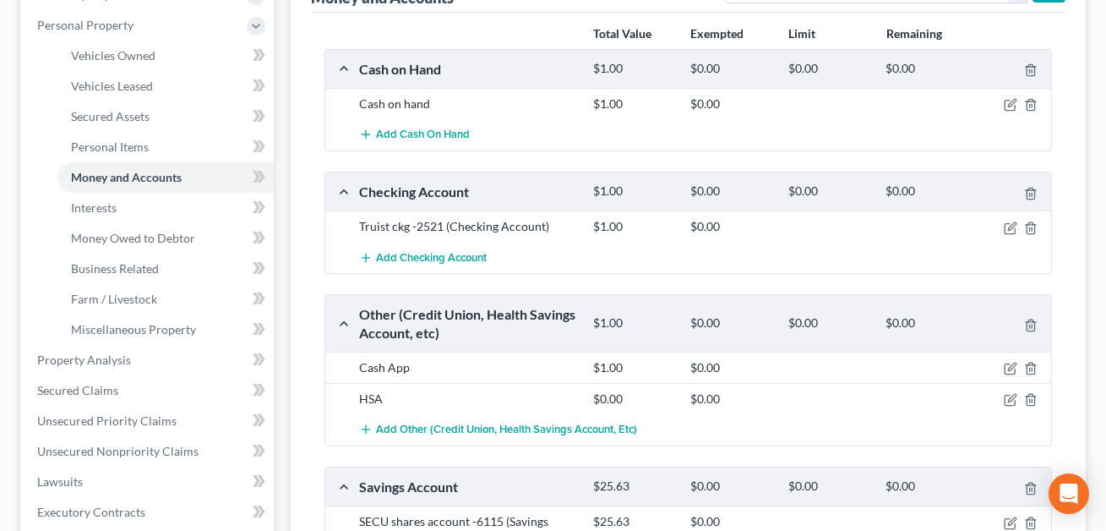
scroll to position [304, 0]
